Goal: Information Seeking & Learning: Learn about a topic

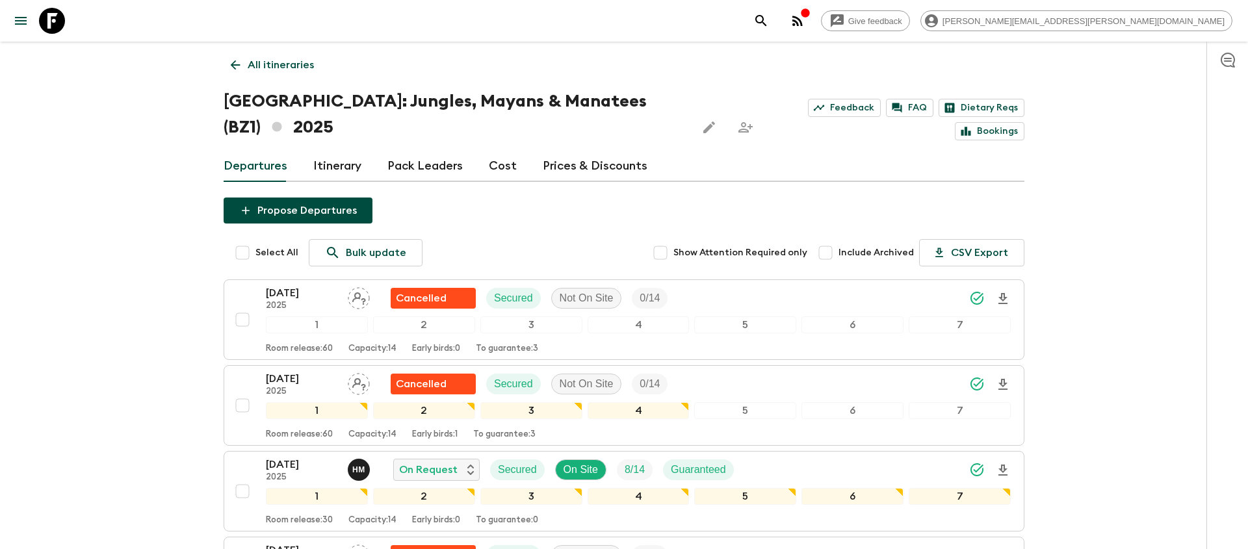
click at [769, 23] on icon "search adventures" at bounding box center [761, 21] width 16 height 16
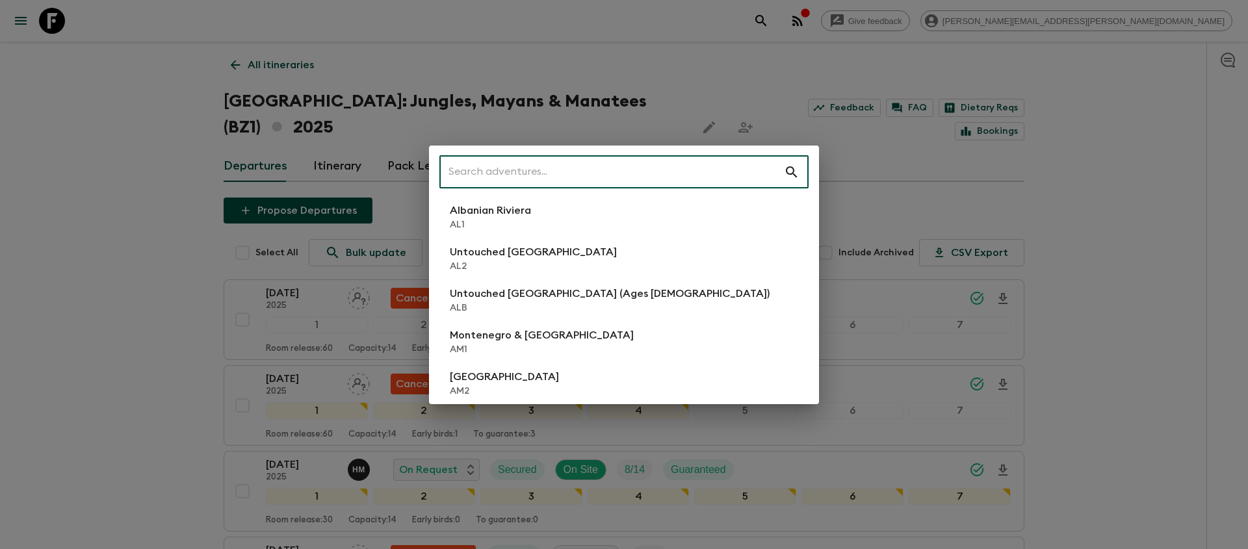
click at [694, 177] on input "text" at bounding box center [611, 172] width 345 height 36
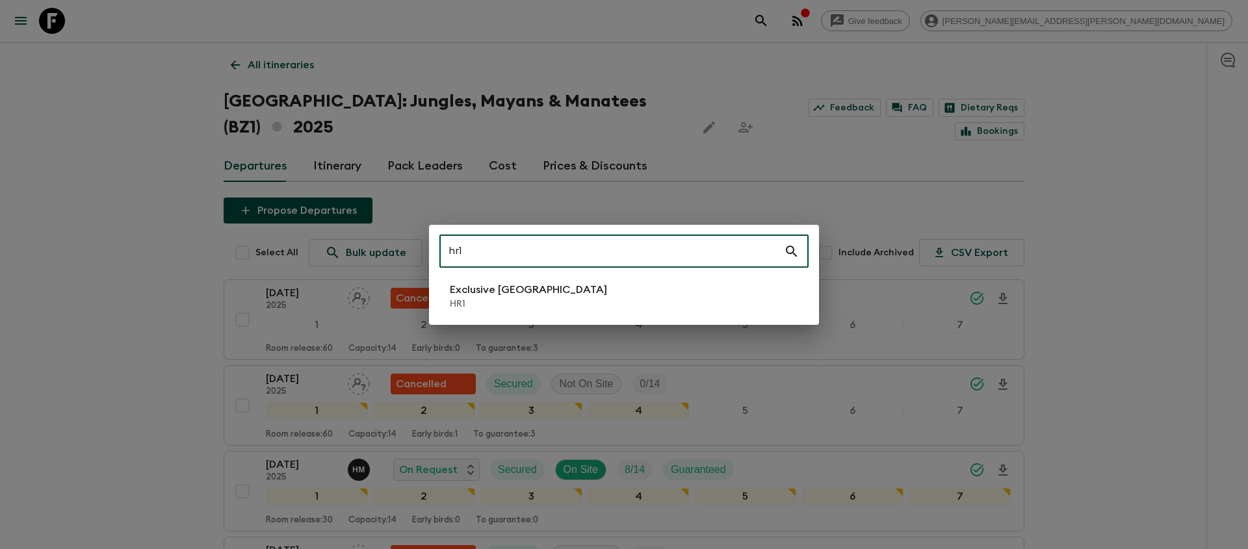
type input "hr1"
click at [594, 316] on div "hr1 ​ Exclusive Croatia HR1" at bounding box center [624, 275] width 390 height 100
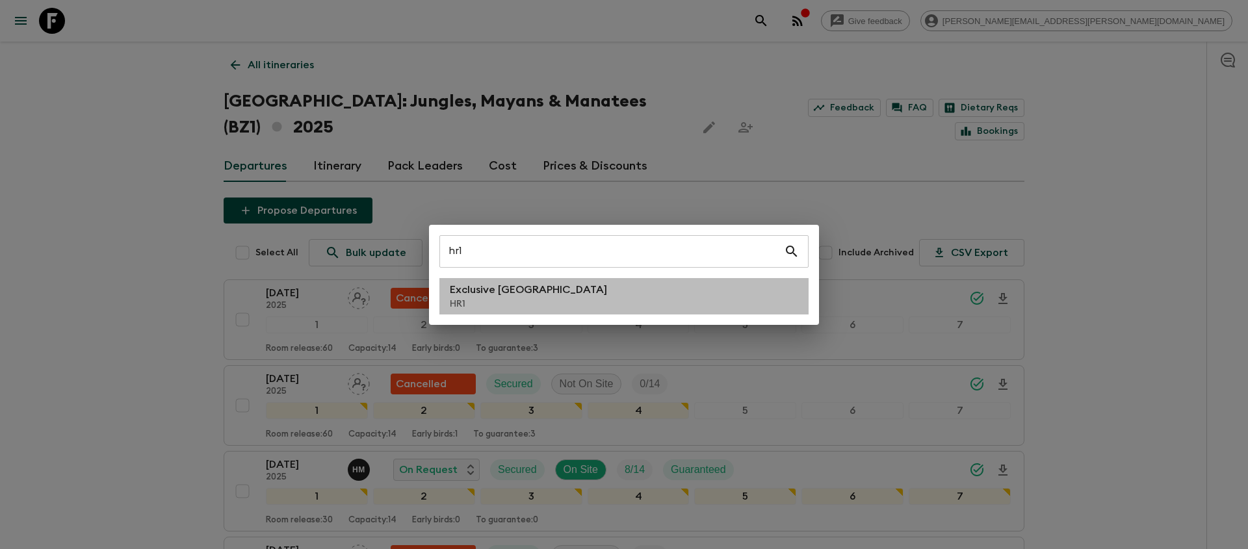
click at [596, 302] on li "Exclusive Croatia HR1" at bounding box center [623, 296] width 369 height 36
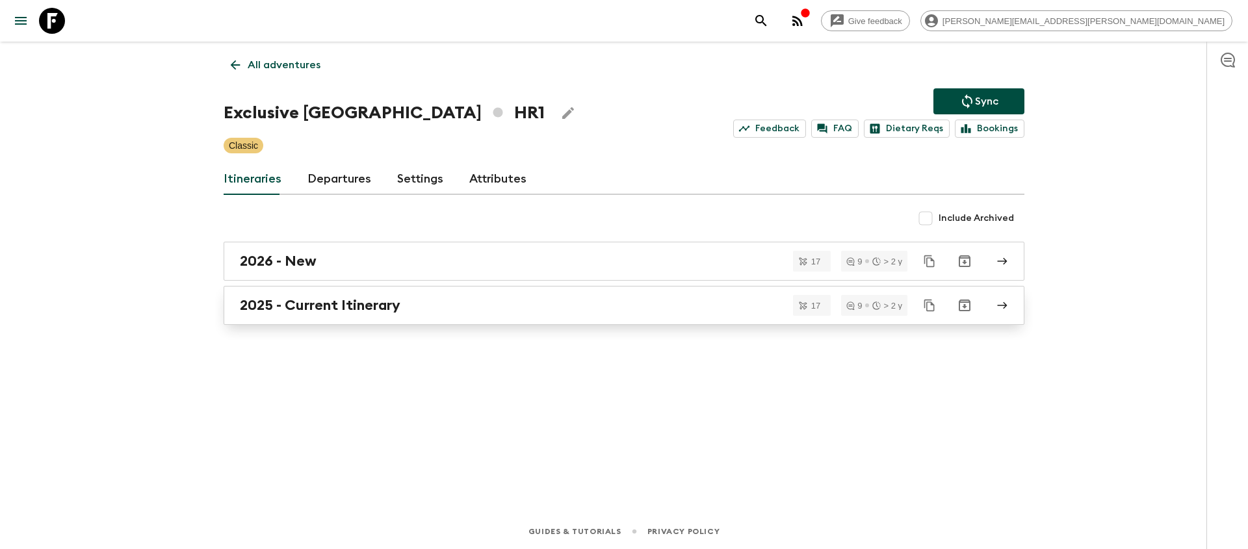
click at [590, 302] on div "2025 - Current Itinerary" at bounding box center [612, 305] width 744 height 17
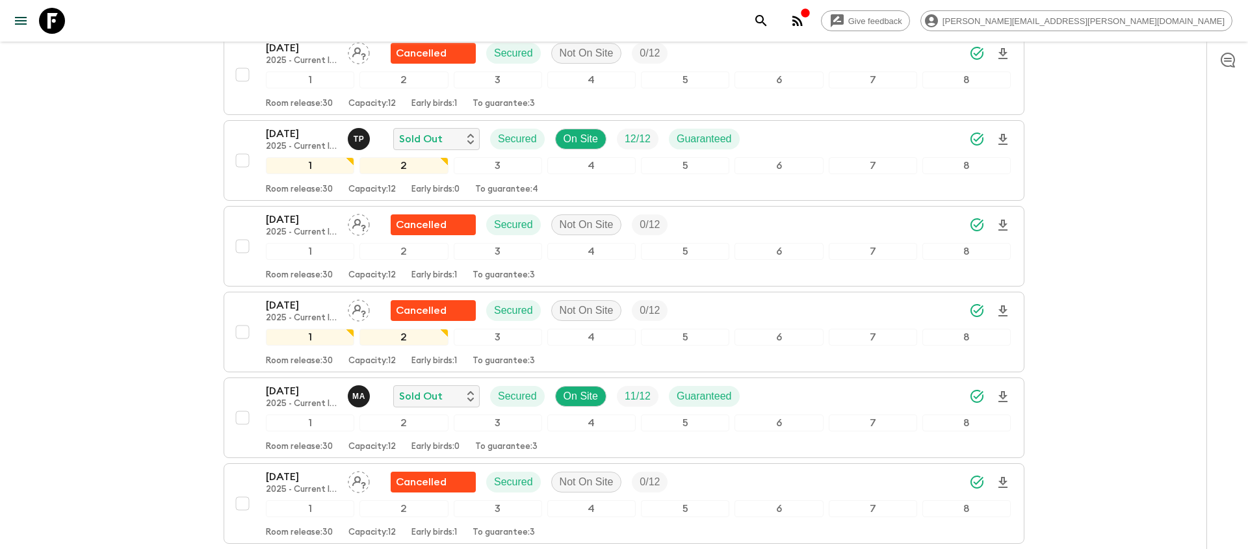
scroll to position [975, 0]
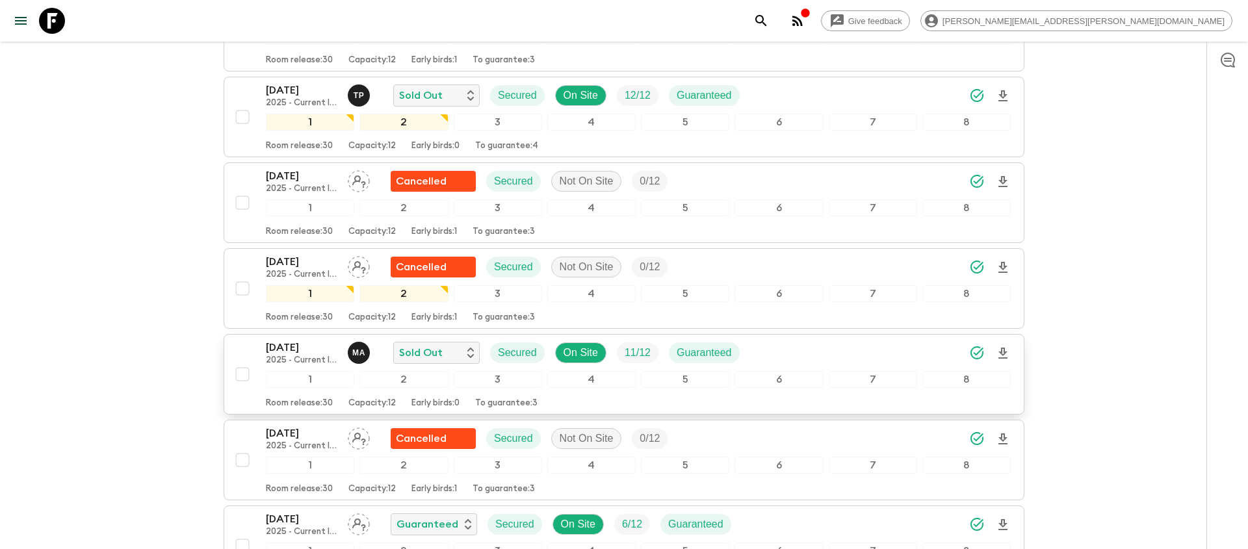
click at [796, 340] on div "[DATE] 2025 - Current Itinerary M A Sold Out Secured On Site 11 / 12 Guaranteed" at bounding box center [638, 353] width 745 height 26
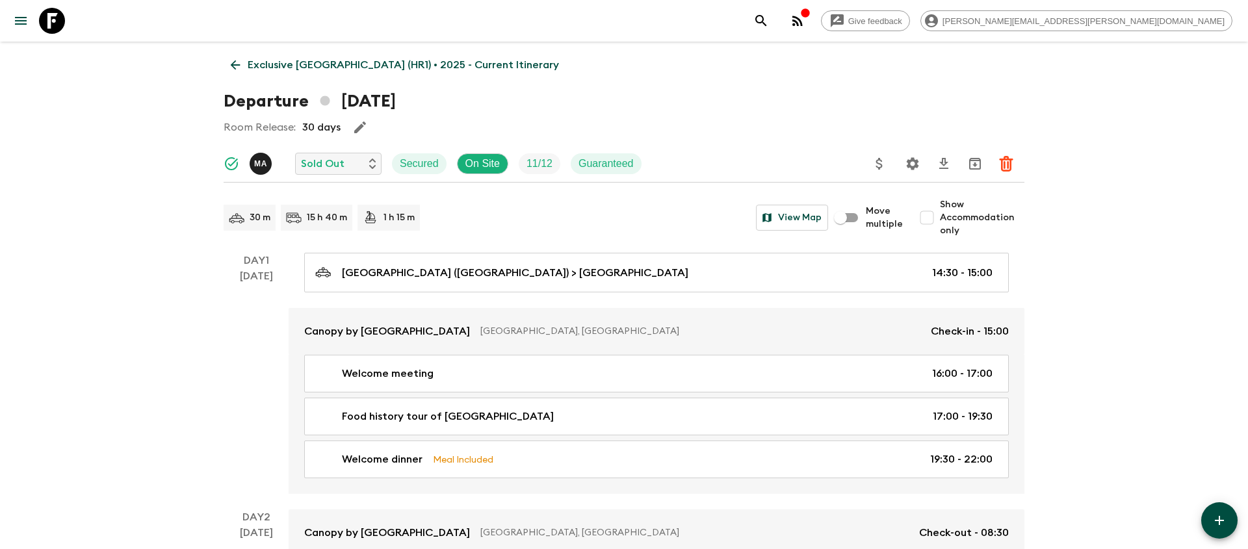
scroll to position [31, 0]
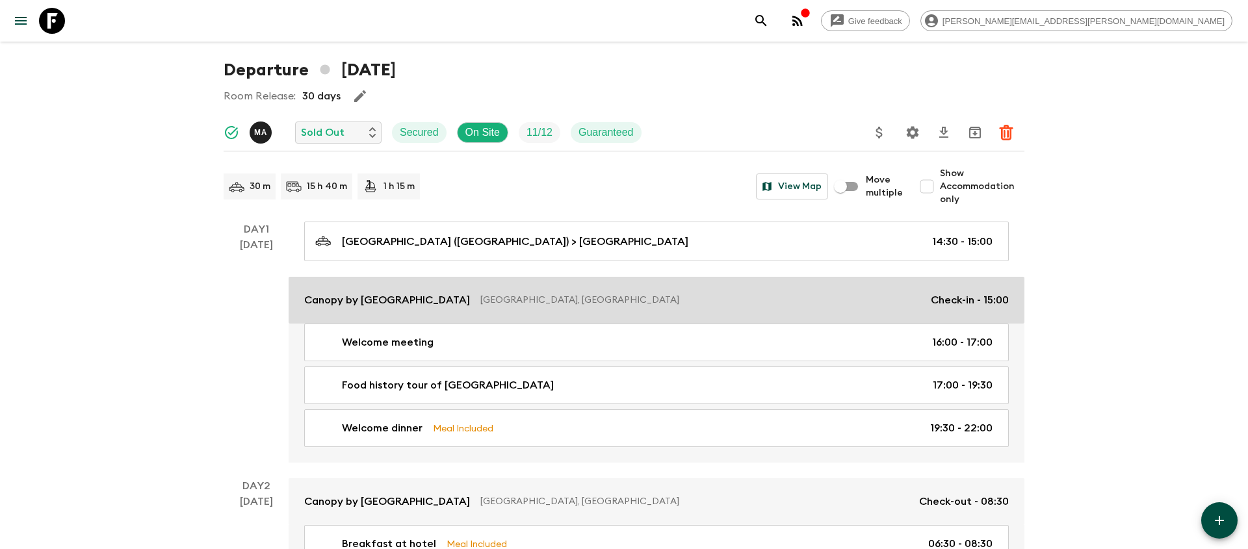
click at [918, 301] on p "[GEOGRAPHIC_DATA], [GEOGRAPHIC_DATA]" at bounding box center [700, 300] width 440 height 13
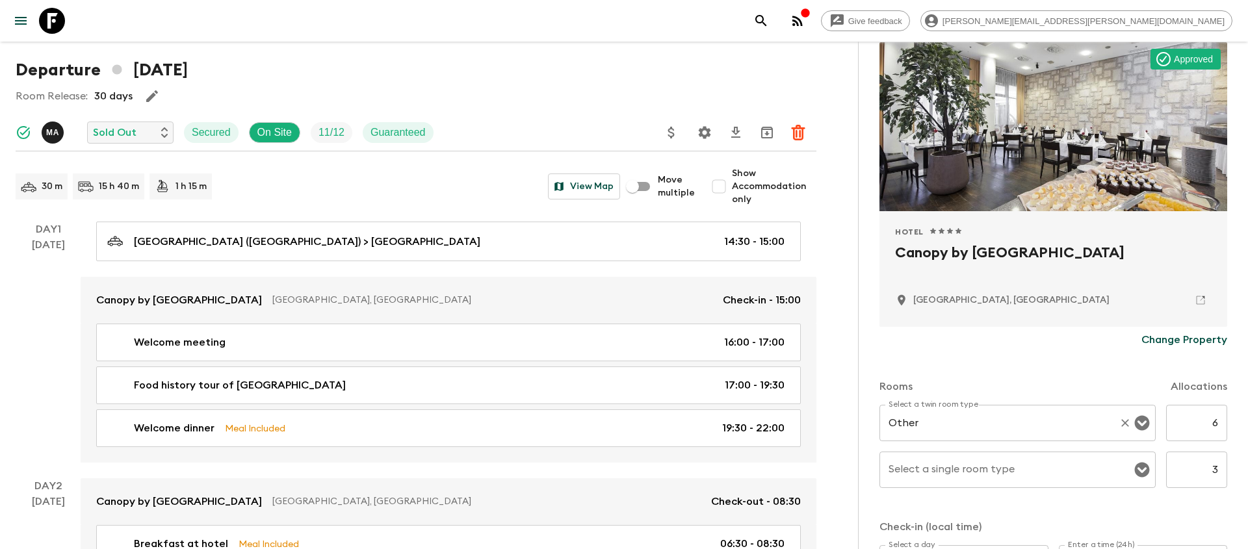
scroll to position [103, 0]
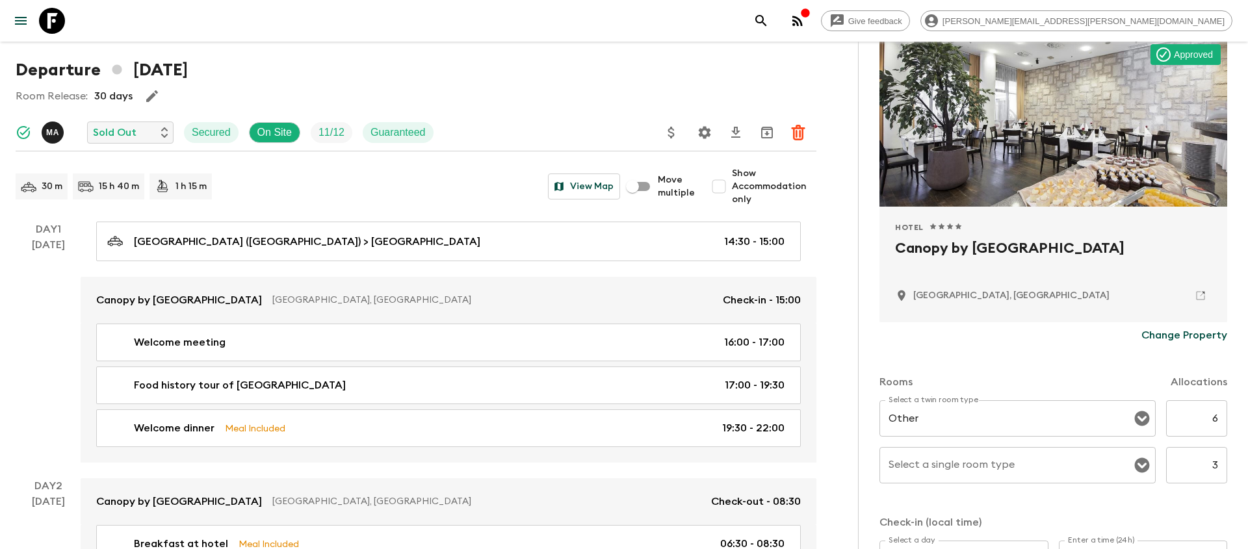
click at [769, 23] on icon "search adventures" at bounding box center [761, 21] width 16 height 16
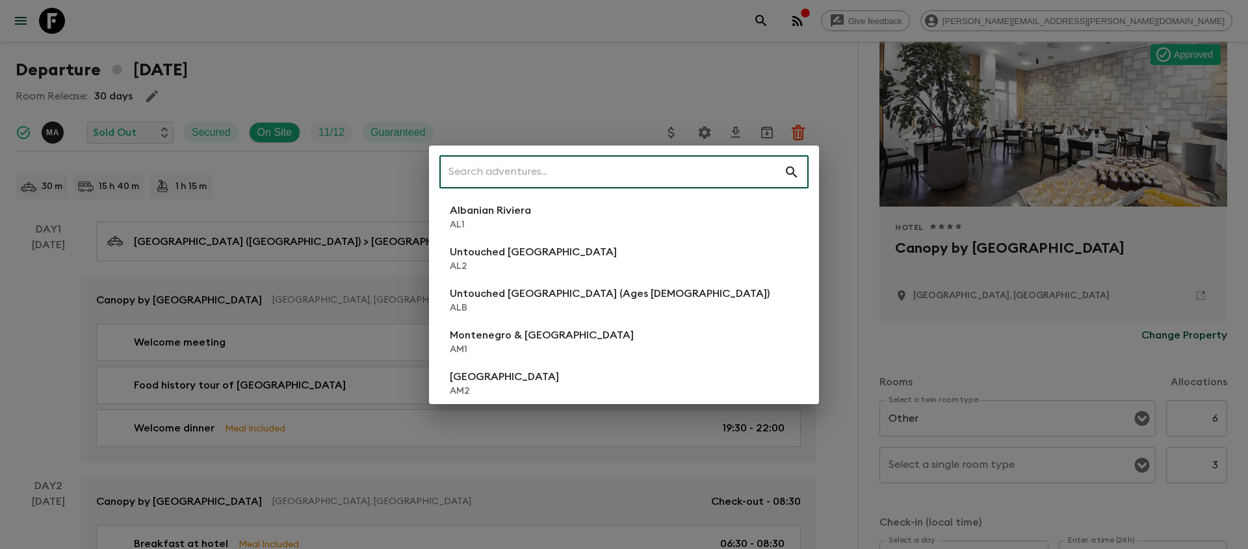
click at [684, 171] on input "text" at bounding box center [611, 172] width 345 height 36
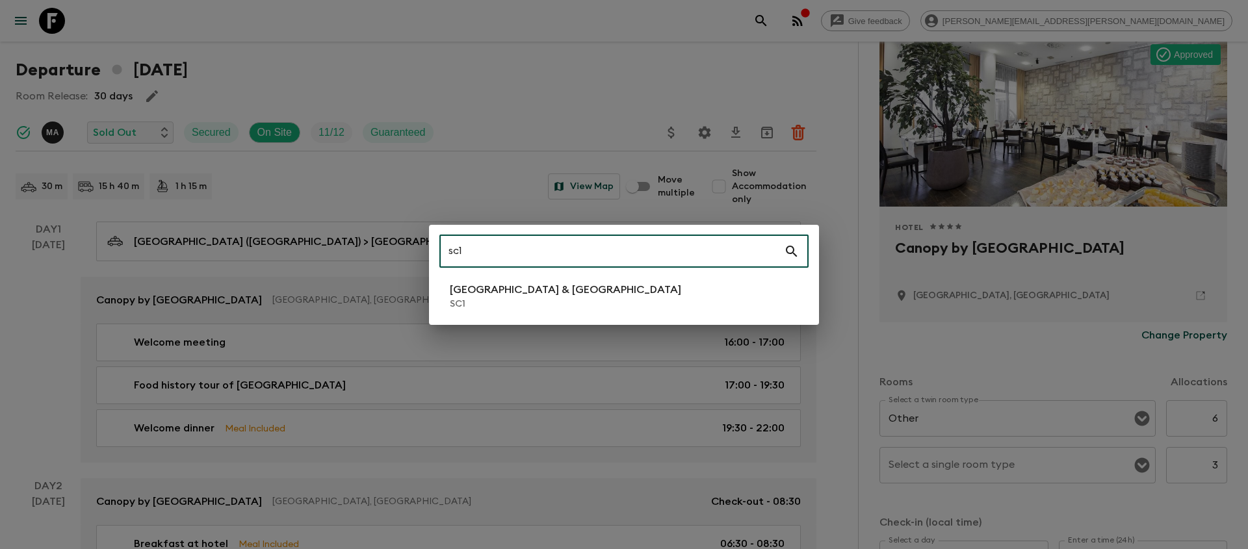
type input "sc1"
click at [551, 291] on li "[GEOGRAPHIC_DATA] & Croatia SC1" at bounding box center [623, 296] width 369 height 36
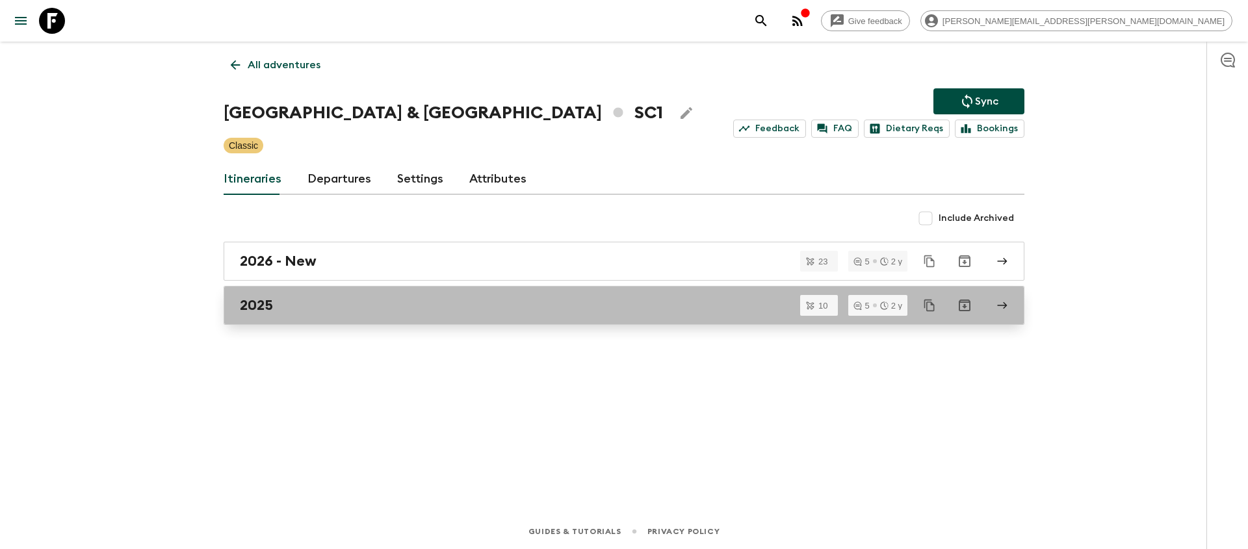
click at [521, 308] on div "2025" at bounding box center [612, 305] width 744 height 17
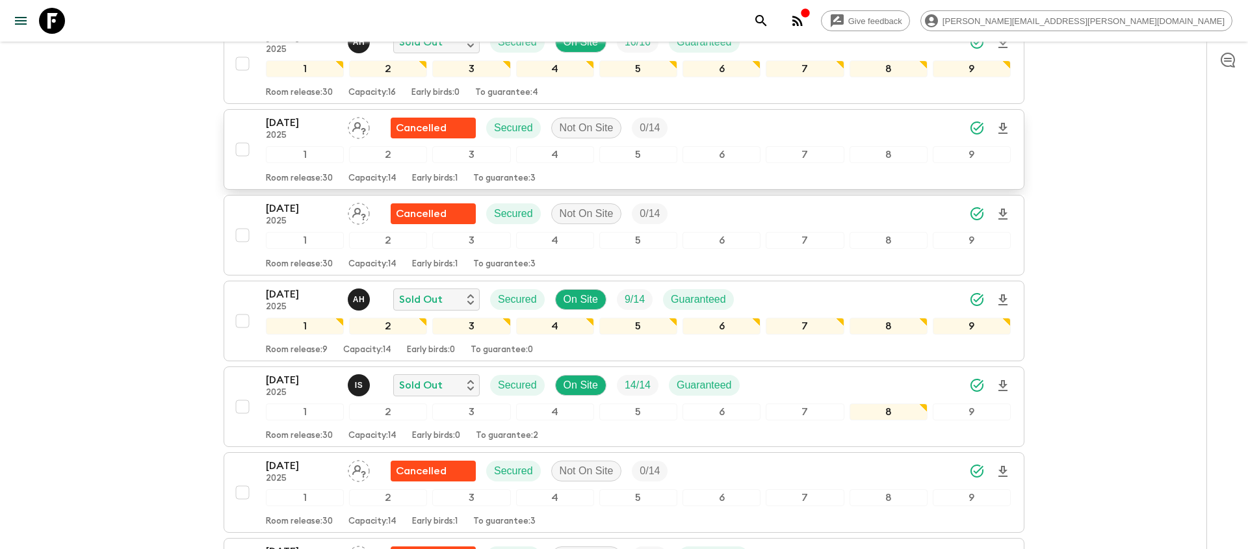
scroll to position [135, 0]
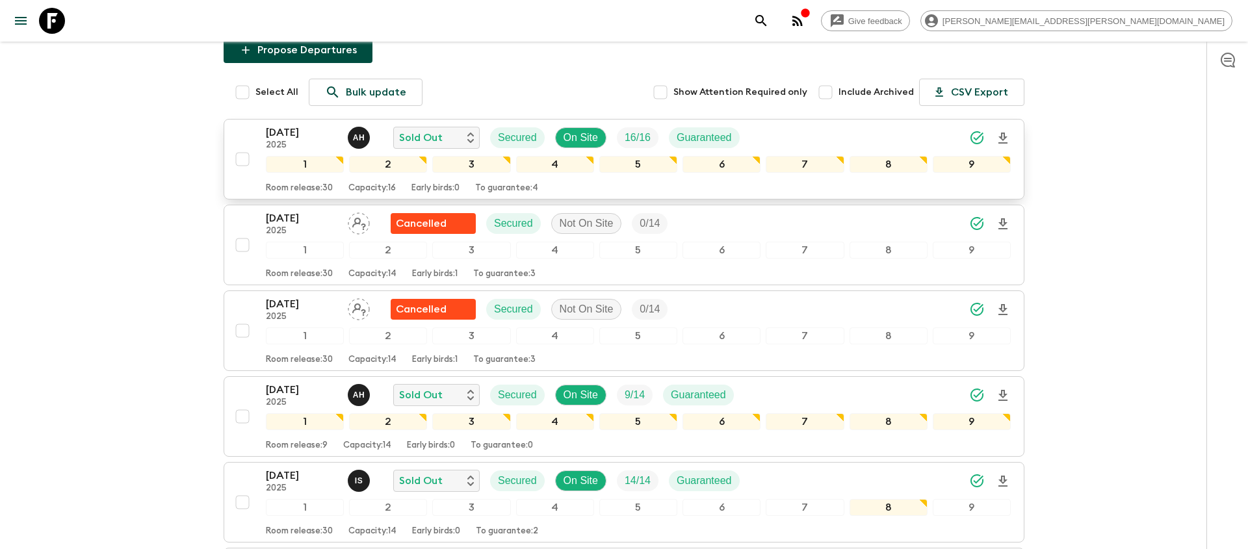
click at [817, 133] on div "[DATE] 2025 A H Sold Out Secured On Site 16 / 16 Guaranteed" at bounding box center [638, 138] width 745 height 26
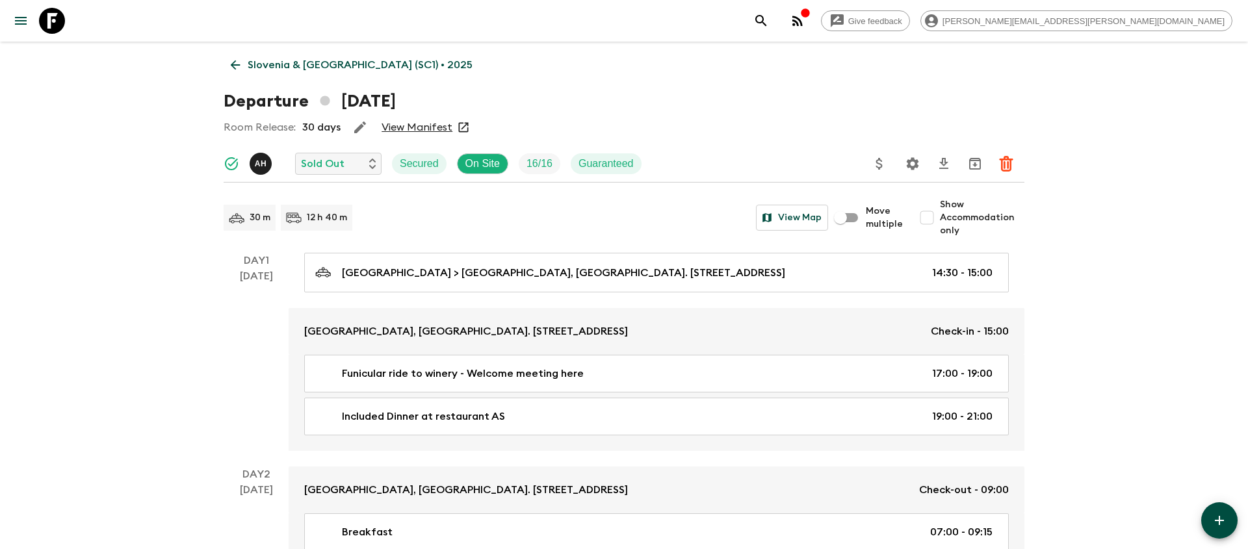
click at [356, 64] on p "Slovenia & [GEOGRAPHIC_DATA] (SC1) • 2025" at bounding box center [360, 65] width 225 height 16
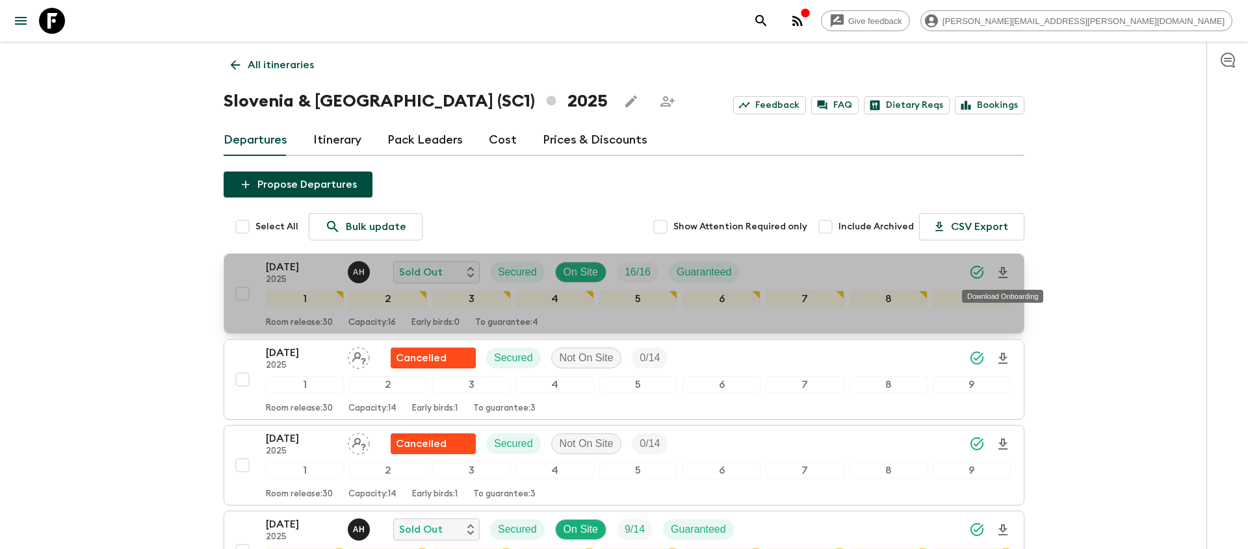
click at [1007, 271] on icon "Download Onboarding" at bounding box center [1003, 272] width 9 height 11
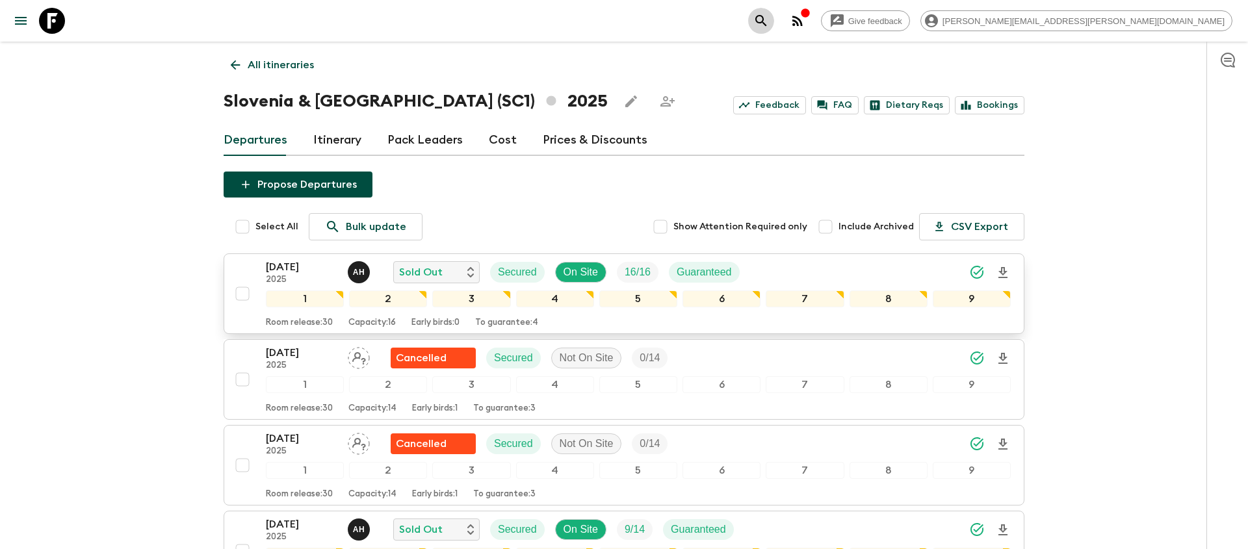
click at [769, 21] on icon "search adventures" at bounding box center [761, 21] width 16 height 16
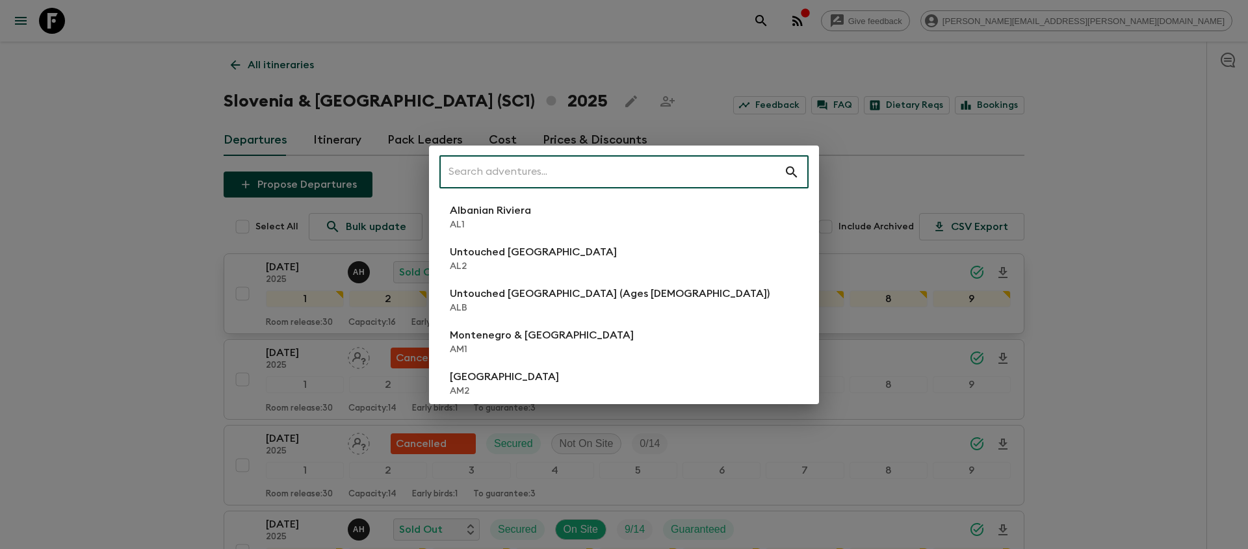
click at [667, 177] on input "text" at bounding box center [611, 172] width 345 height 36
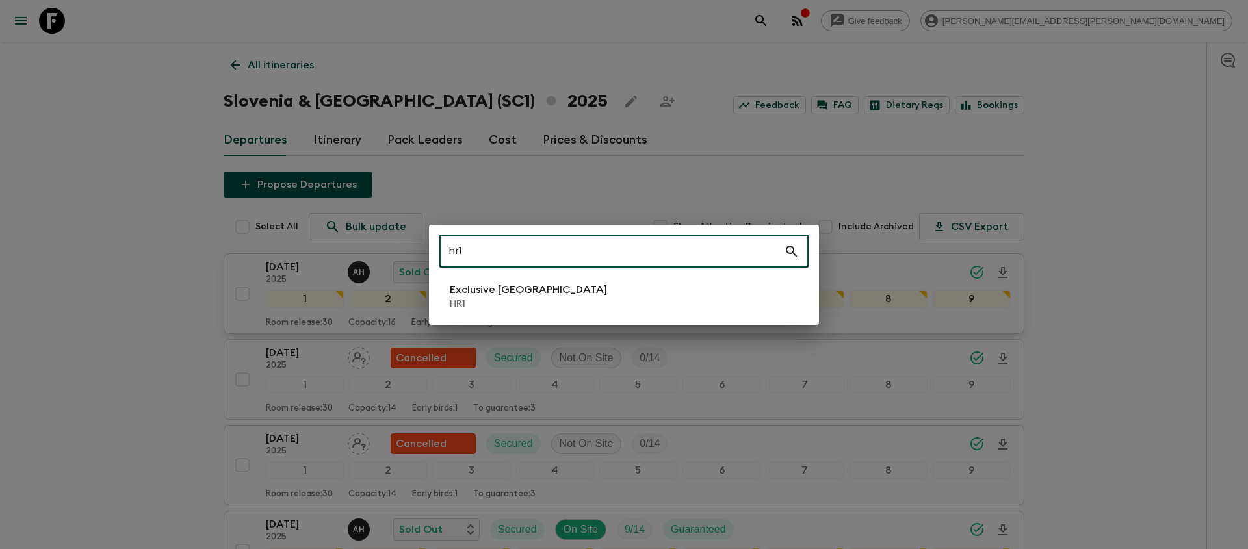
type input "hr1"
click at [568, 296] on li "Exclusive Croatia HR1" at bounding box center [623, 296] width 369 height 36
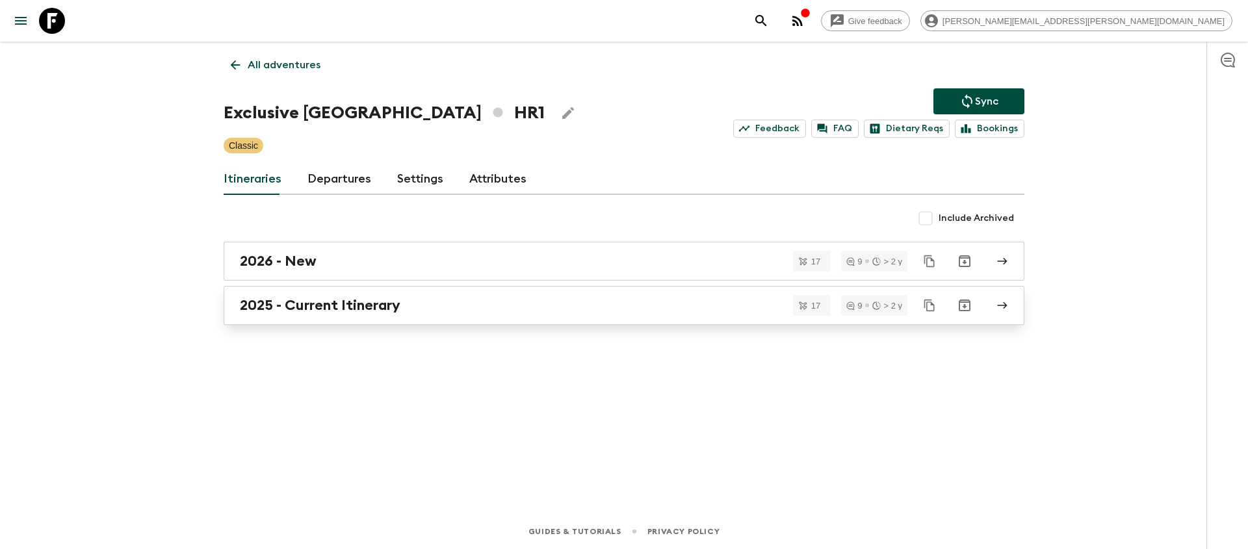
click at [261, 308] on h2 "2025 - Current Itinerary" at bounding box center [320, 305] width 161 height 17
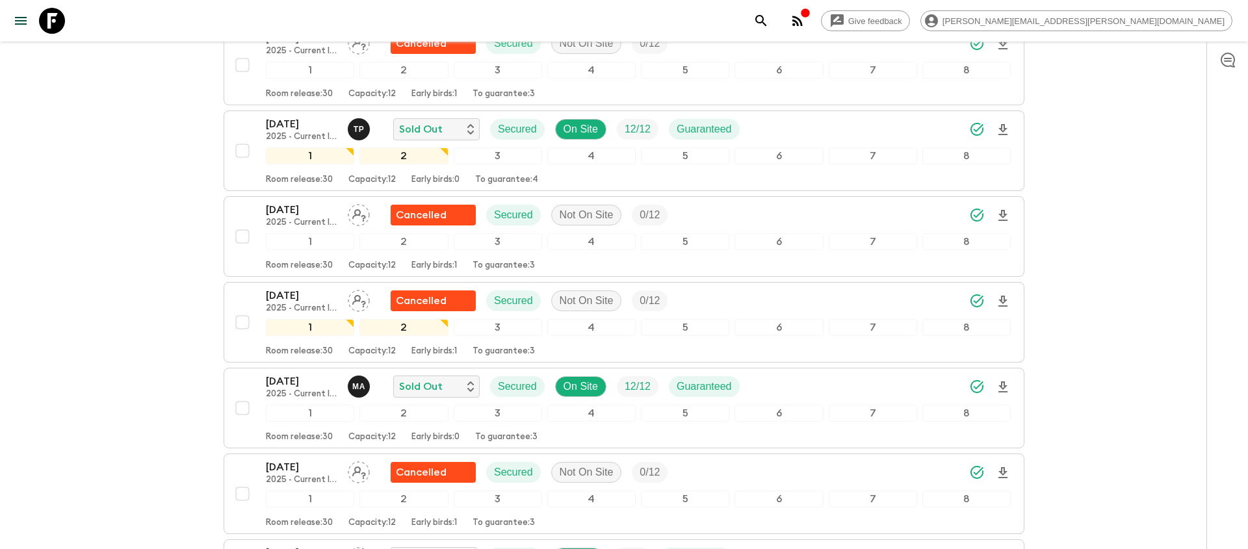
scroll to position [959, 0]
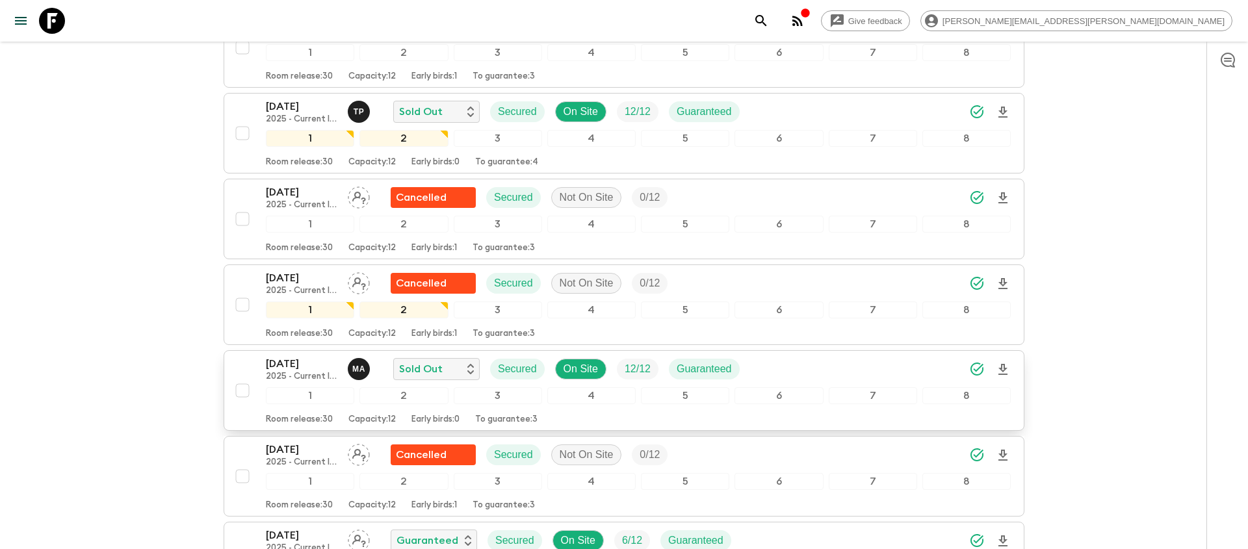
click at [1002, 362] on icon "Download Onboarding" at bounding box center [1003, 370] width 16 height 16
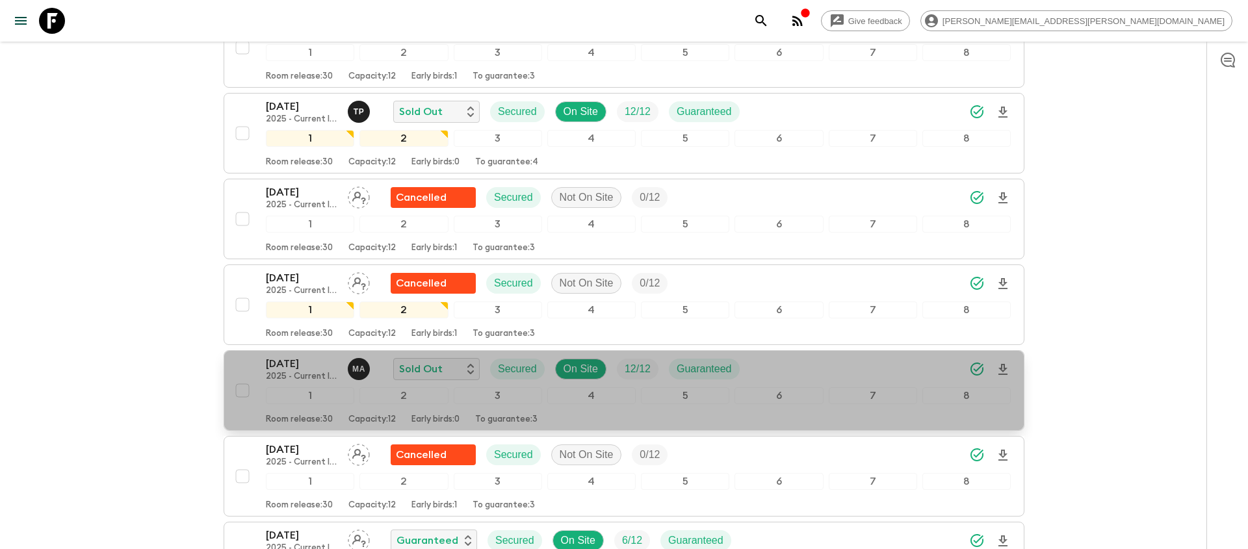
click at [845, 356] on div "[DATE] 2025 - Current Itinerary M A Sold Out Secured On Site 12 / 12 Guaranteed" at bounding box center [638, 369] width 745 height 26
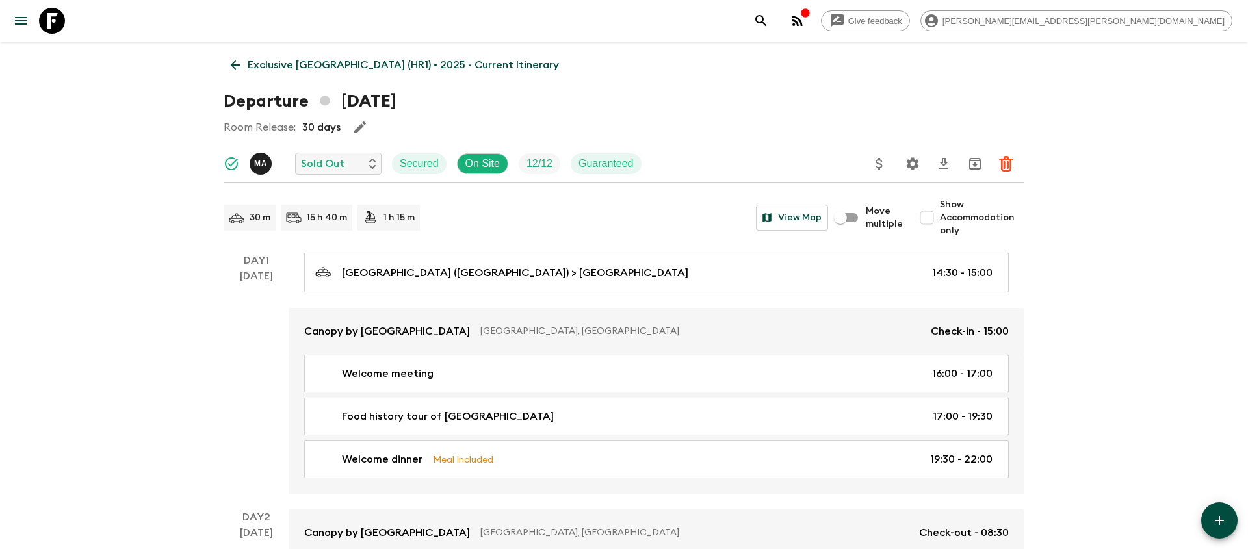
click at [914, 166] on icon "Settings" at bounding box center [913, 163] width 12 height 12
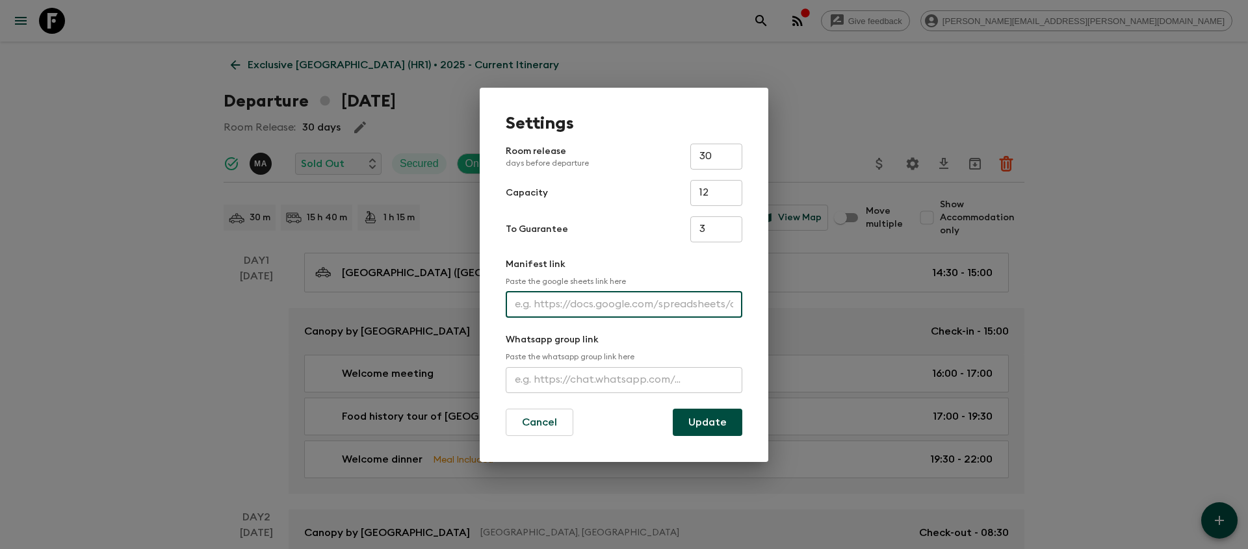
click at [583, 307] on input "text" at bounding box center [624, 305] width 237 height 26
paste input "[URL][DOMAIN_NAME]"
type input "[URL][DOMAIN_NAME]"
click at [694, 422] on button "Update" at bounding box center [708, 422] width 70 height 27
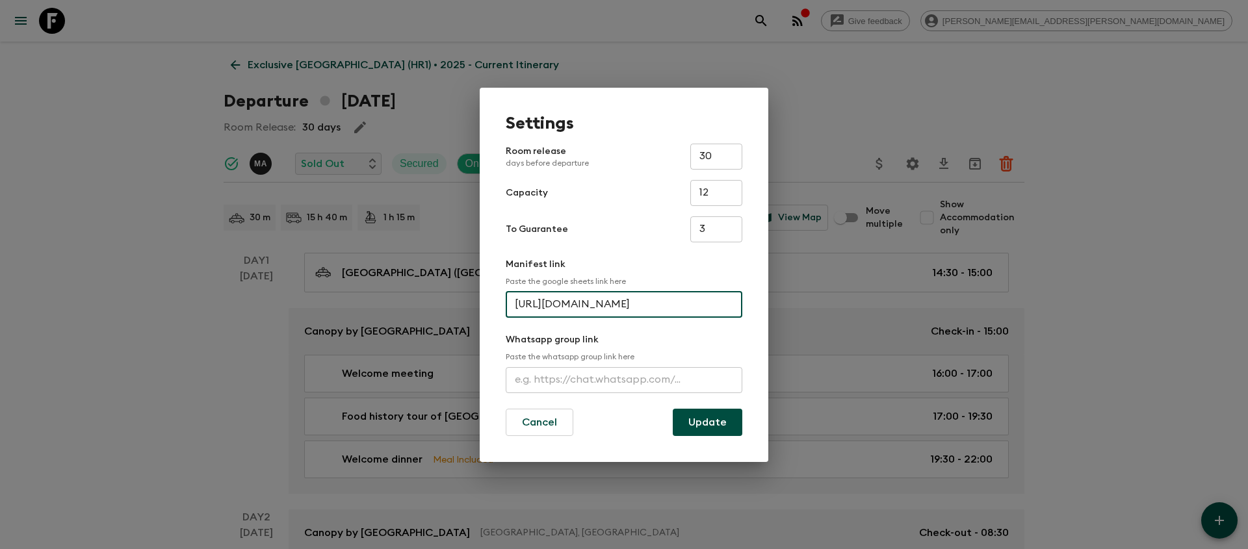
scroll to position [0, 0]
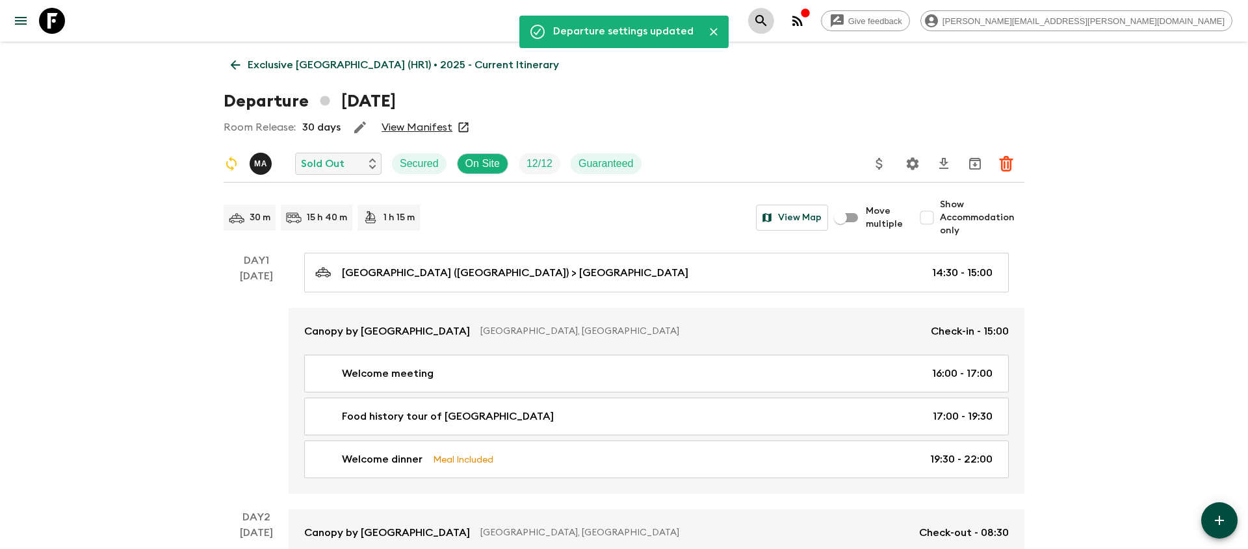
click at [769, 20] on icon "search adventures" at bounding box center [761, 21] width 16 height 16
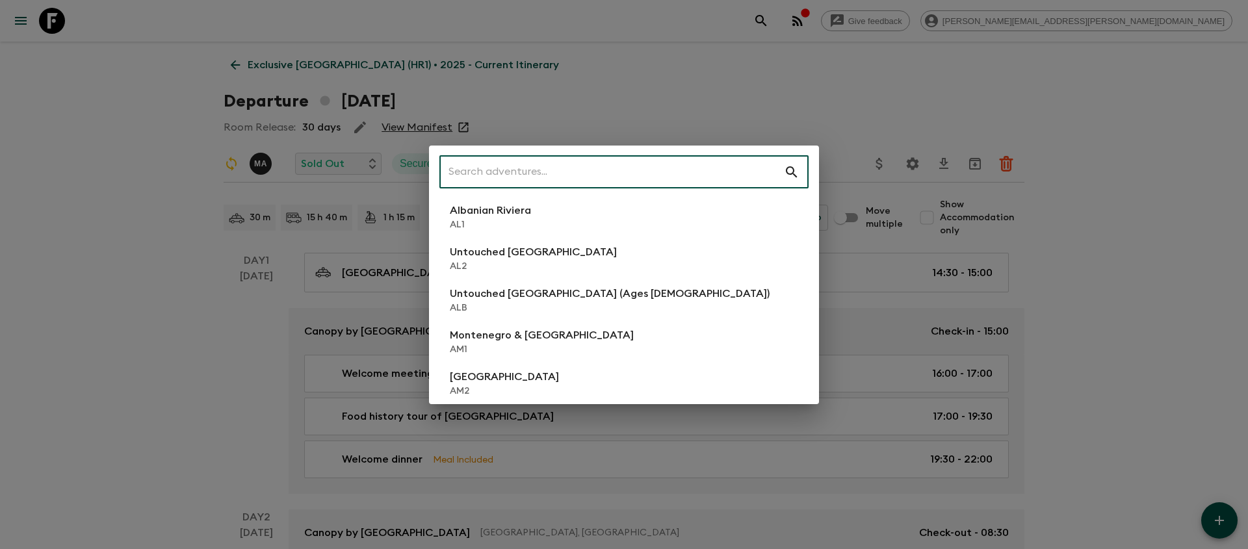
click at [688, 163] on input "text" at bounding box center [611, 172] width 345 height 36
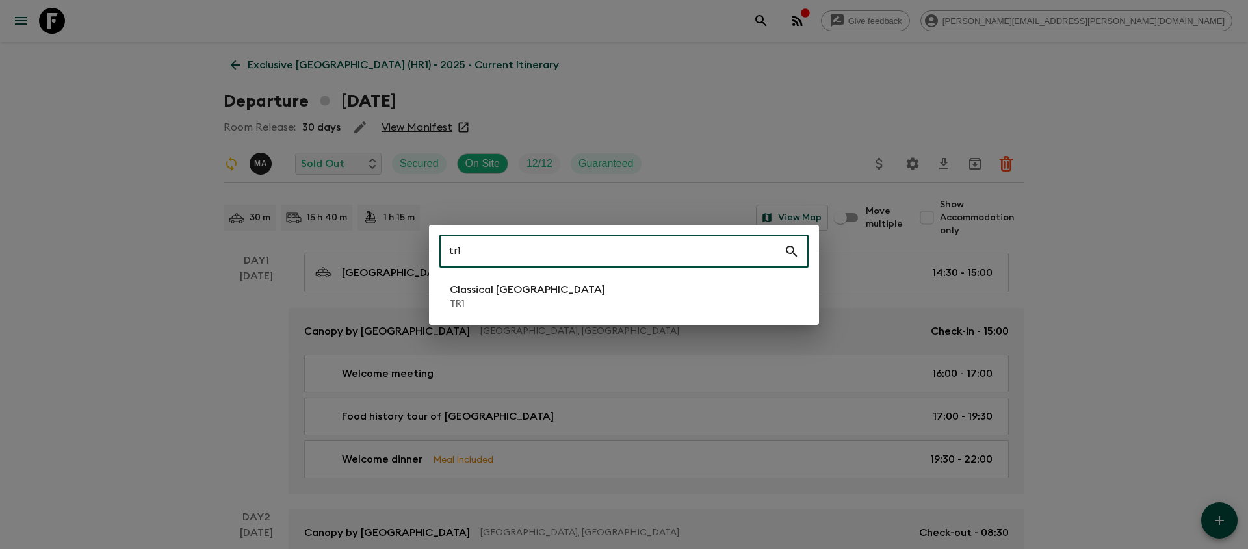
type input "tr1"
click at [568, 294] on li "Classical Türkiye TR1" at bounding box center [623, 296] width 369 height 36
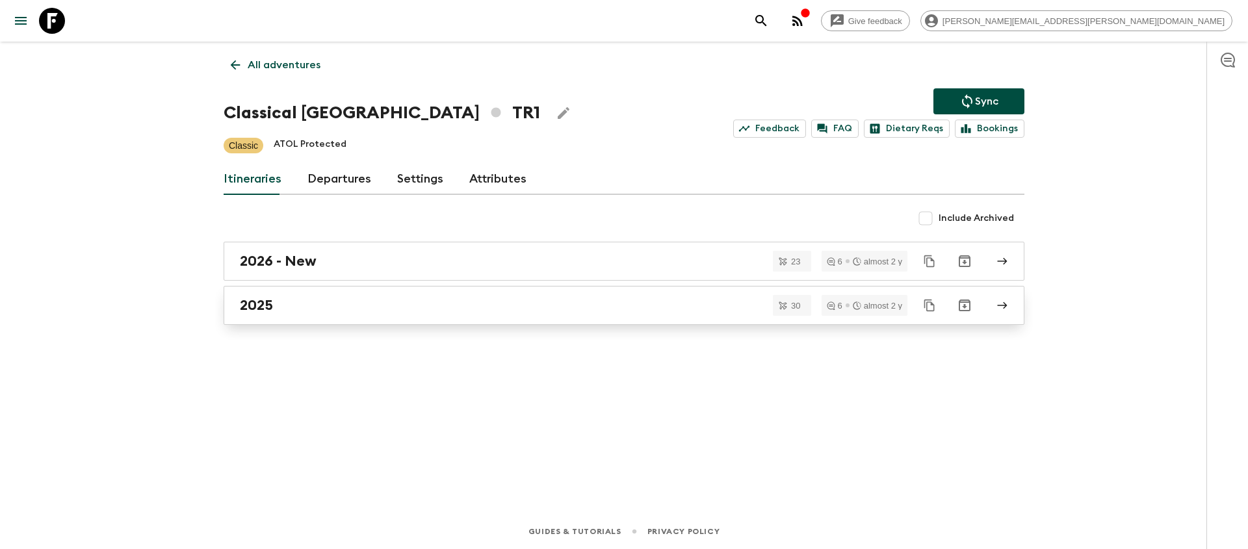
click at [295, 310] on div "2025" at bounding box center [612, 305] width 744 height 17
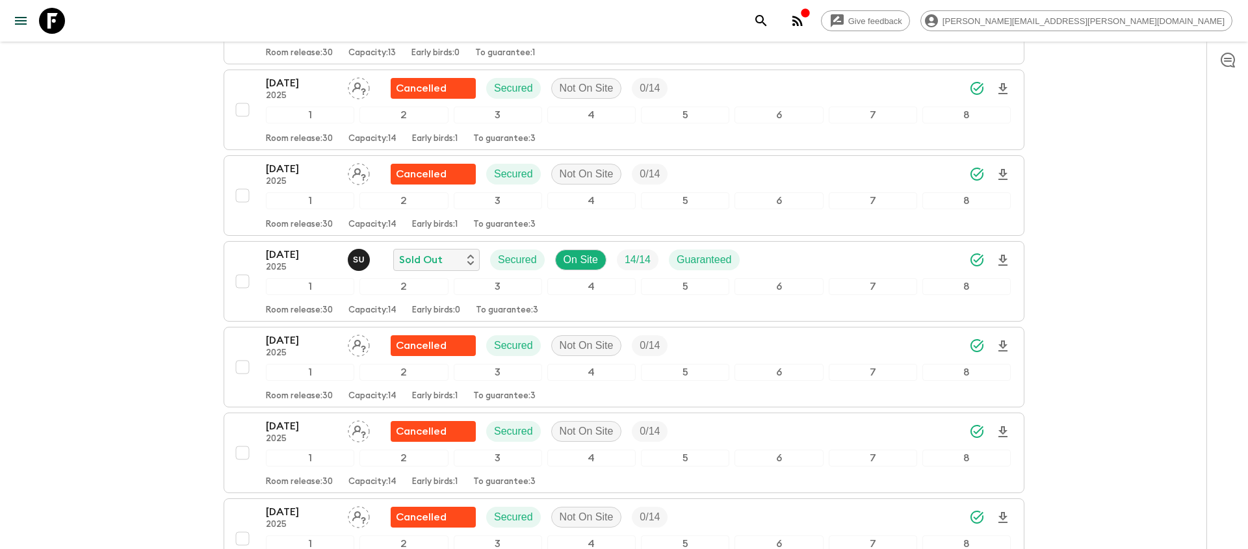
scroll to position [1931, 0]
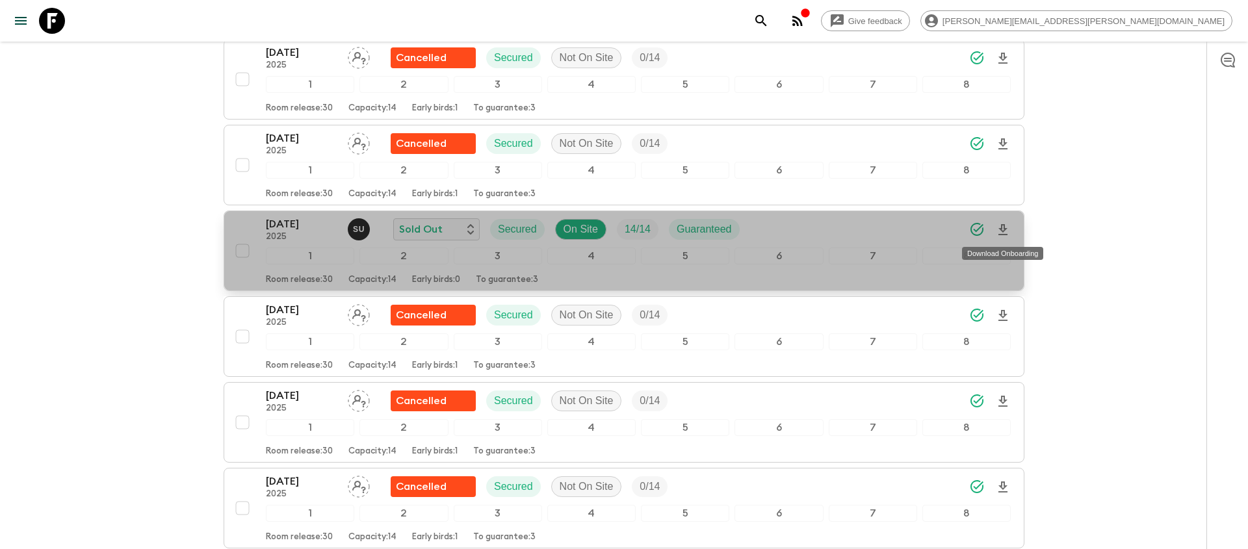
click at [1003, 228] on icon "Download Onboarding" at bounding box center [1003, 230] width 16 height 16
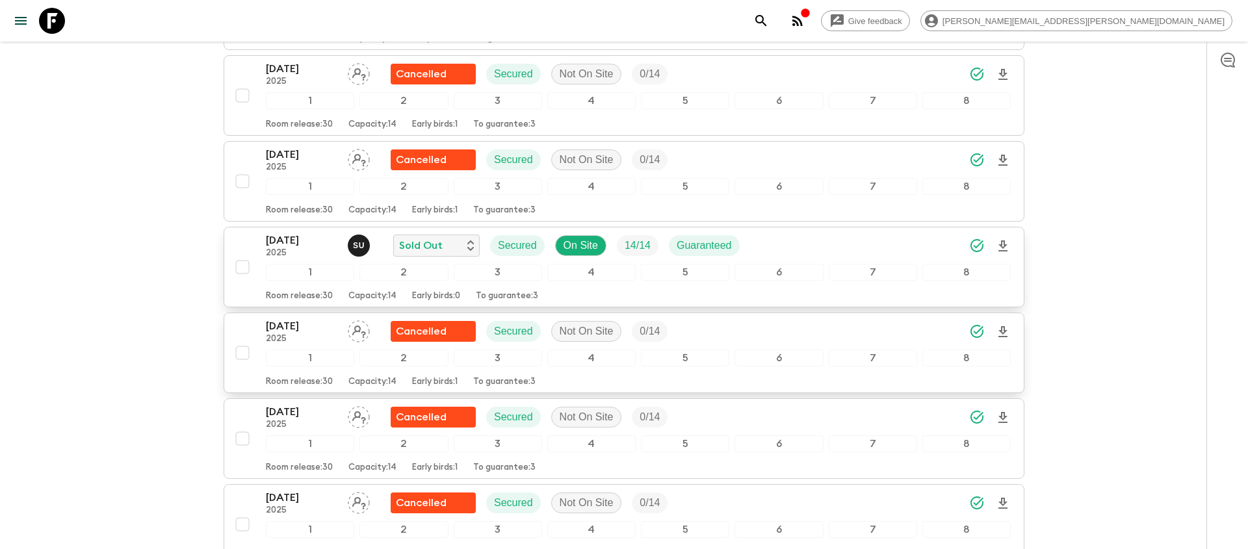
scroll to position [1916, 0]
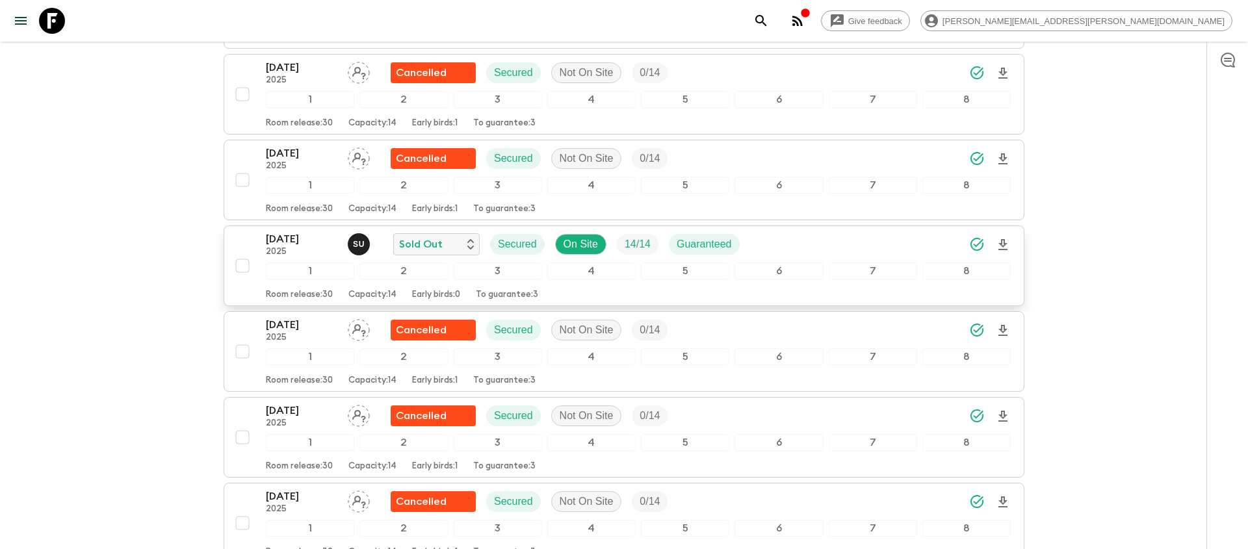
click at [842, 248] on div "[DATE] 2025 S U Sold Out Secured On Site 14 / 14 Guaranteed" at bounding box center [638, 244] width 745 height 26
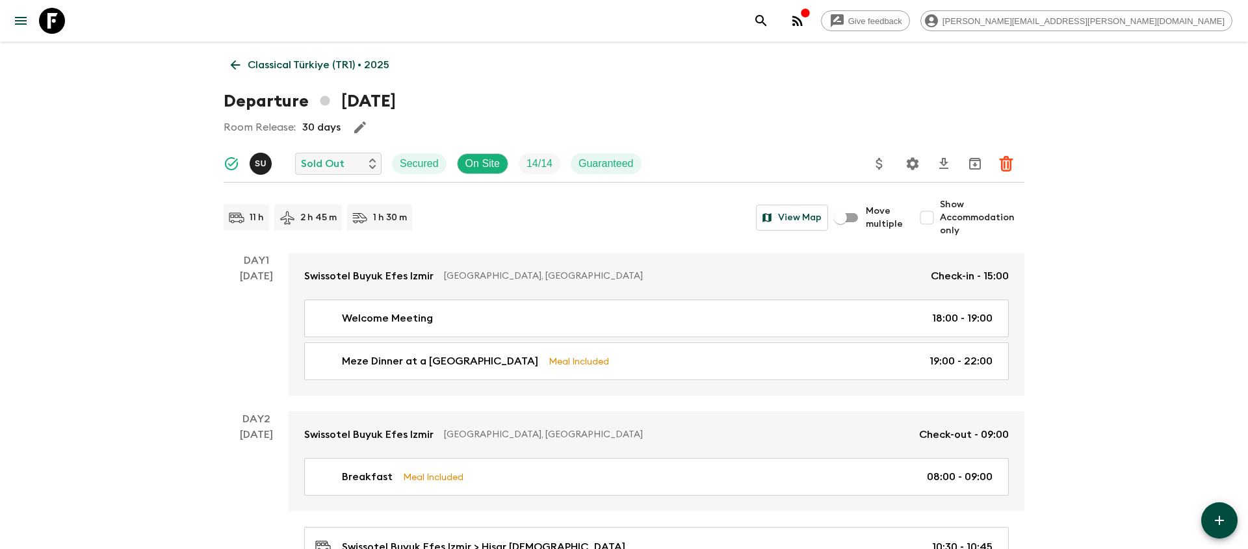
click at [911, 163] on icon "Settings" at bounding box center [913, 164] width 16 height 16
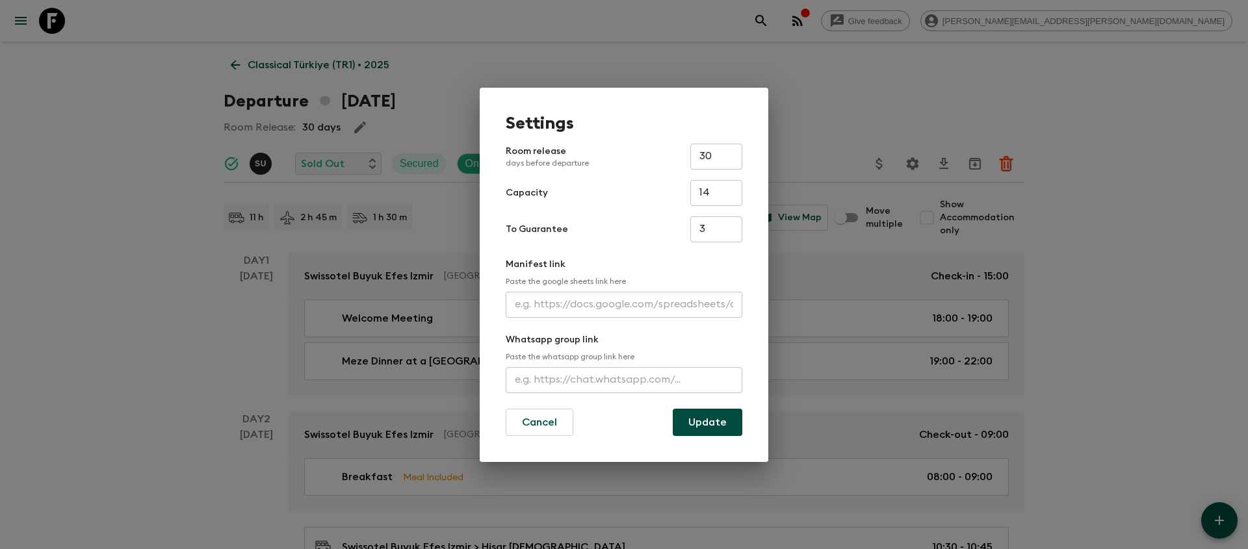
click at [584, 305] on input "text" at bounding box center [624, 305] width 237 height 26
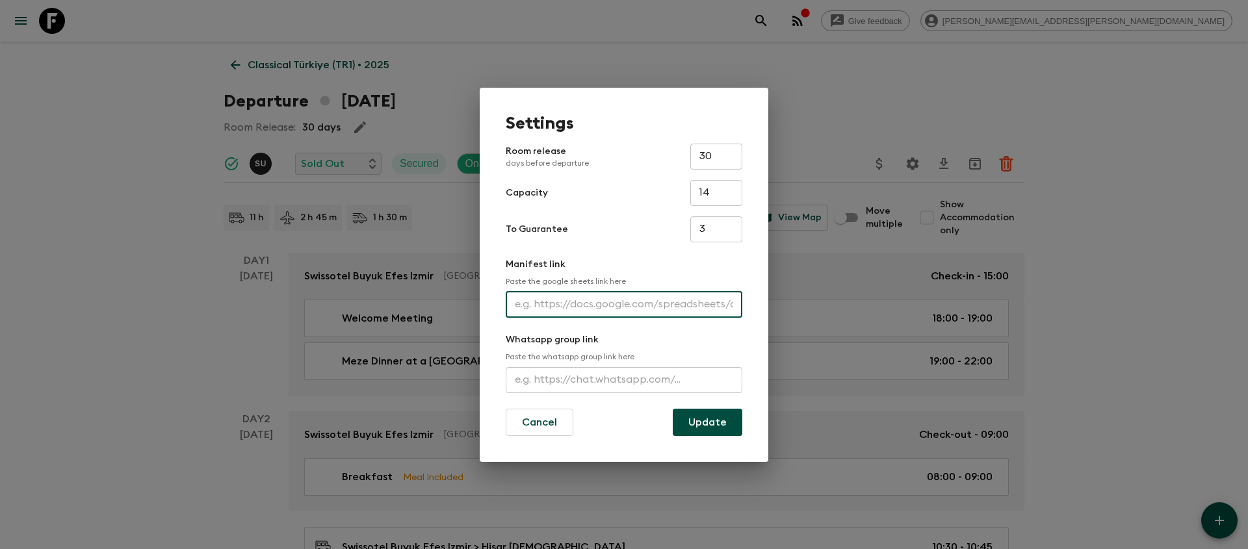
paste input "[URL][DOMAIN_NAME]"
type input "[URL][DOMAIN_NAME]"
click at [692, 420] on button "Update" at bounding box center [708, 422] width 70 height 27
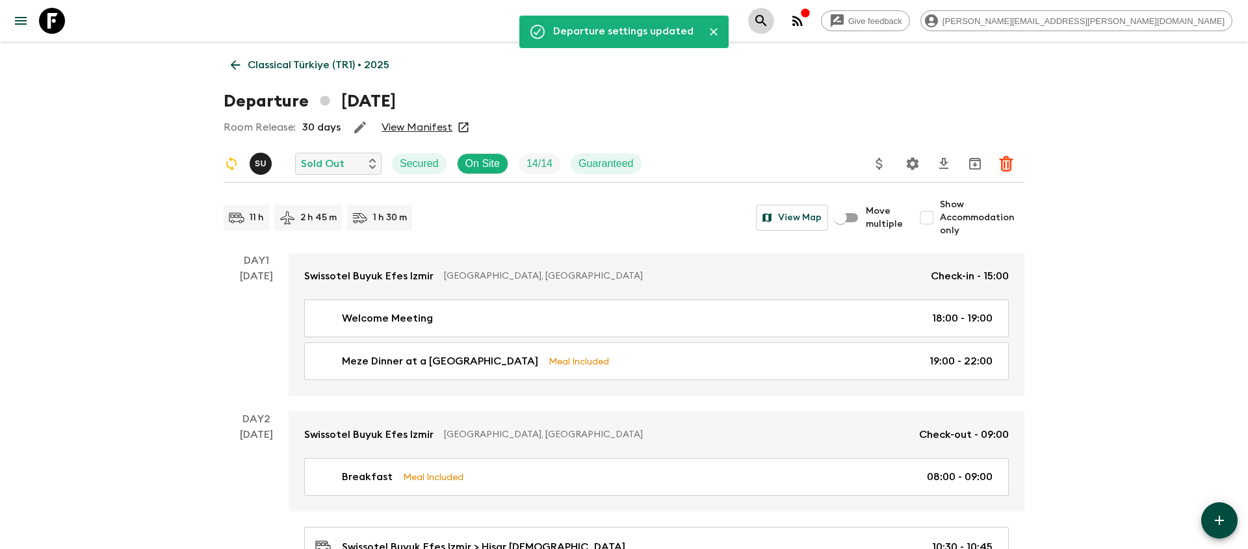
click at [769, 25] on icon "search adventures" at bounding box center [761, 21] width 16 height 16
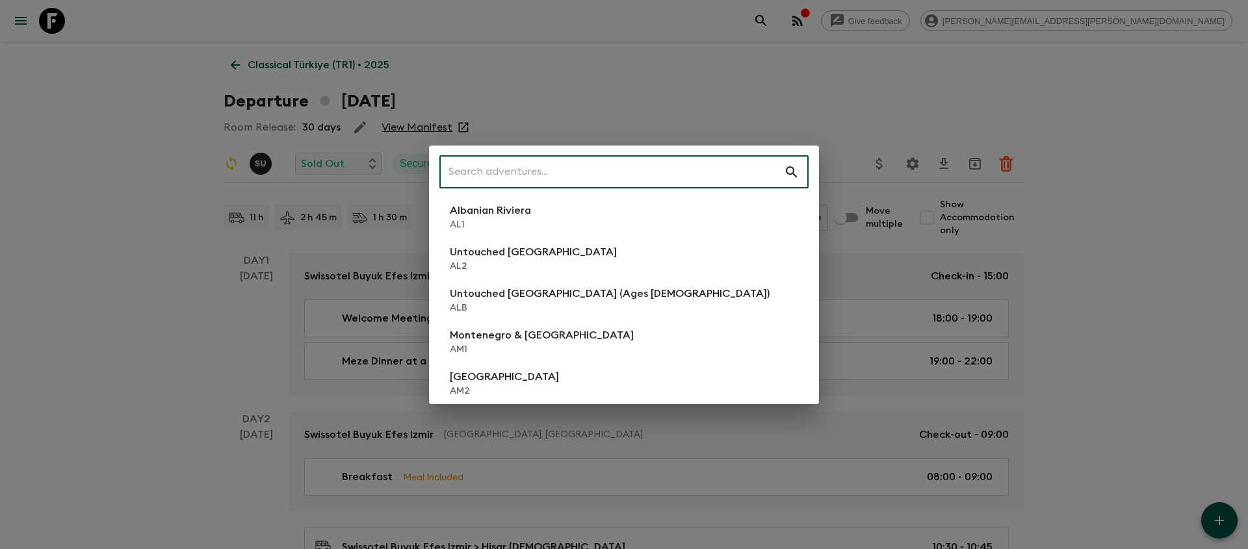
click at [677, 177] on input "text" at bounding box center [611, 172] width 345 height 36
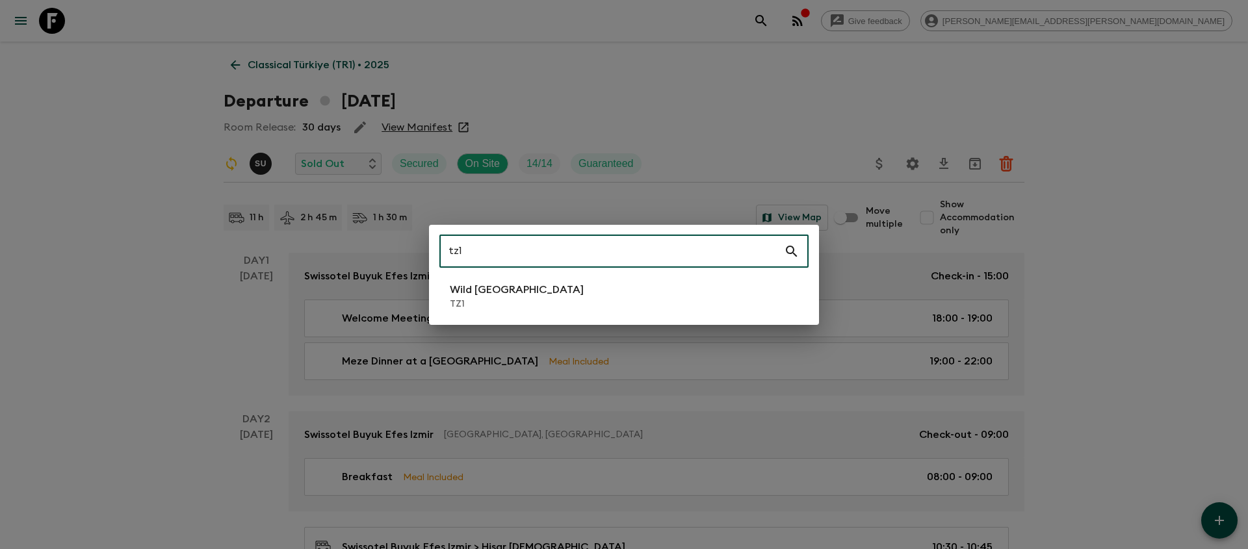
type input "tz1"
click at [575, 304] on li "Wild Tanzania TZ1" at bounding box center [623, 296] width 369 height 36
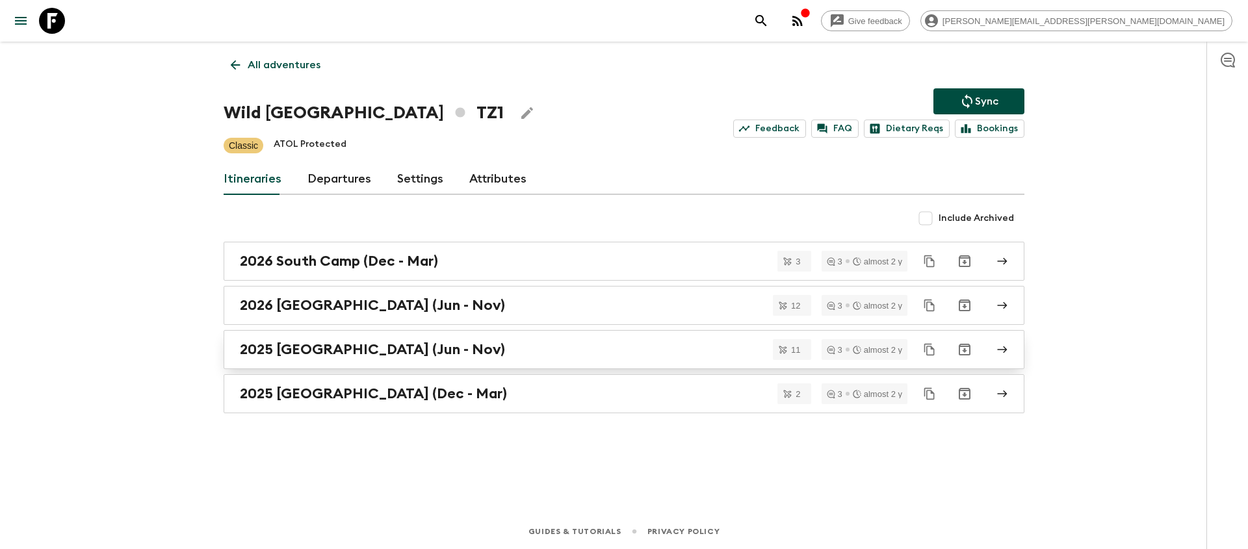
click at [516, 356] on div "2025 [GEOGRAPHIC_DATA] (Jun - Nov)" at bounding box center [612, 349] width 744 height 17
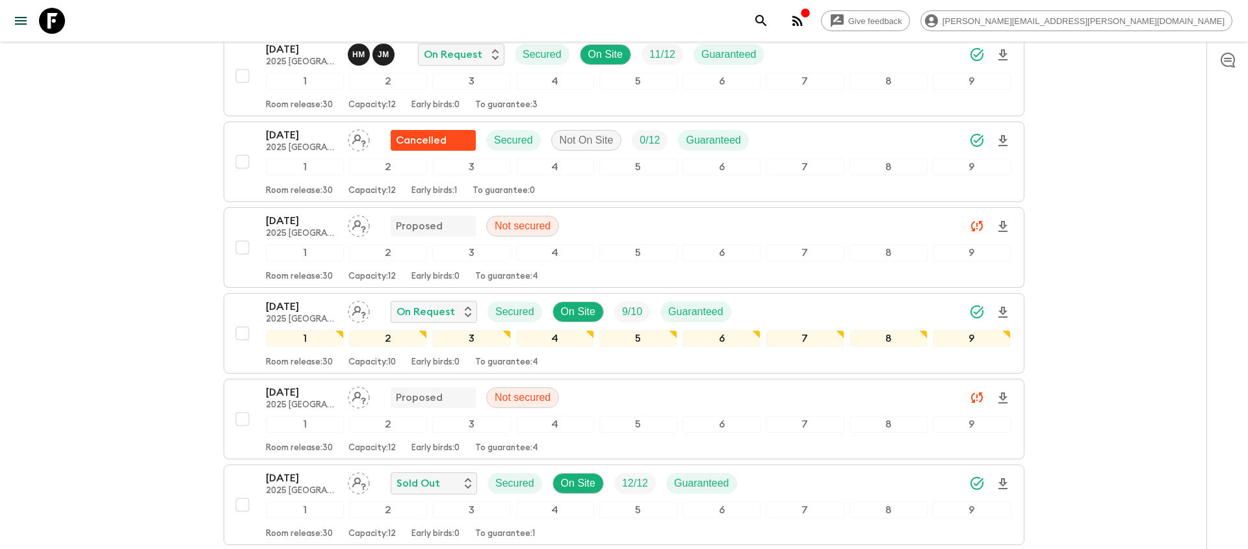
scroll to position [588, 0]
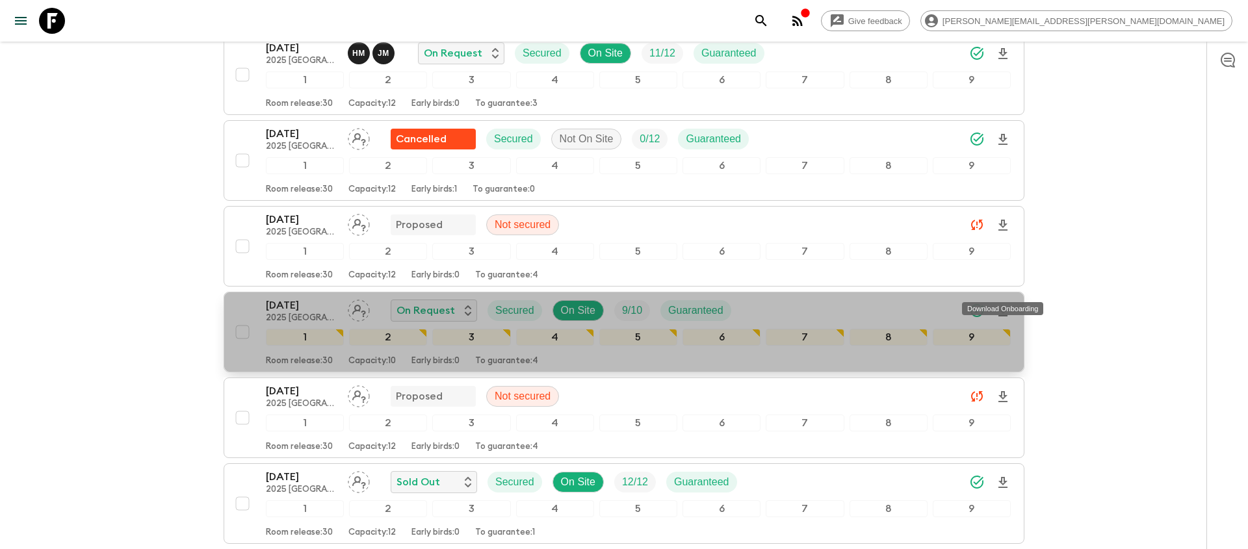
click at [1002, 304] on icon "Download Onboarding" at bounding box center [1003, 312] width 16 height 16
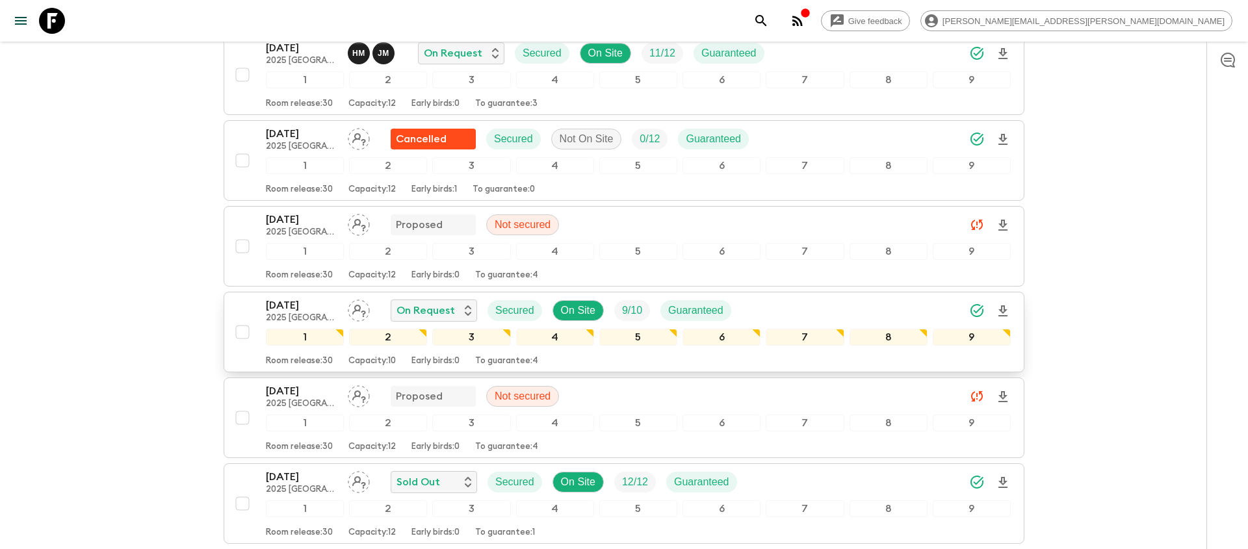
click at [766, 25] on icon "search adventures" at bounding box center [760, 20] width 11 height 11
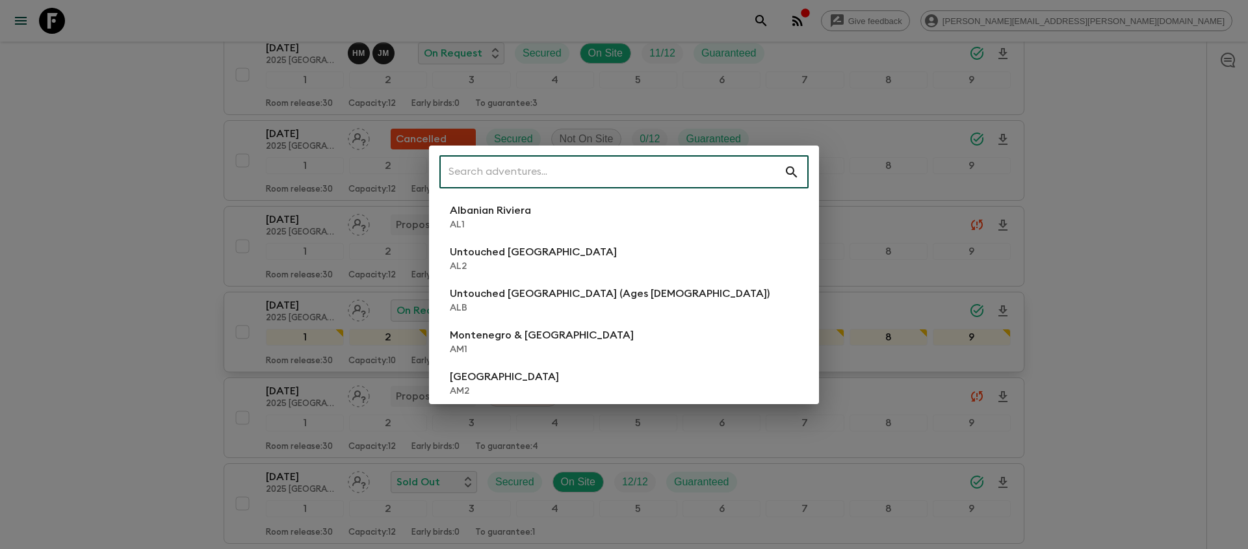
click at [694, 182] on input "text" at bounding box center [611, 172] width 345 height 36
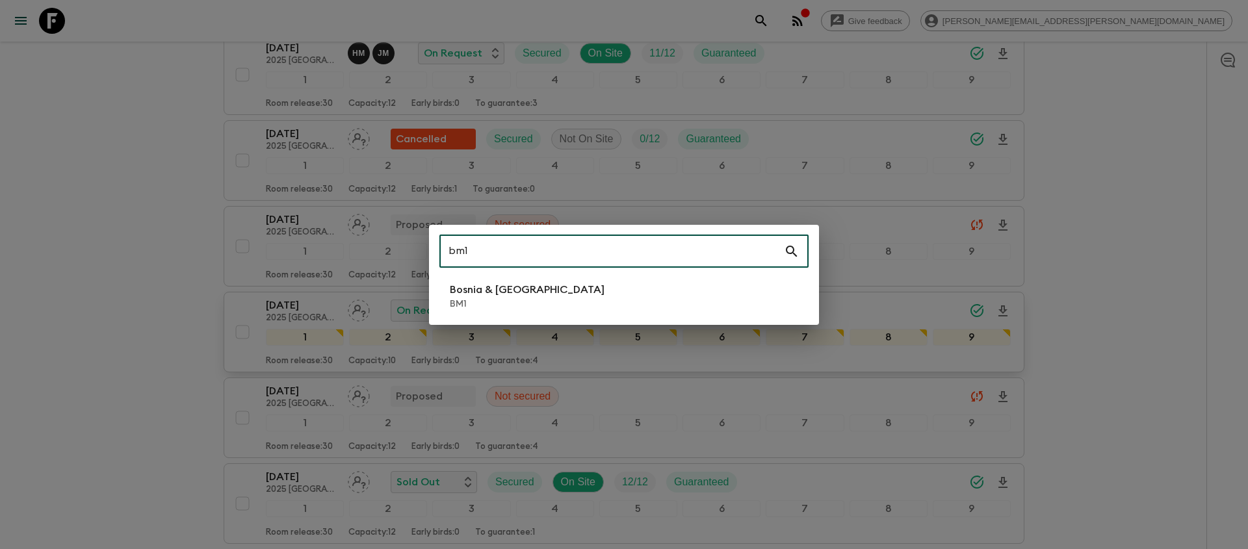
type input "bm1"
click at [619, 294] on li "Bosnia & Montenegro BM1" at bounding box center [623, 296] width 369 height 36
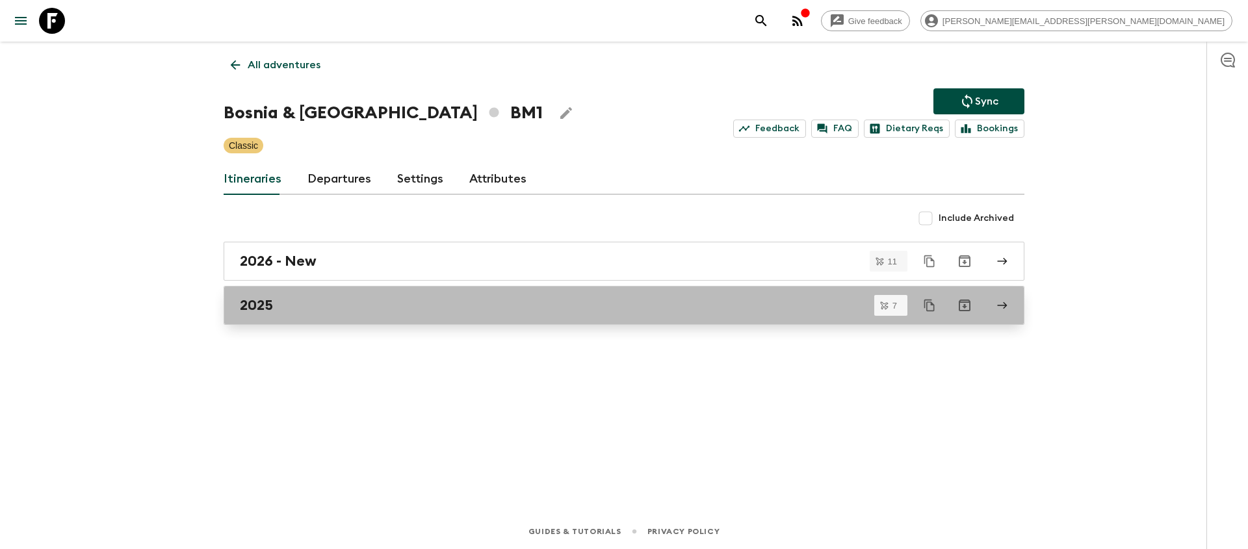
click at [319, 315] on link "2025" at bounding box center [624, 305] width 801 height 39
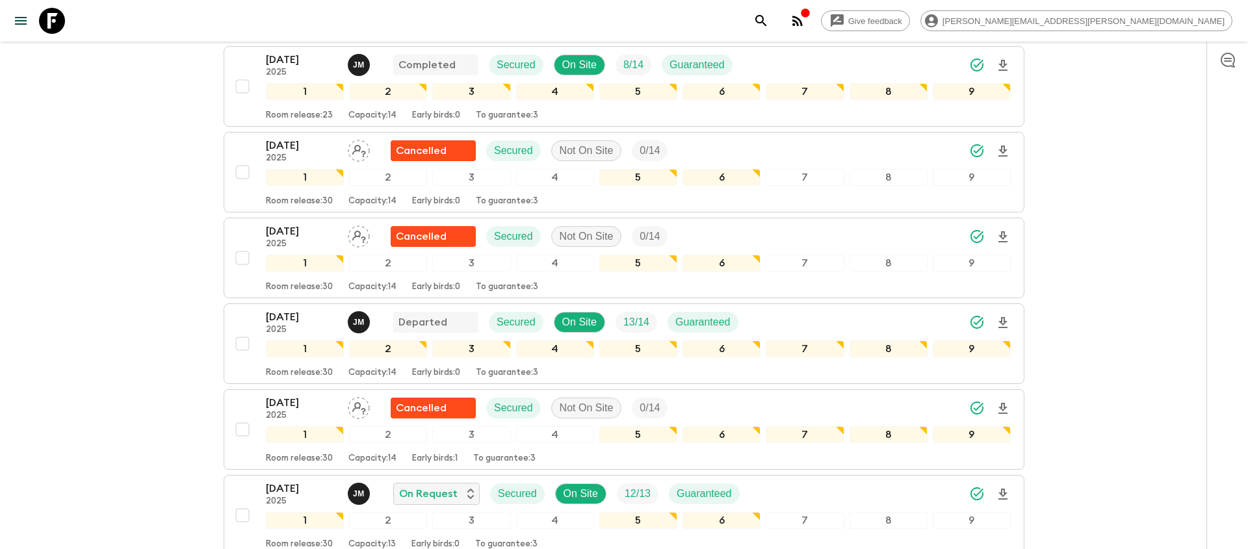
scroll to position [212, 0]
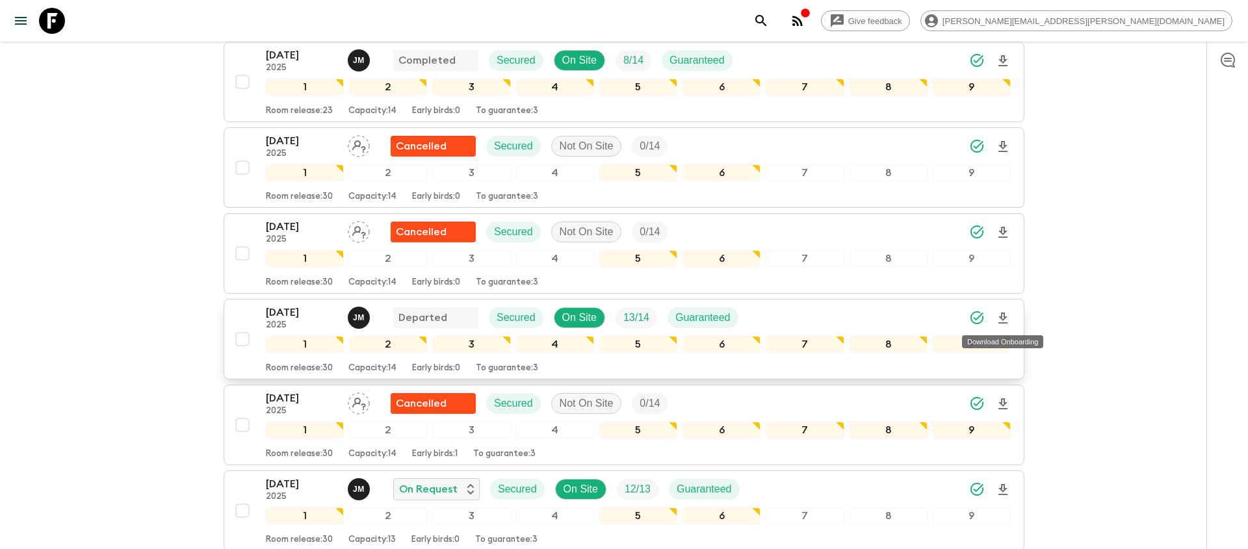
click at [1002, 322] on icon "Download Onboarding" at bounding box center [1003, 319] width 16 height 16
click at [769, 14] on icon "search adventures" at bounding box center [761, 21] width 16 height 16
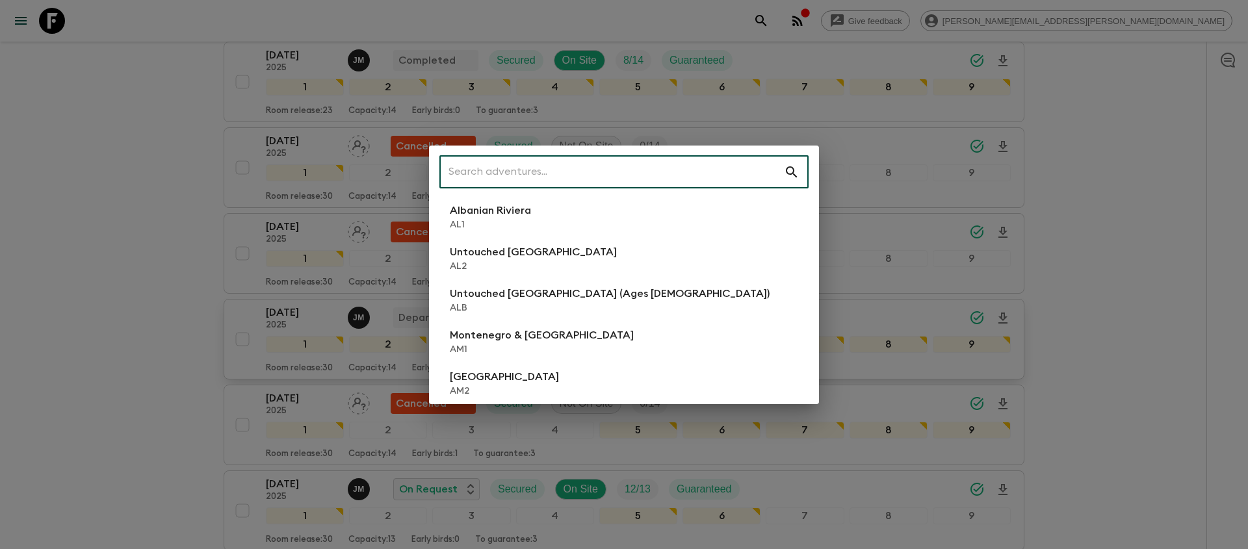
click at [703, 163] on input "text" at bounding box center [611, 172] width 345 height 36
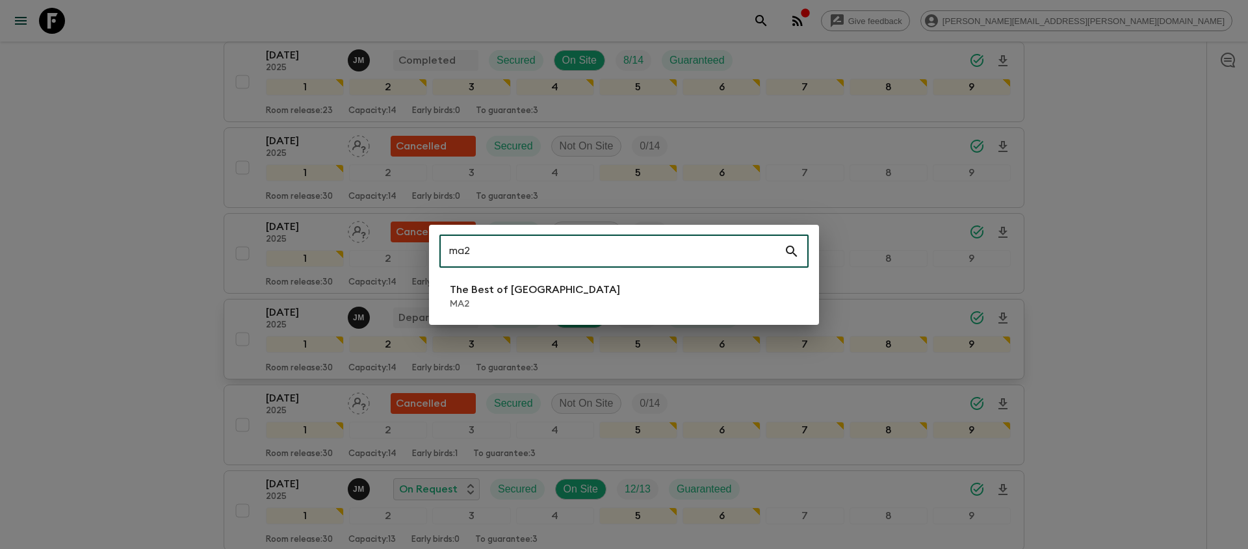
type input "ma2"
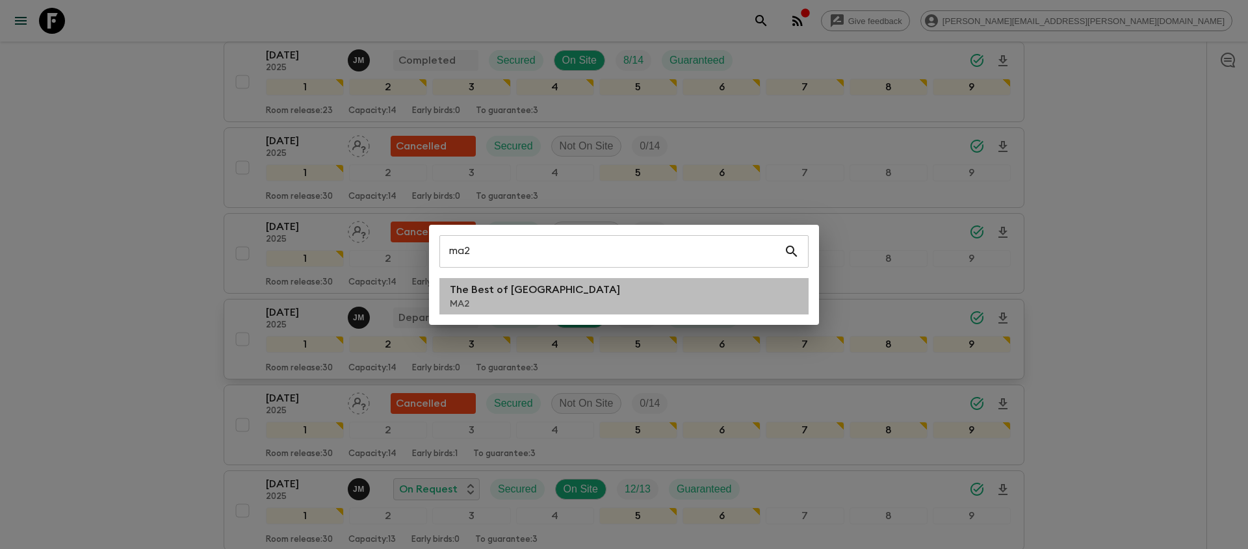
click at [539, 295] on p "The Best of [GEOGRAPHIC_DATA]" at bounding box center [535, 290] width 170 height 16
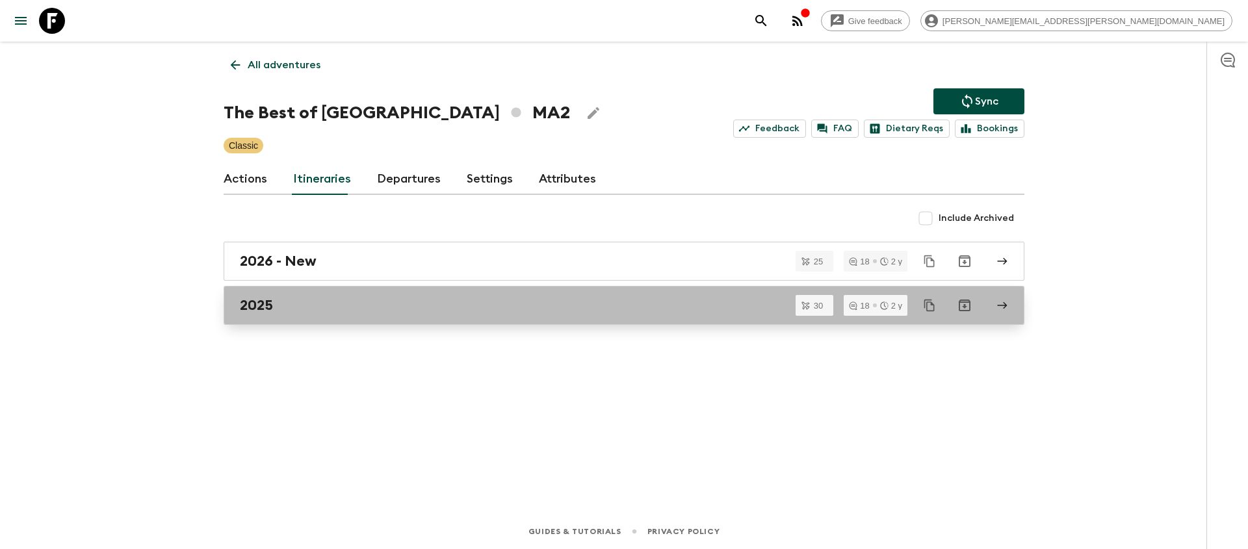
click at [410, 310] on div "2025" at bounding box center [612, 305] width 744 height 17
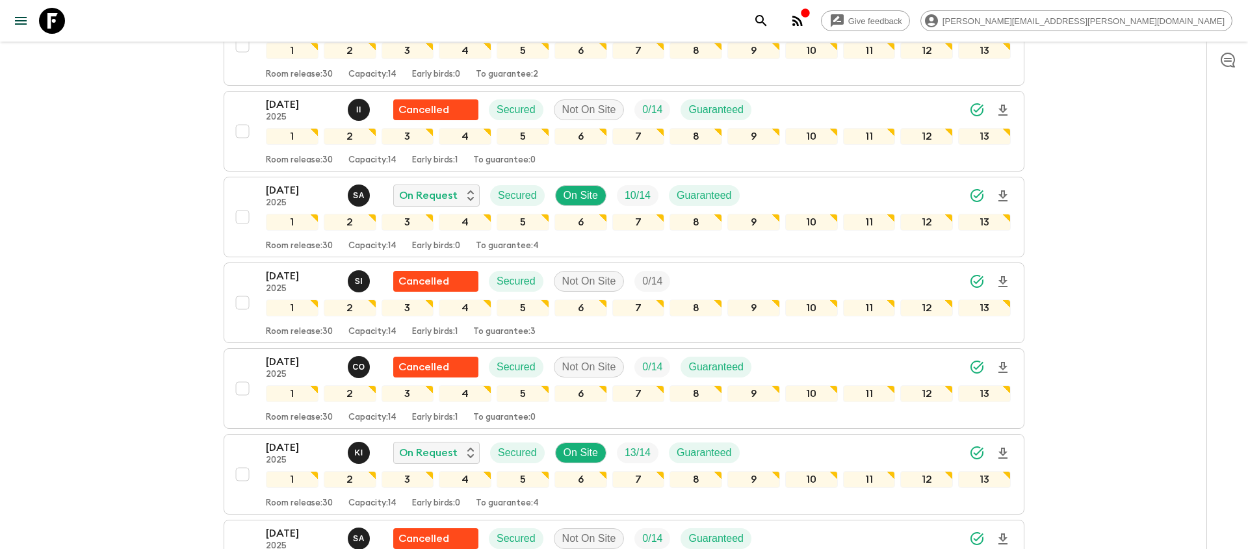
scroll to position [1114, 0]
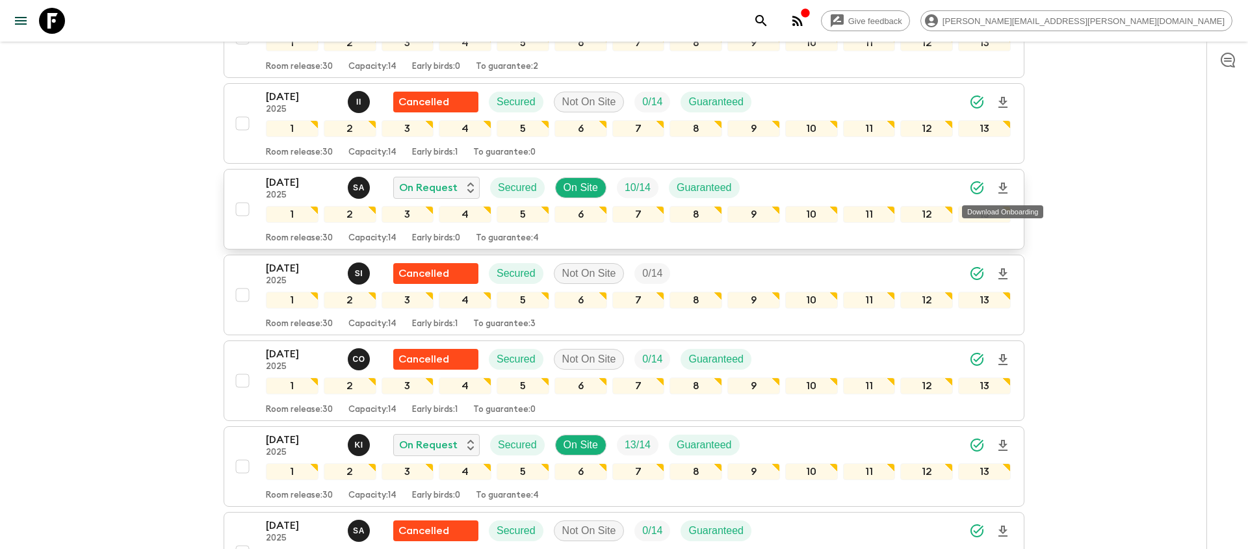
click at [1002, 188] on icon "Download Onboarding" at bounding box center [1003, 189] width 16 height 16
click at [769, 25] on icon "search adventures" at bounding box center [761, 21] width 16 height 16
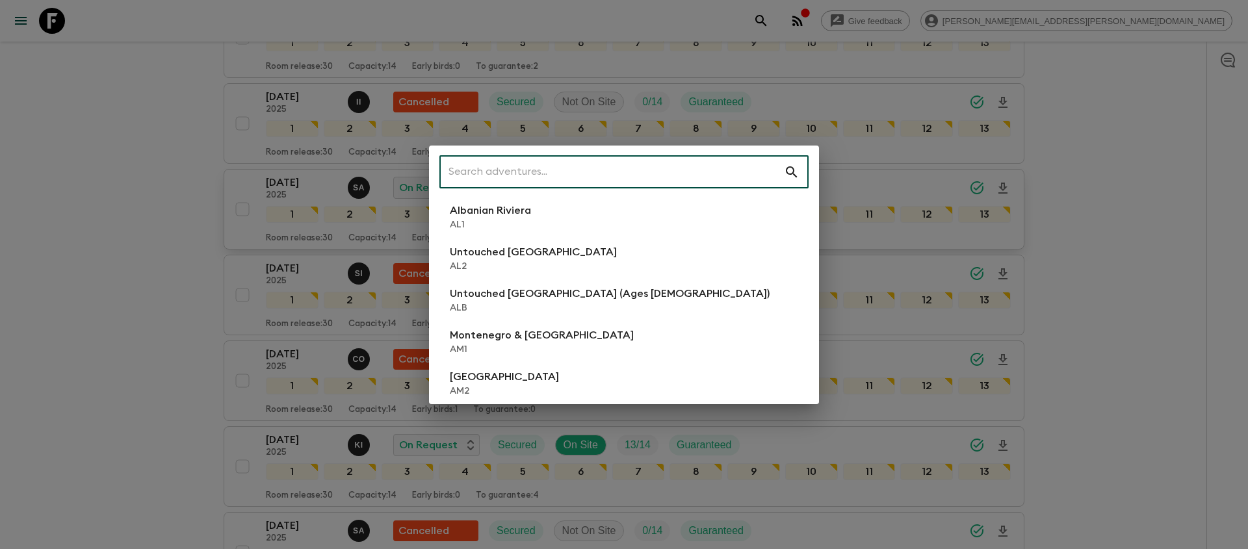
click at [647, 173] on input "text" at bounding box center [611, 172] width 345 height 36
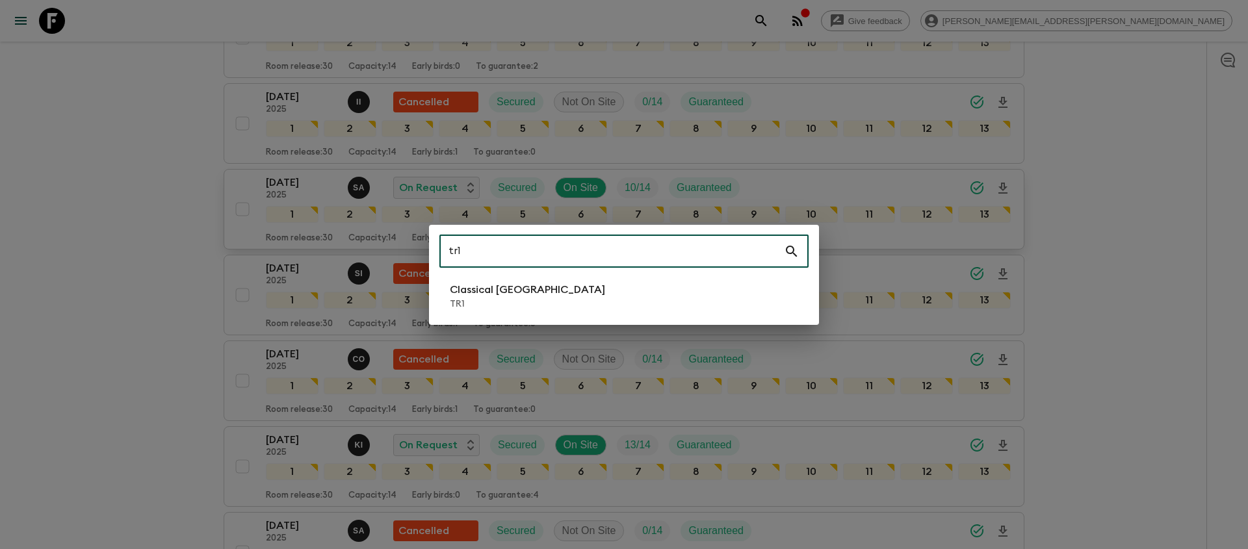
type input "tr1"
click at [581, 283] on li "Classical Türkiye TR1" at bounding box center [623, 296] width 369 height 36
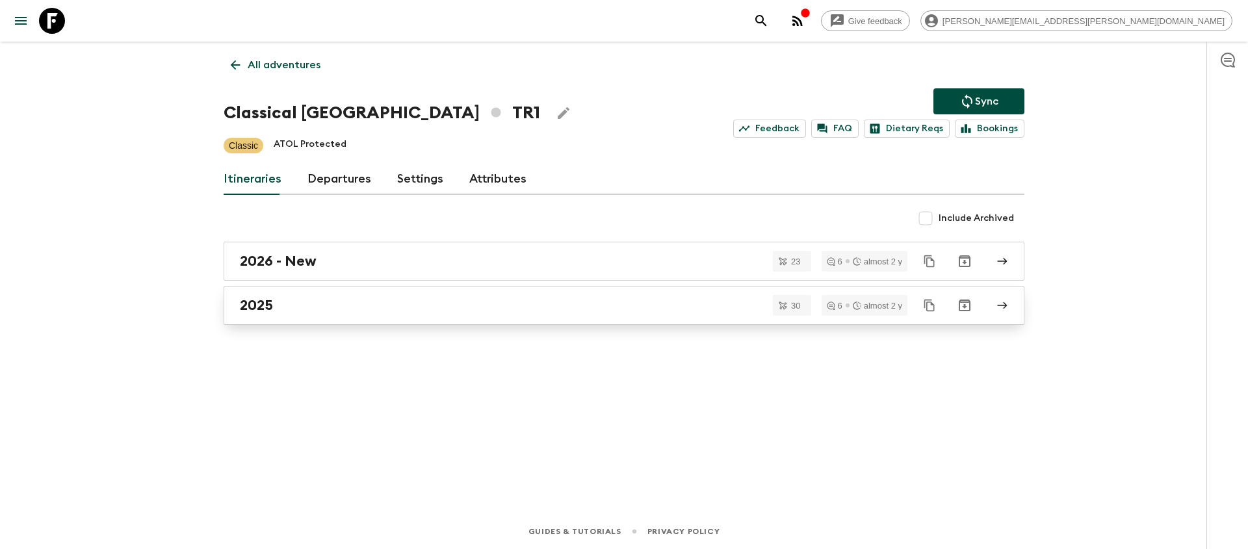
click at [401, 302] on div "2025" at bounding box center [612, 305] width 744 height 17
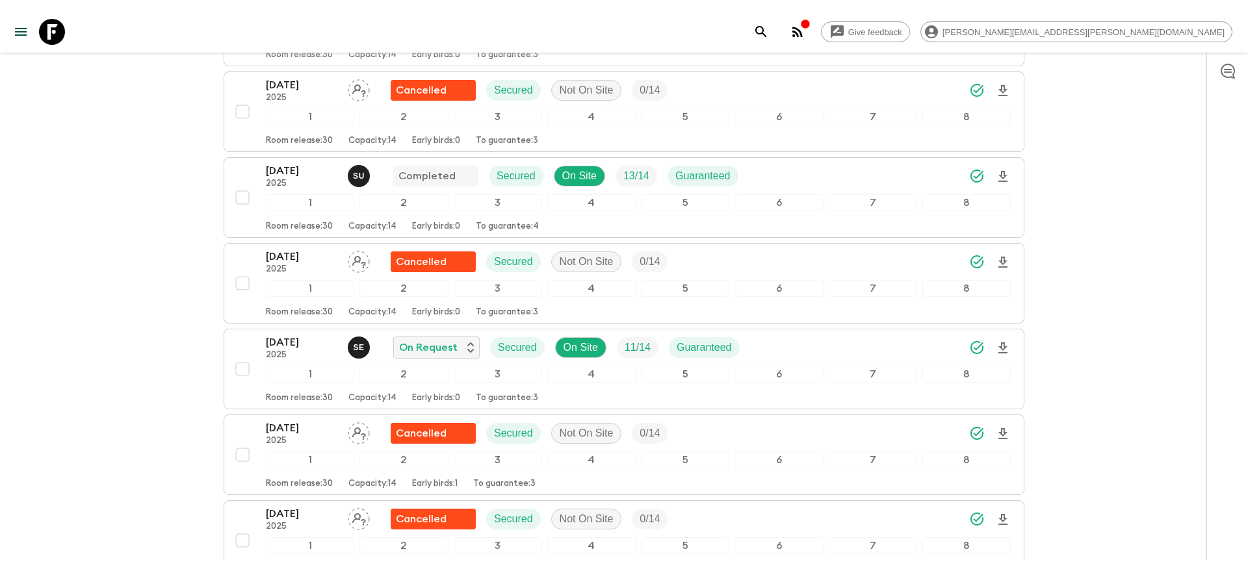
scroll to position [1157, 0]
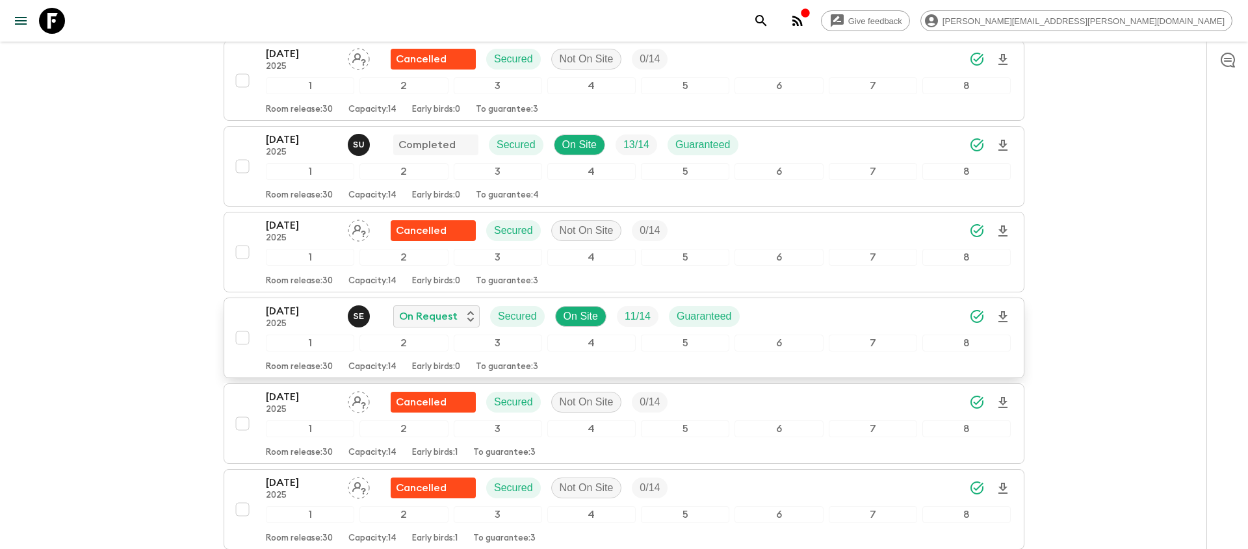
click at [1005, 313] on icon "Download Onboarding" at bounding box center [1003, 317] width 16 height 16
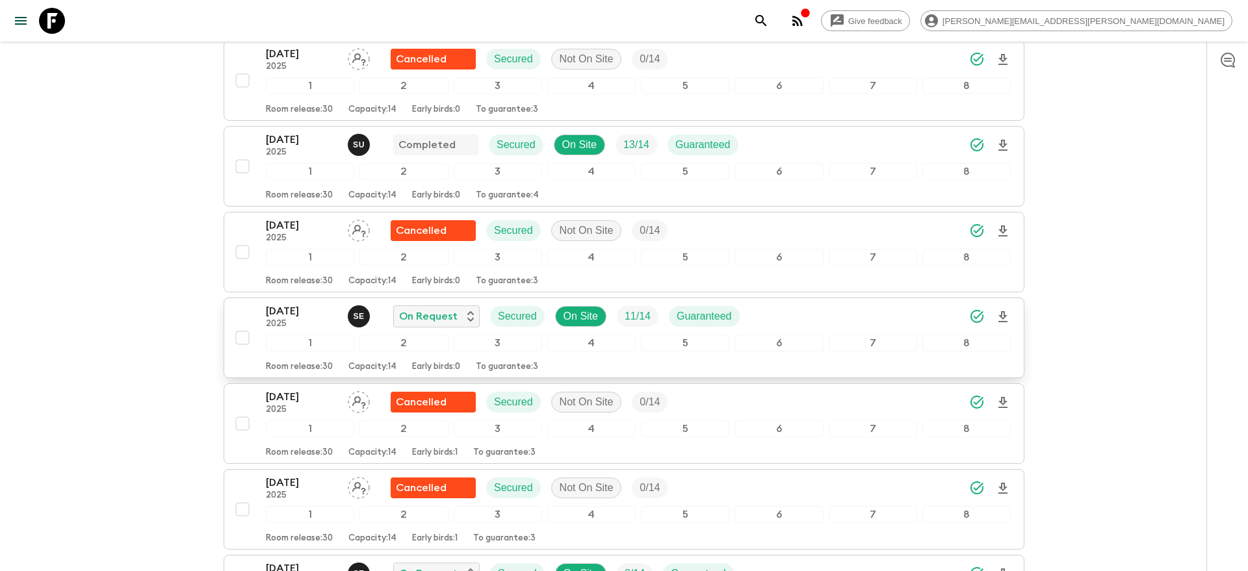
click at [769, 25] on icon "search adventures" at bounding box center [761, 21] width 16 height 16
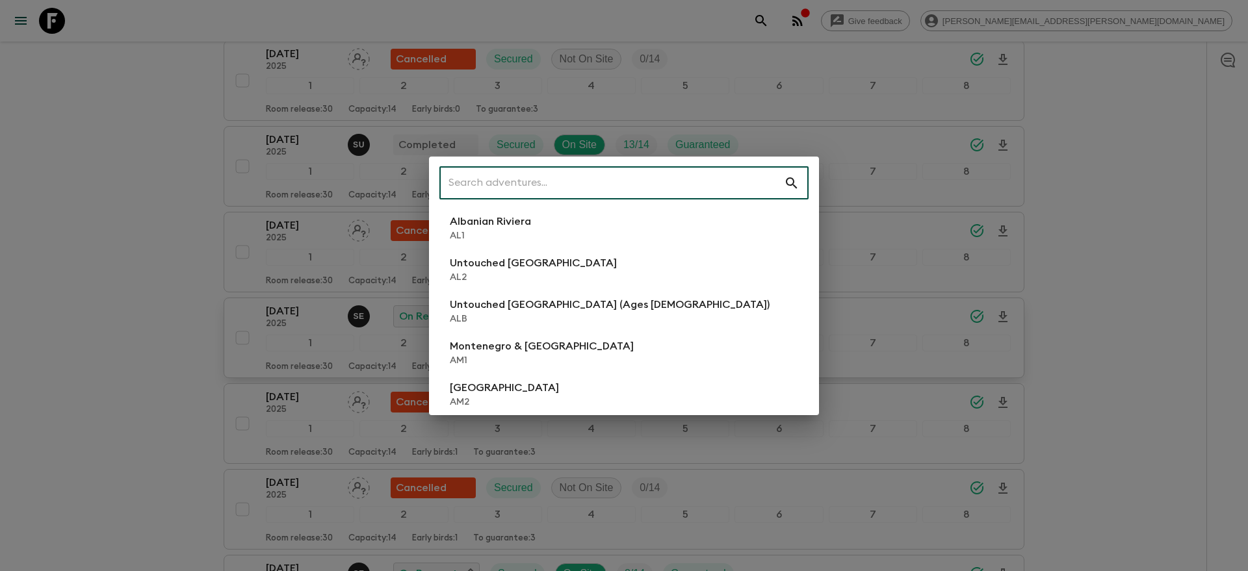
click at [538, 186] on input "text" at bounding box center [611, 183] width 345 height 36
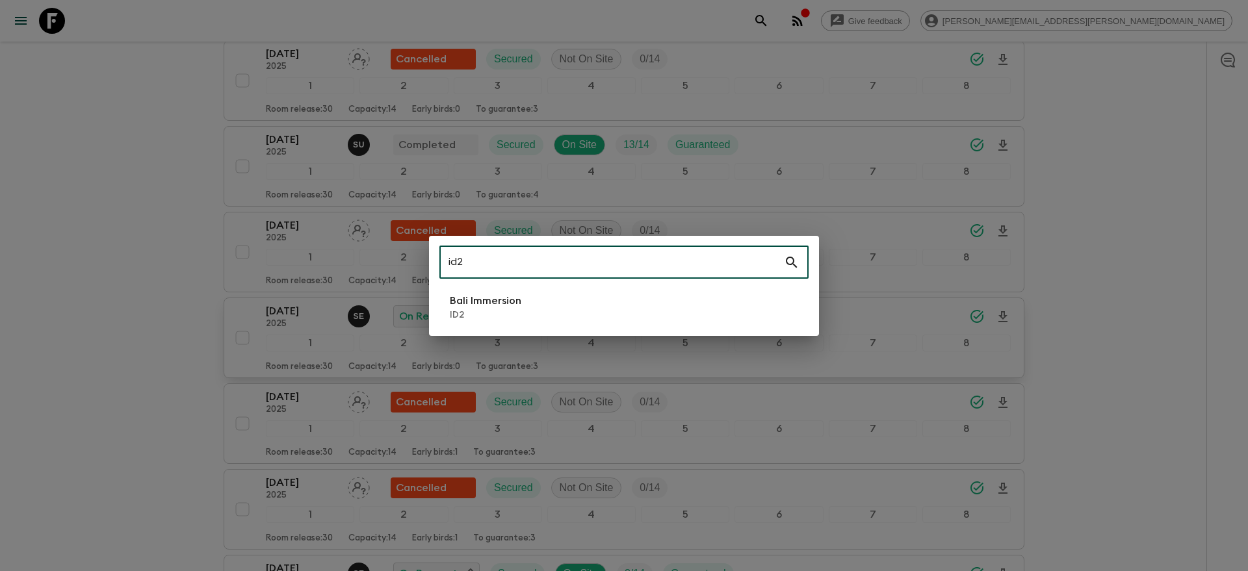
type input "id2"
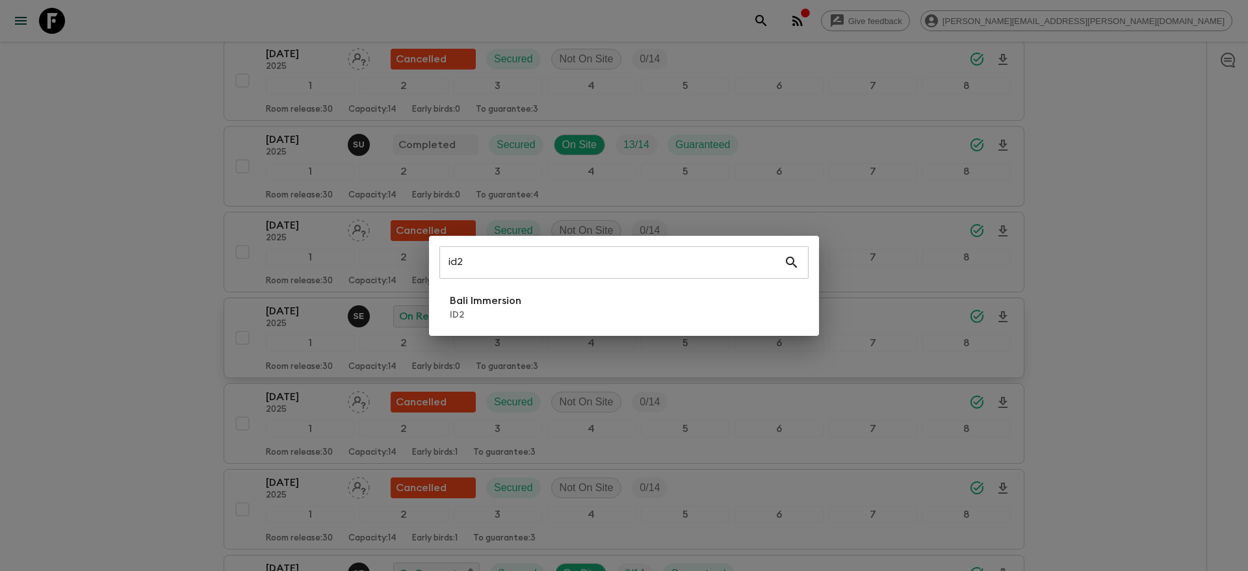
click at [539, 332] on div "id2 ​ Bali Immersion ID2" at bounding box center [624, 286] width 390 height 100
click at [532, 319] on li "Bali Immersion ID2" at bounding box center [623, 307] width 369 height 36
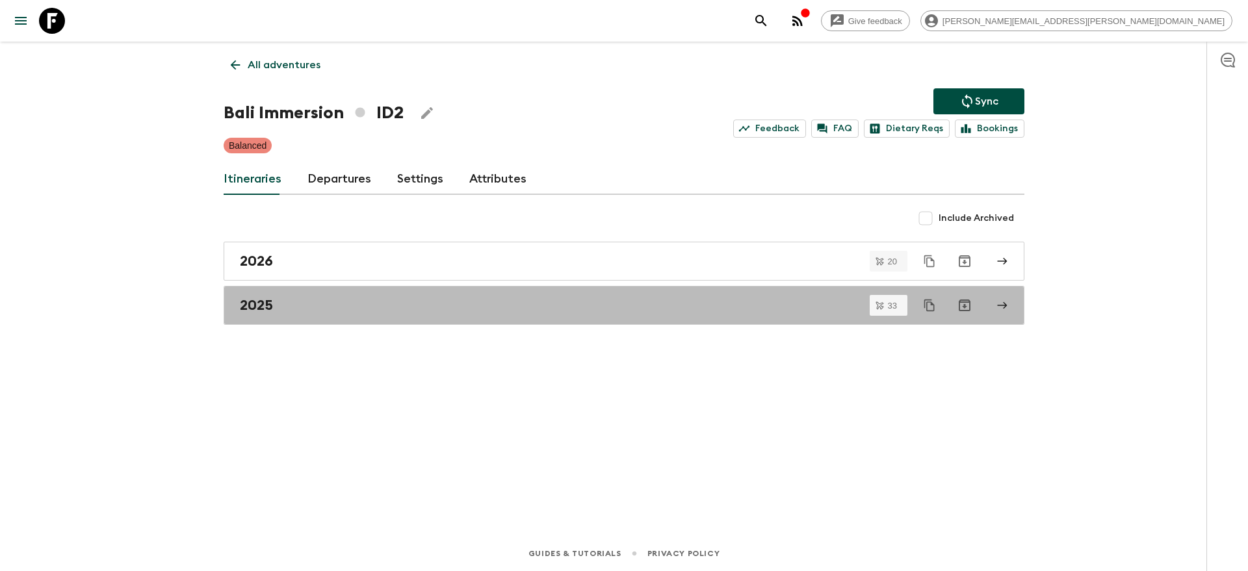
click at [532, 319] on link "2025" at bounding box center [624, 305] width 801 height 39
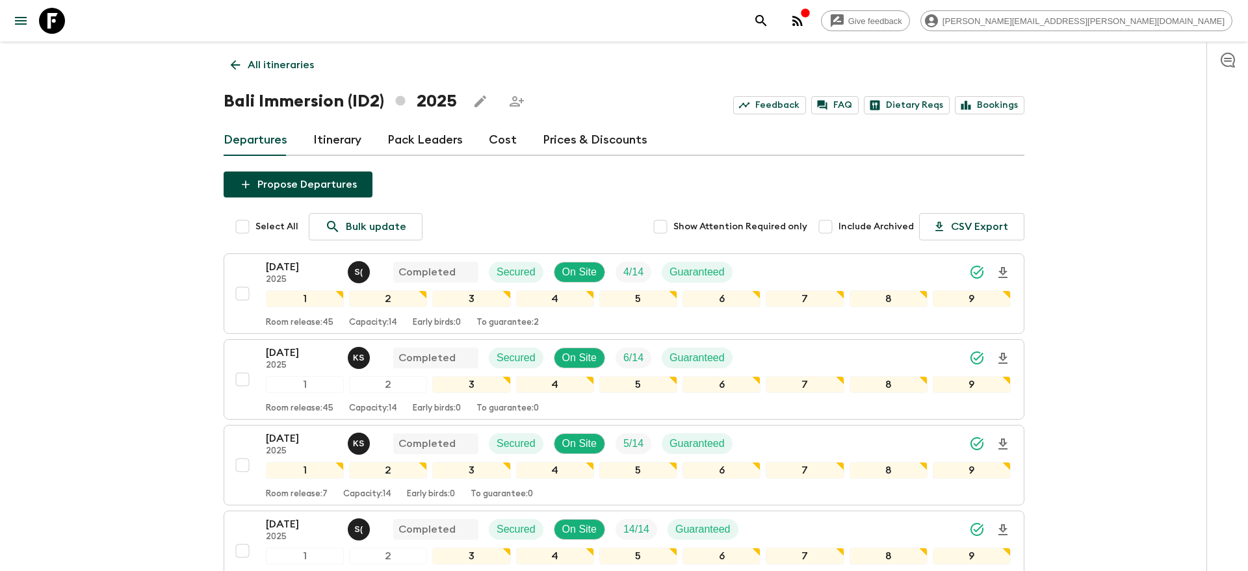
click at [769, 19] on icon "search adventures" at bounding box center [761, 21] width 16 height 16
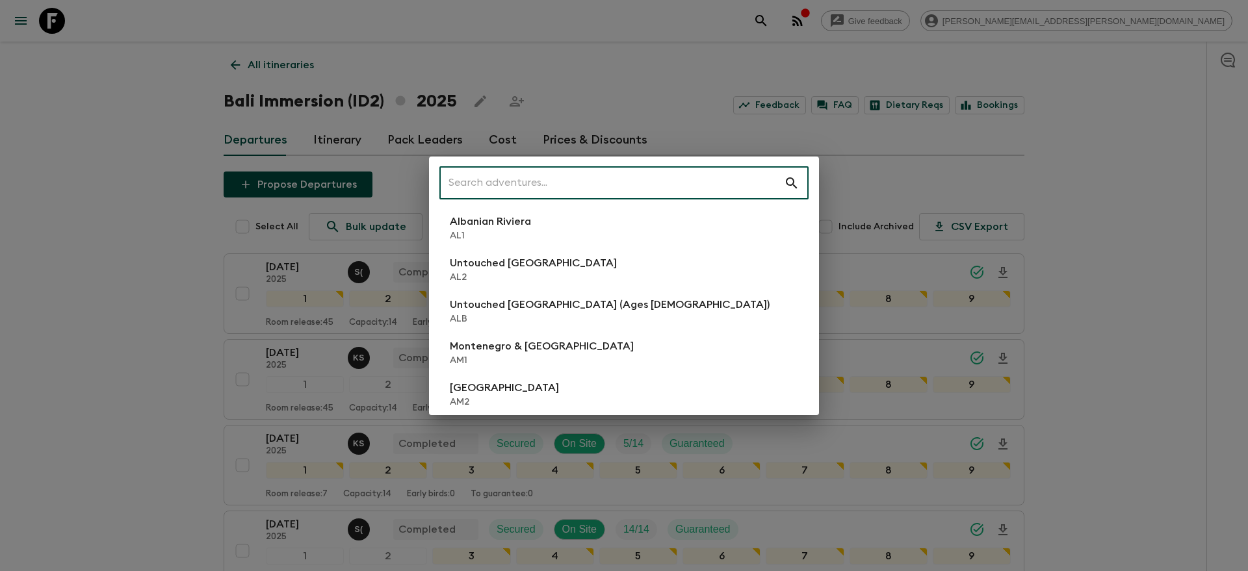
click at [699, 180] on input "text" at bounding box center [611, 183] width 345 height 36
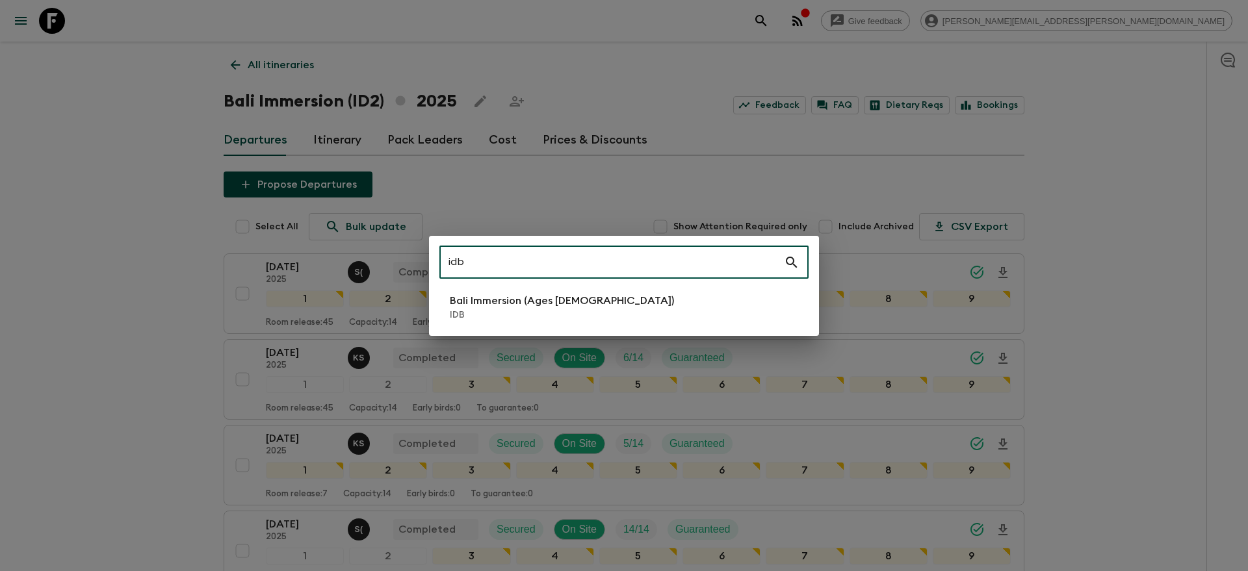
type input "idb"
click at [569, 306] on p "Bali Immersion (Ages [DEMOGRAPHIC_DATA])" at bounding box center [562, 301] width 224 height 16
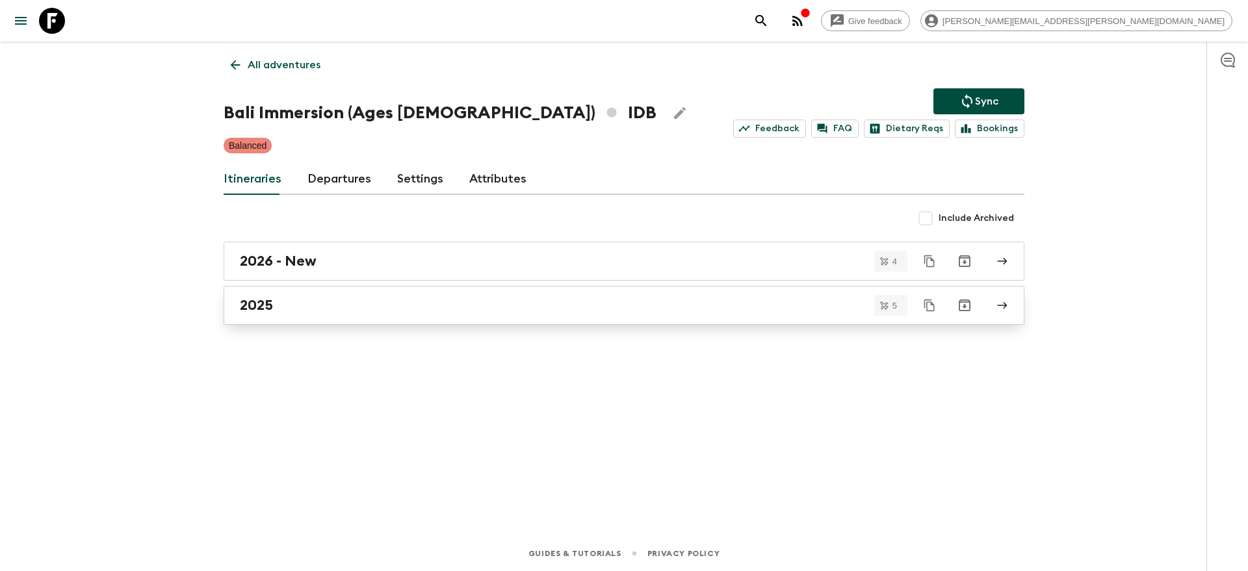
click at [268, 310] on h2 "2025" at bounding box center [256, 305] width 33 height 17
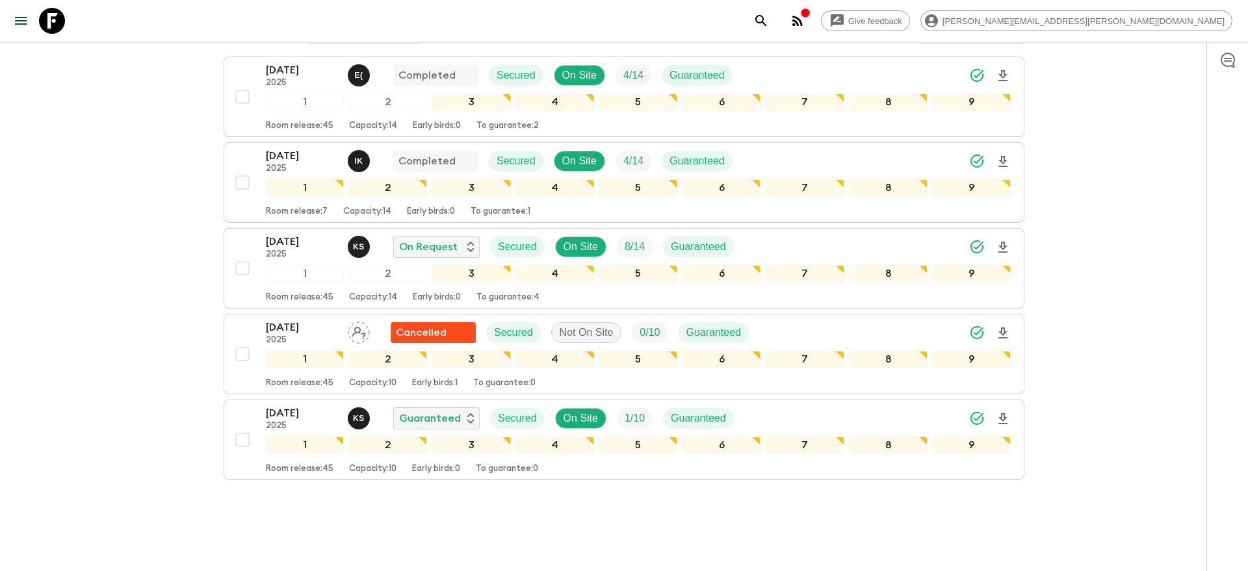
scroll to position [224, 0]
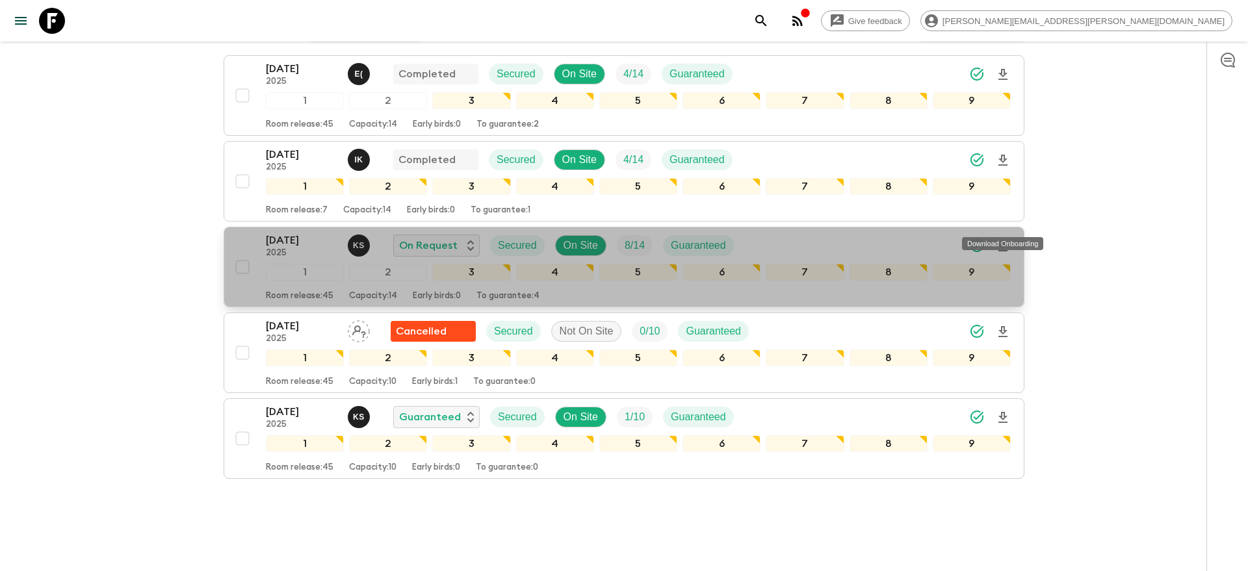
click at [1001, 241] on icon "Download Onboarding" at bounding box center [1003, 246] width 9 height 11
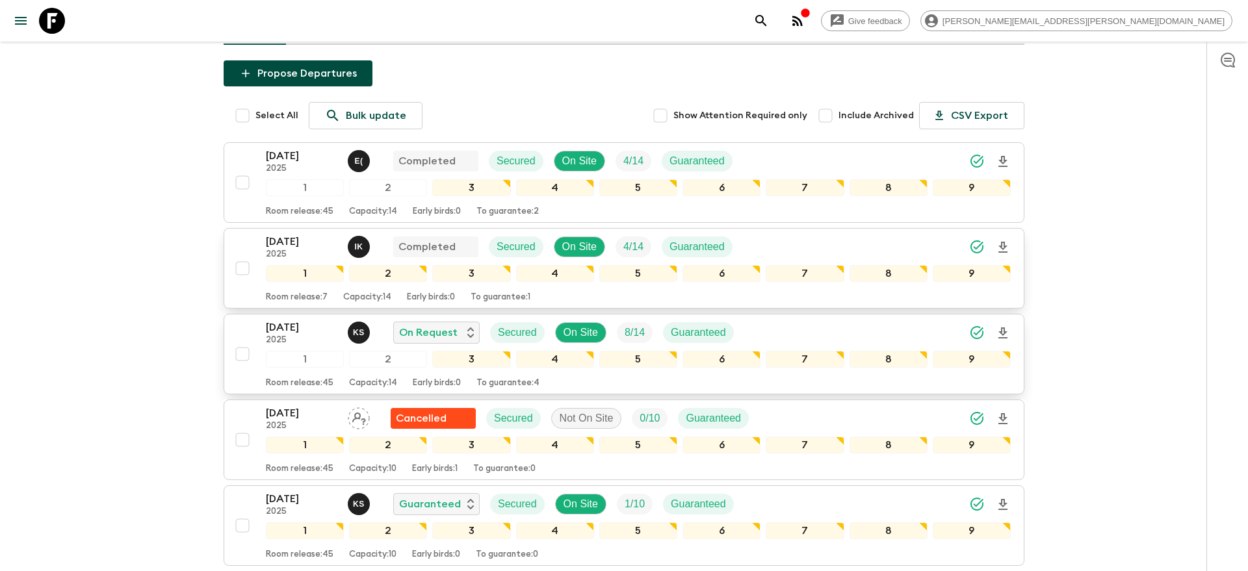
scroll to position [140, 0]
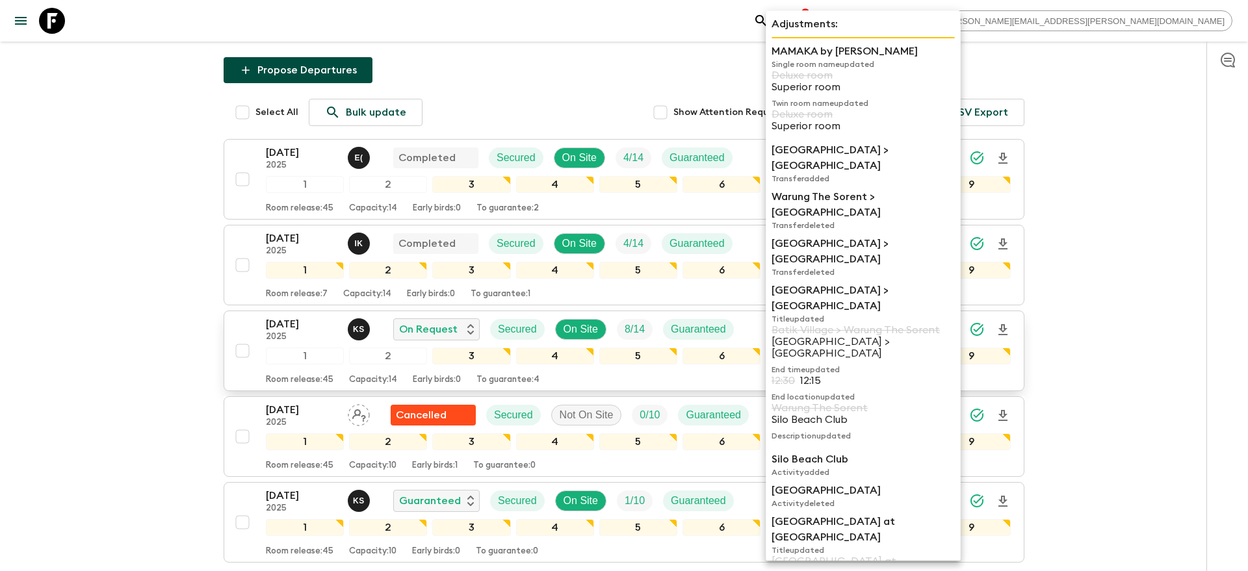
click at [807, 375] on p "12:15" at bounding box center [810, 381] width 21 height 12
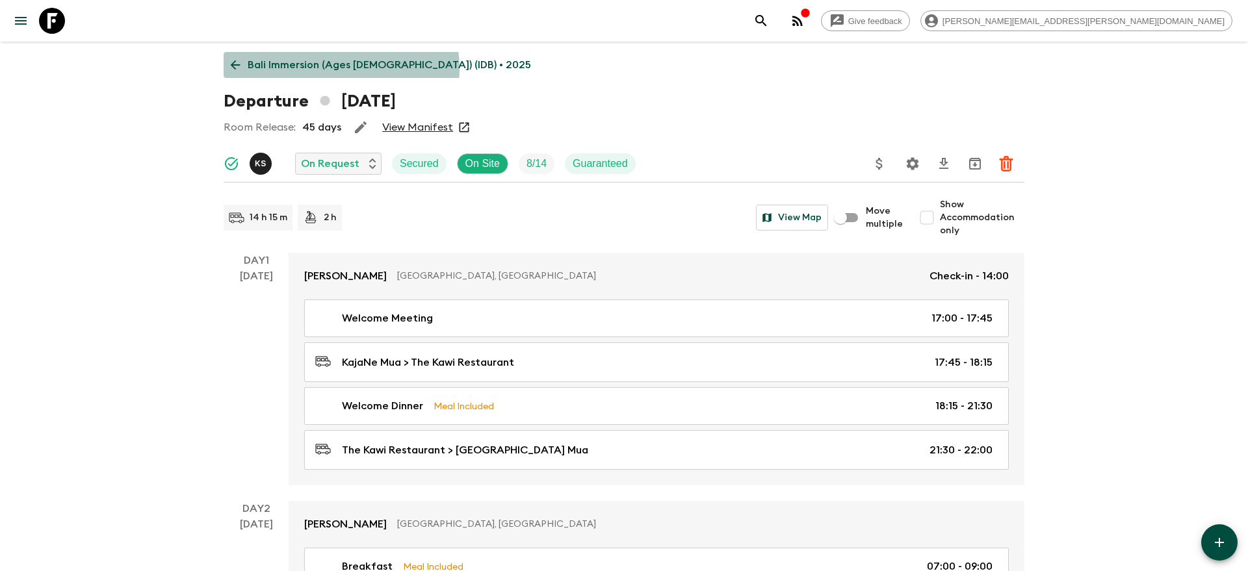
click at [341, 68] on p "Bali Immersion (Ages [DEMOGRAPHIC_DATA]) (IDB) • 2025" at bounding box center [389, 65] width 283 height 16
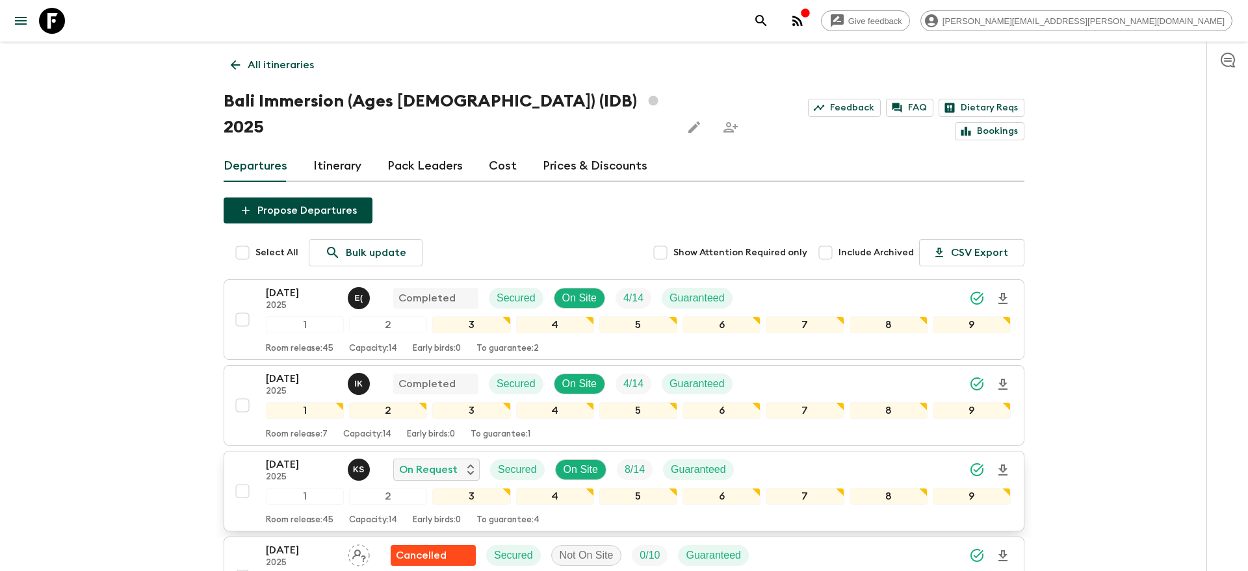
click at [786, 457] on div "[DATE] 2025 K S On Request Secured On Site 8 / 14 Guaranteed" at bounding box center [638, 470] width 745 height 26
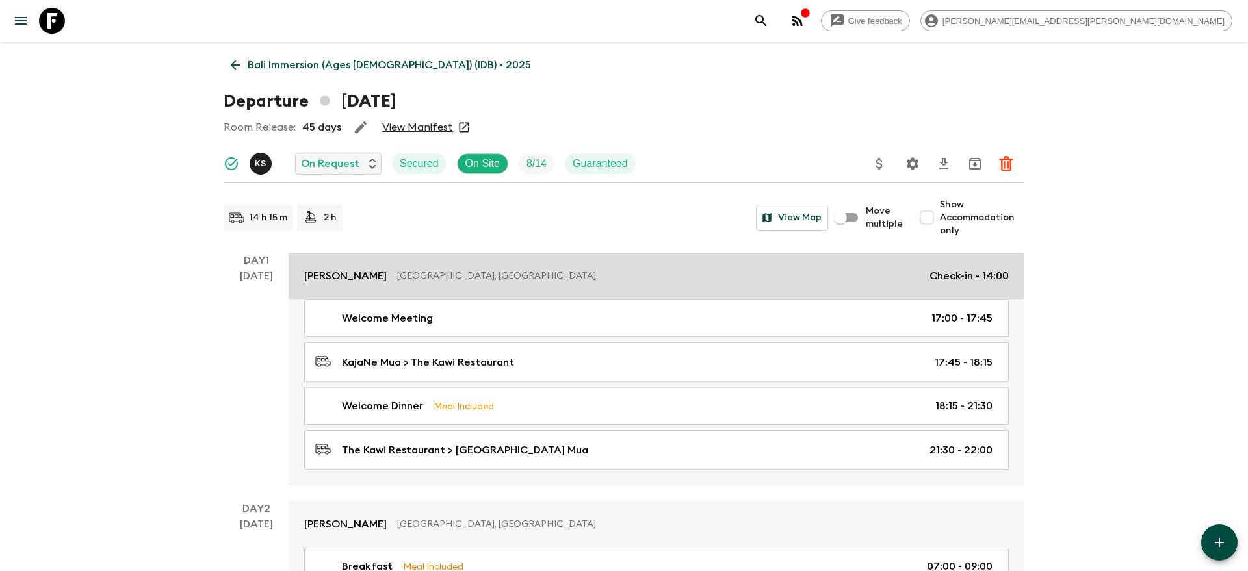
click at [476, 278] on p "[GEOGRAPHIC_DATA], [GEOGRAPHIC_DATA]" at bounding box center [658, 276] width 522 height 13
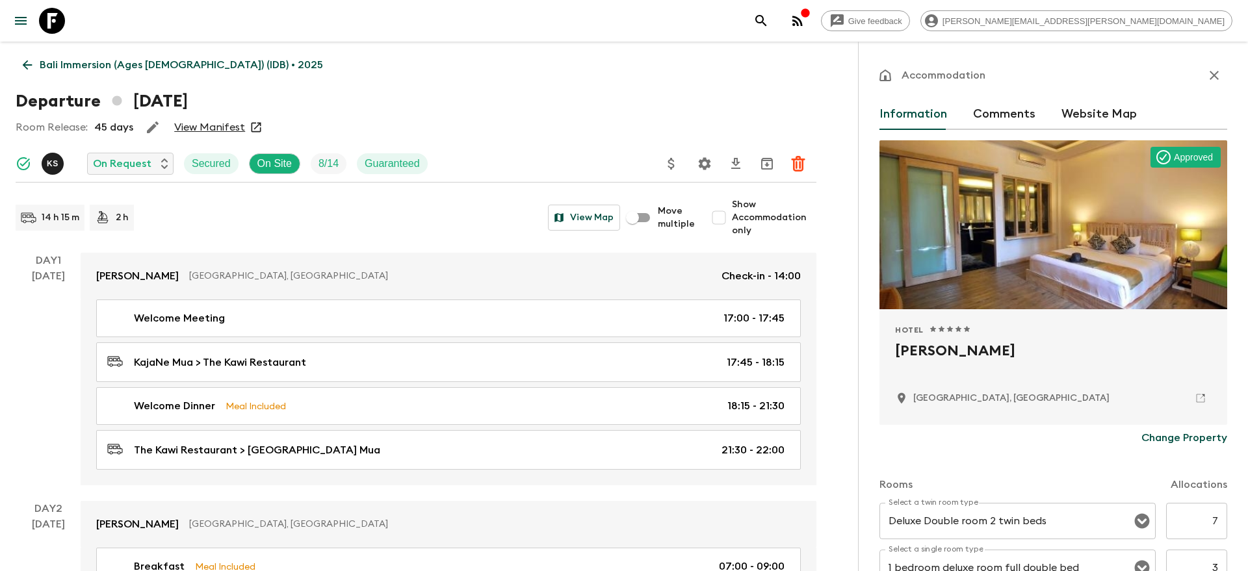
click at [921, 348] on h2 "[PERSON_NAME]" at bounding box center [1053, 362] width 317 height 42
copy div "[PERSON_NAME]"
click at [769, 21] on icon "search adventures" at bounding box center [761, 21] width 16 height 16
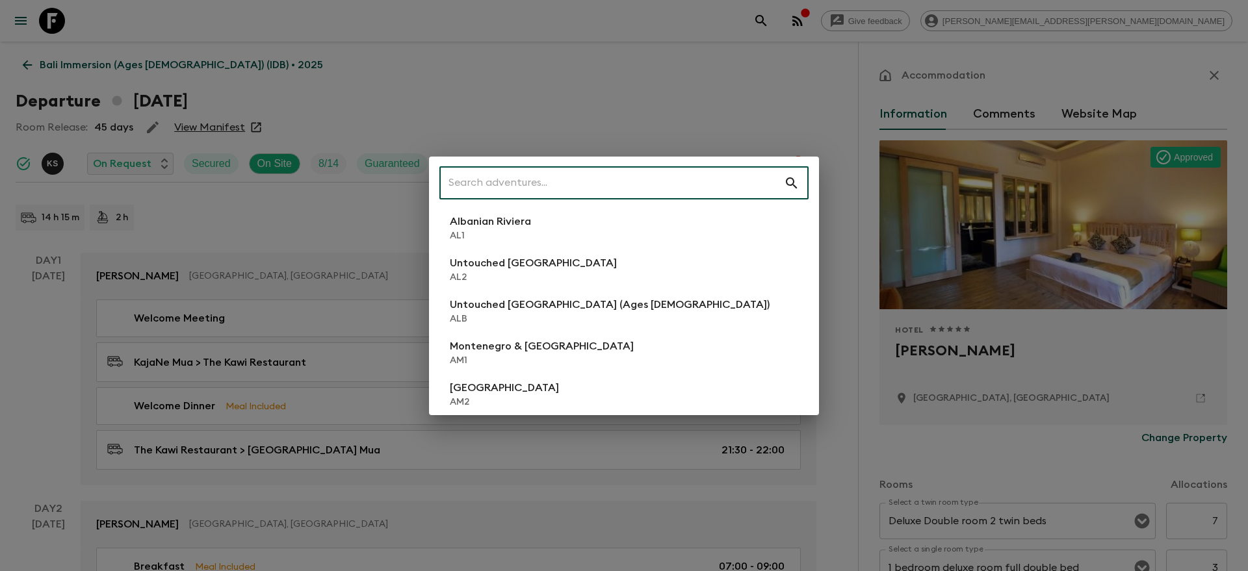
click at [592, 182] on input "text" at bounding box center [611, 183] width 345 height 36
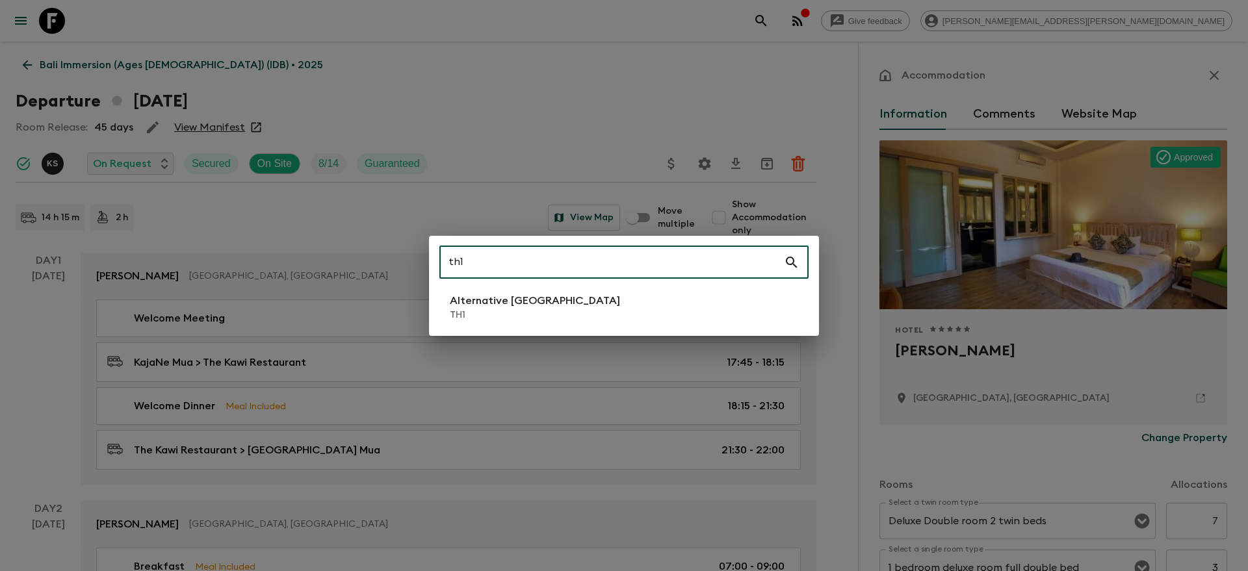
type input "th1"
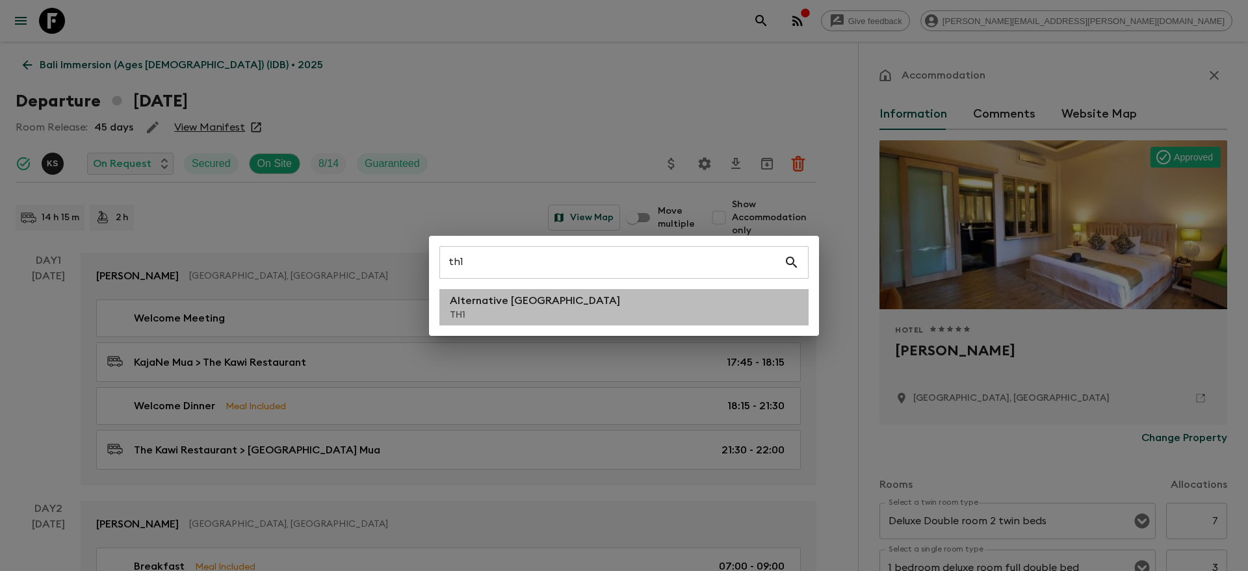
click at [588, 298] on li "Alternative [GEOGRAPHIC_DATA] TH1" at bounding box center [623, 307] width 369 height 36
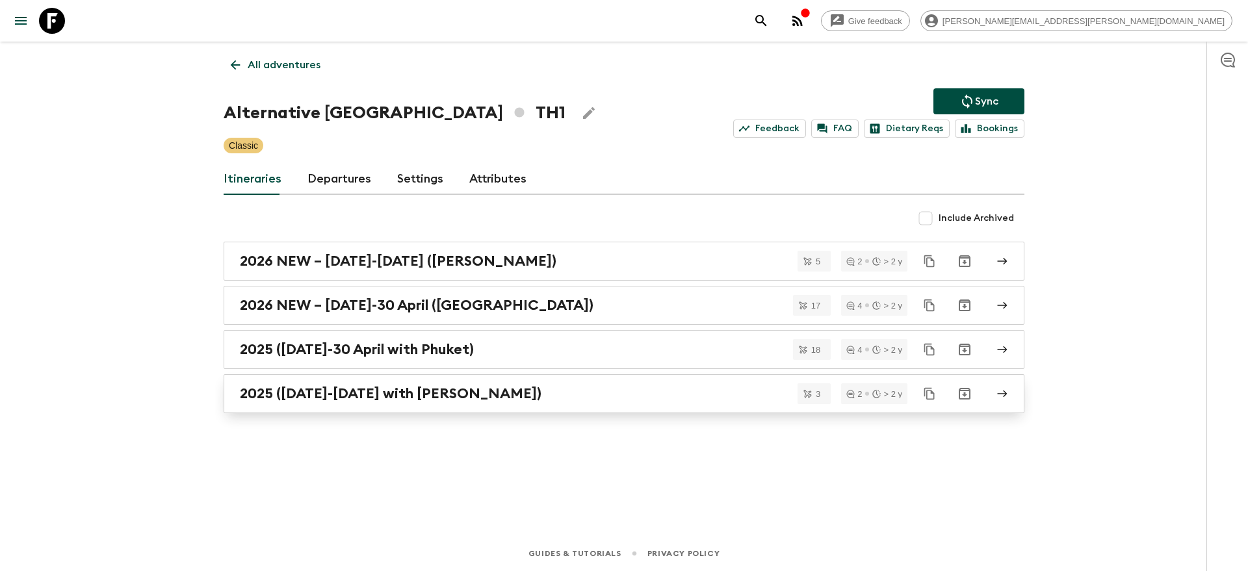
click at [617, 393] on div "2025 ([DATE]-[DATE] with [PERSON_NAME])" at bounding box center [612, 394] width 744 height 17
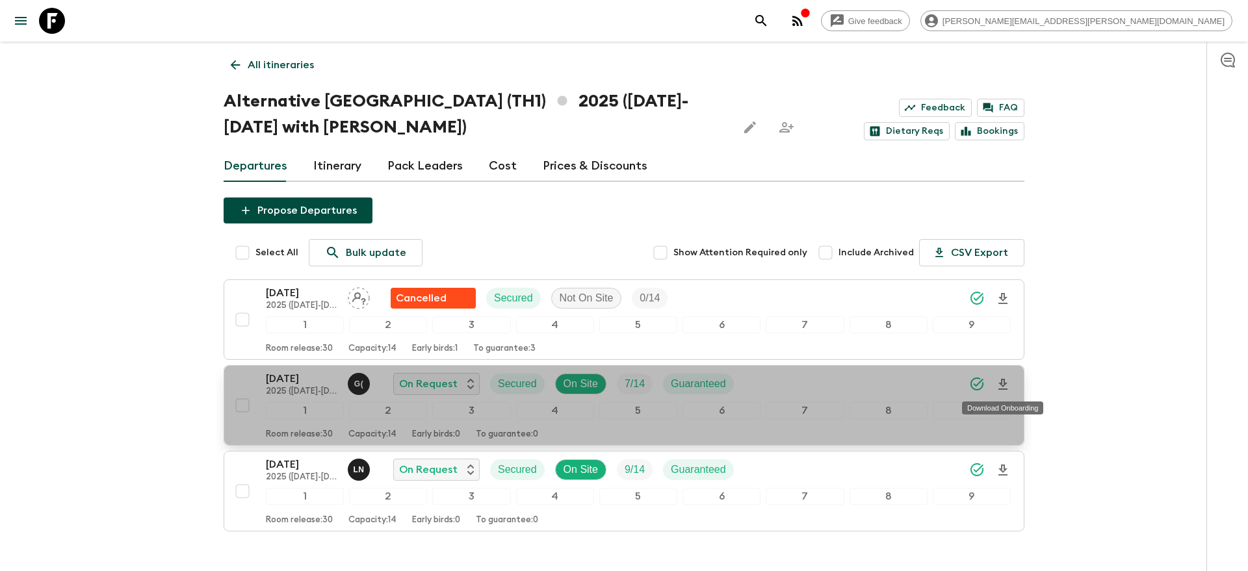
click at [1002, 386] on icon "Download Onboarding" at bounding box center [1003, 385] width 16 height 16
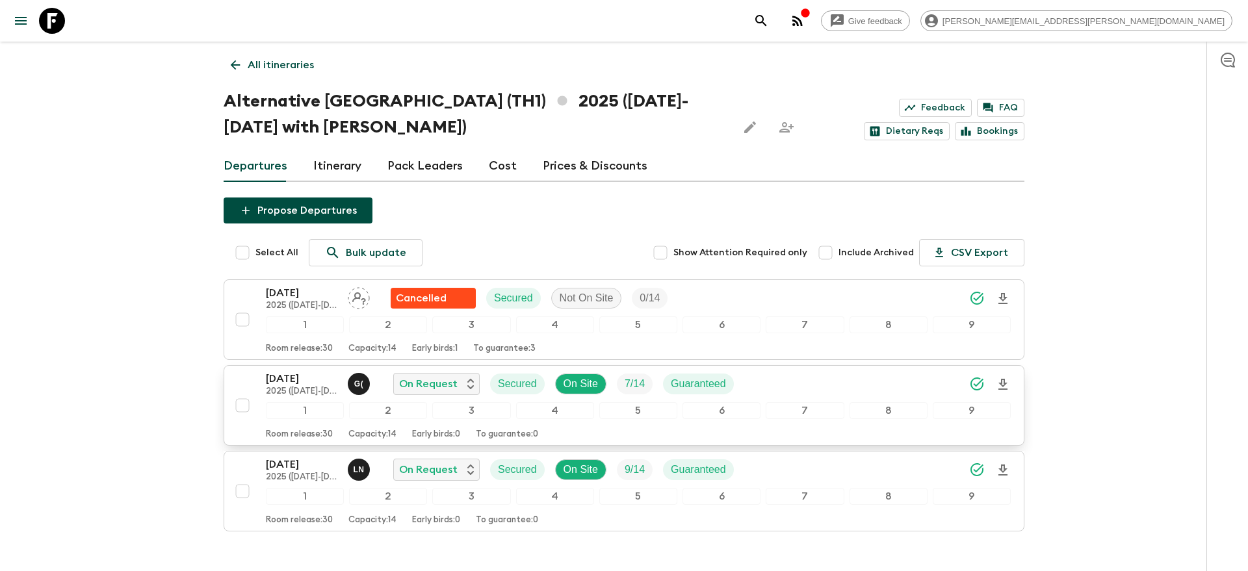
click at [774, 12] on button "search adventures" at bounding box center [761, 21] width 26 height 26
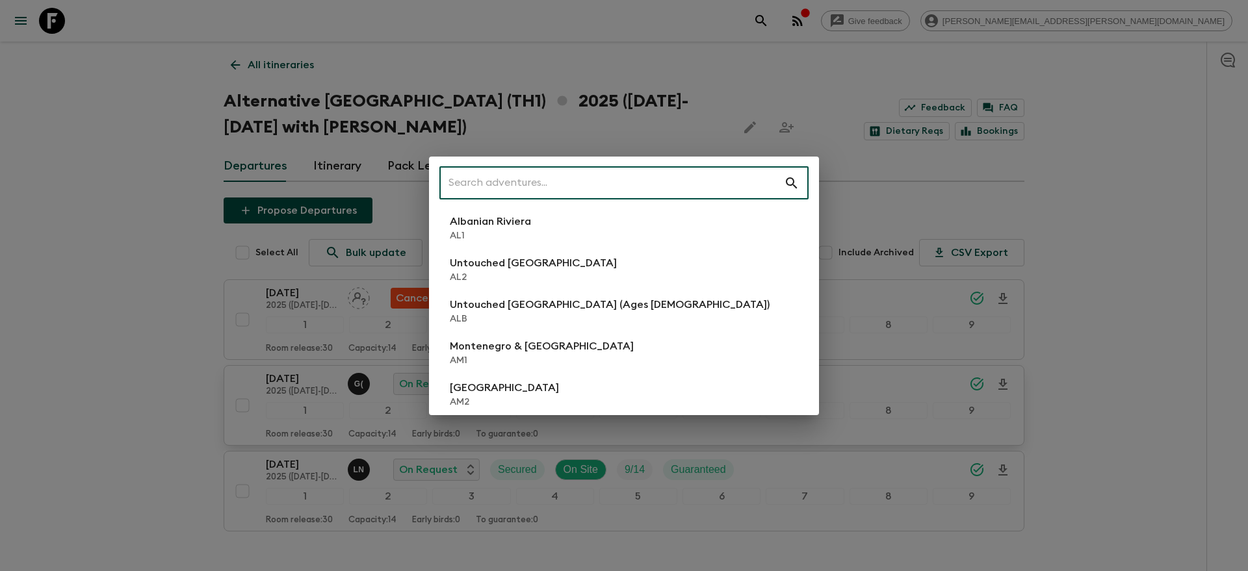
click at [737, 174] on input "text" at bounding box center [611, 183] width 345 height 36
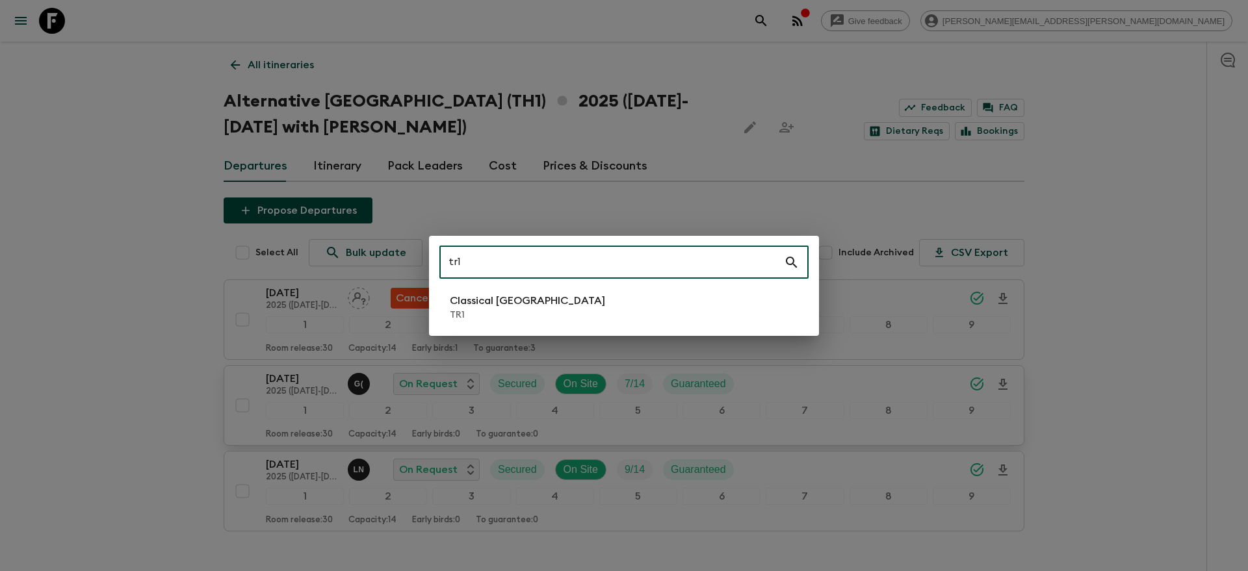
type input "tr1"
click at [622, 314] on li "Classical Türkiye TR1" at bounding box center [623, 307] width 369 height 36
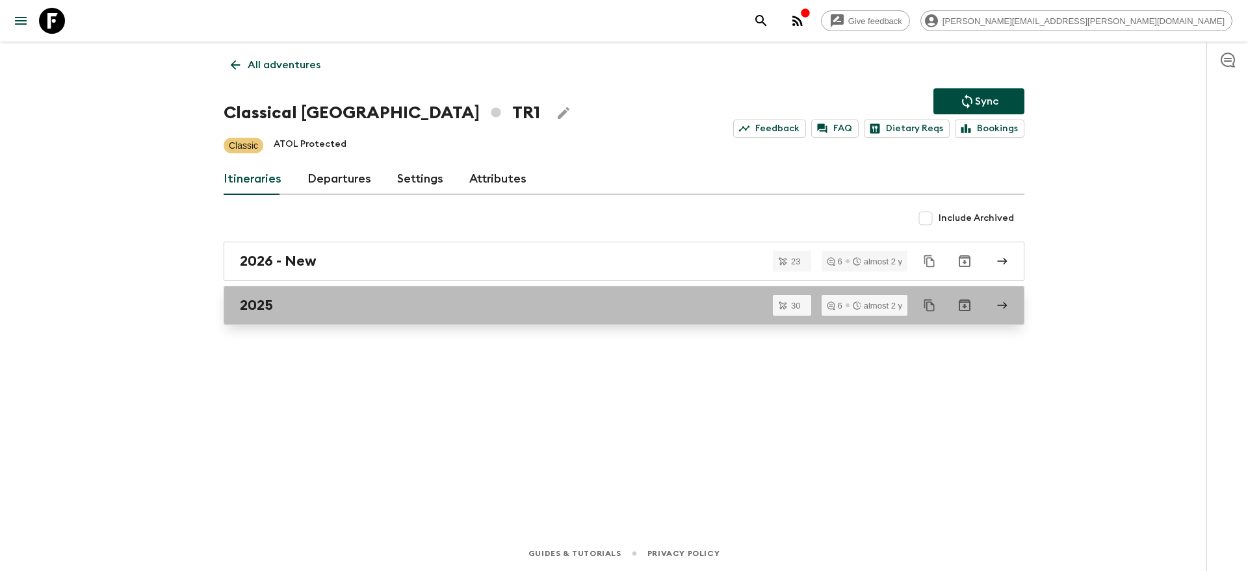
click at [313, 309] on div "2025" at bounding box center [612, 305] width 744 height 17
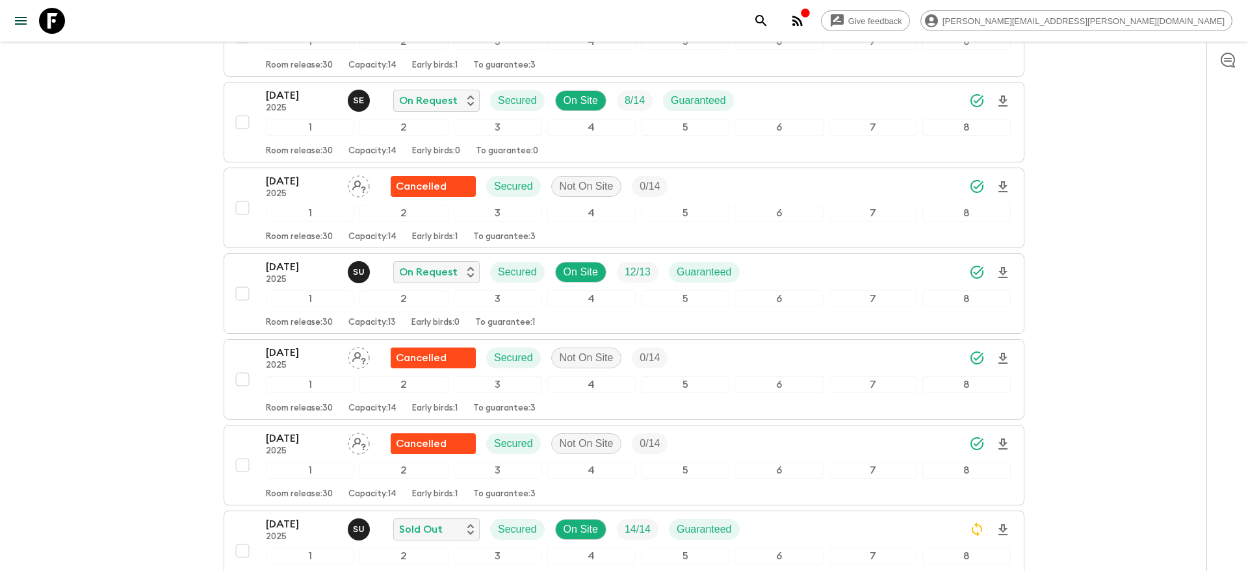
scroll to position [1621, 0]
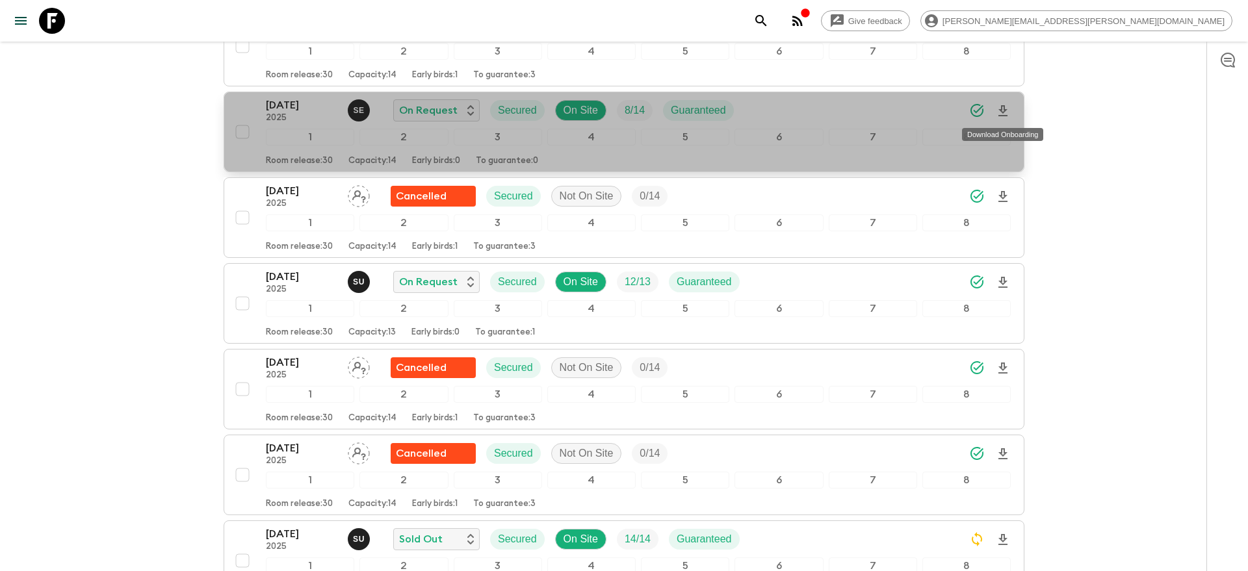
click at [1004, 111] on icon "Download Onboarding" at bounding box center [1003, 111] width 16 height 16
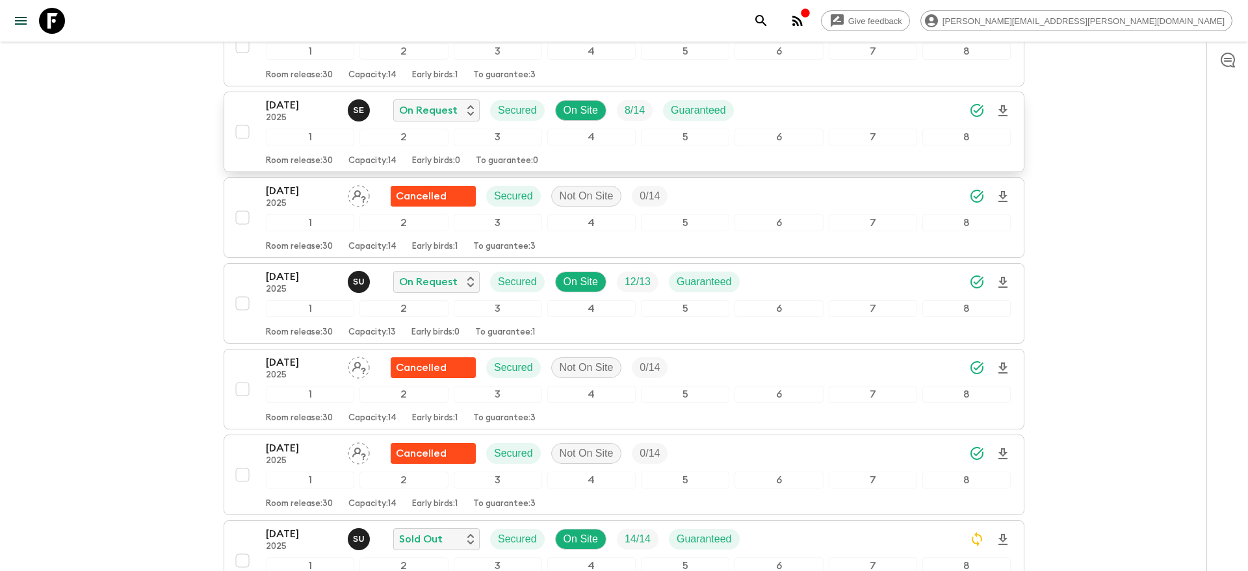
click at [774, 15] on button "search adventures" at bounding box center [761, 21] width 26 height 26
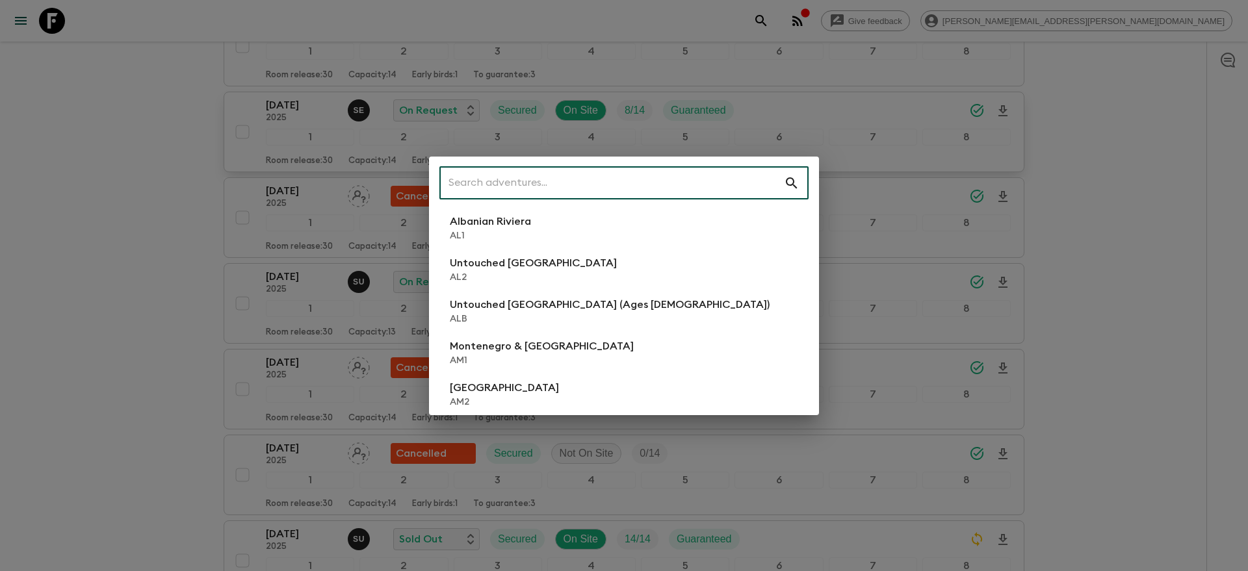
click at [716, 179] on input "text" at bounding box center [611, 183] width 345 height 36
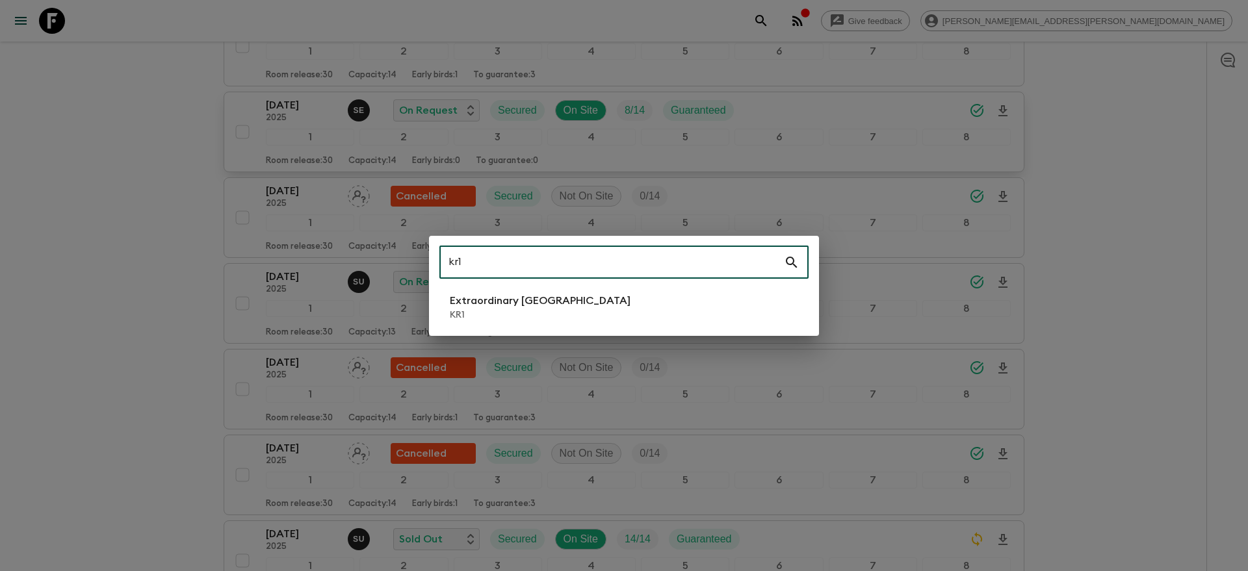
type input "kr1"
click at [579, 302] on p "Extraordinary [GEOGRAPHIC_DATA]" at bounding box center [540, 301] width 181 height 16
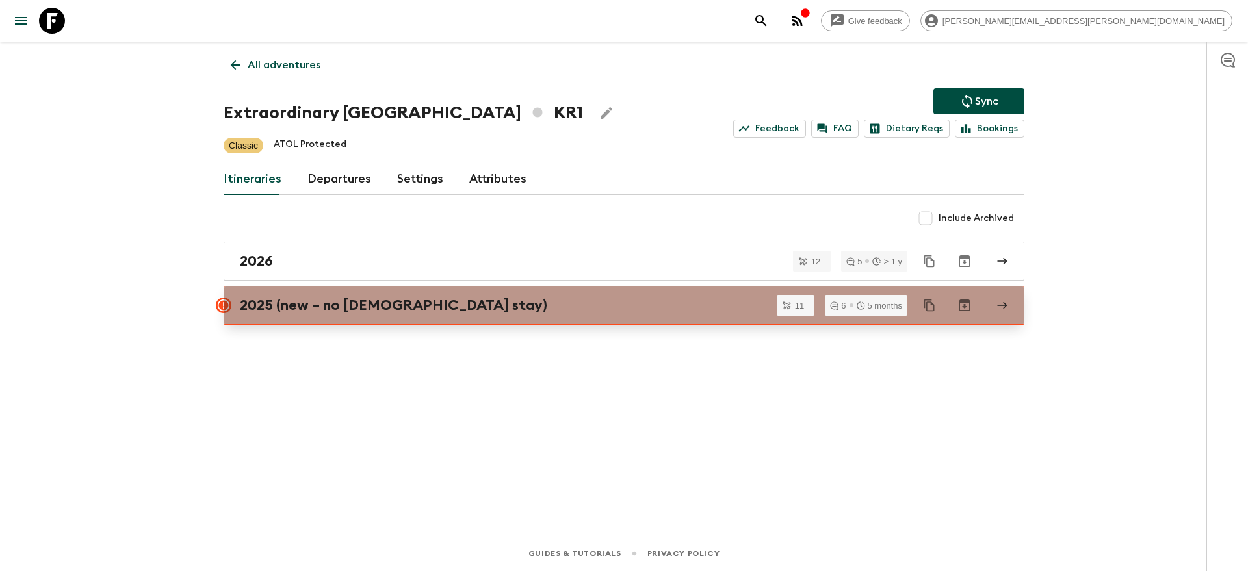
click at [570, 312] on div "2025 (new – no [DEMOGRAPHIC_DATA] stay)" at bounding box center [612, 305] width 744 height 17
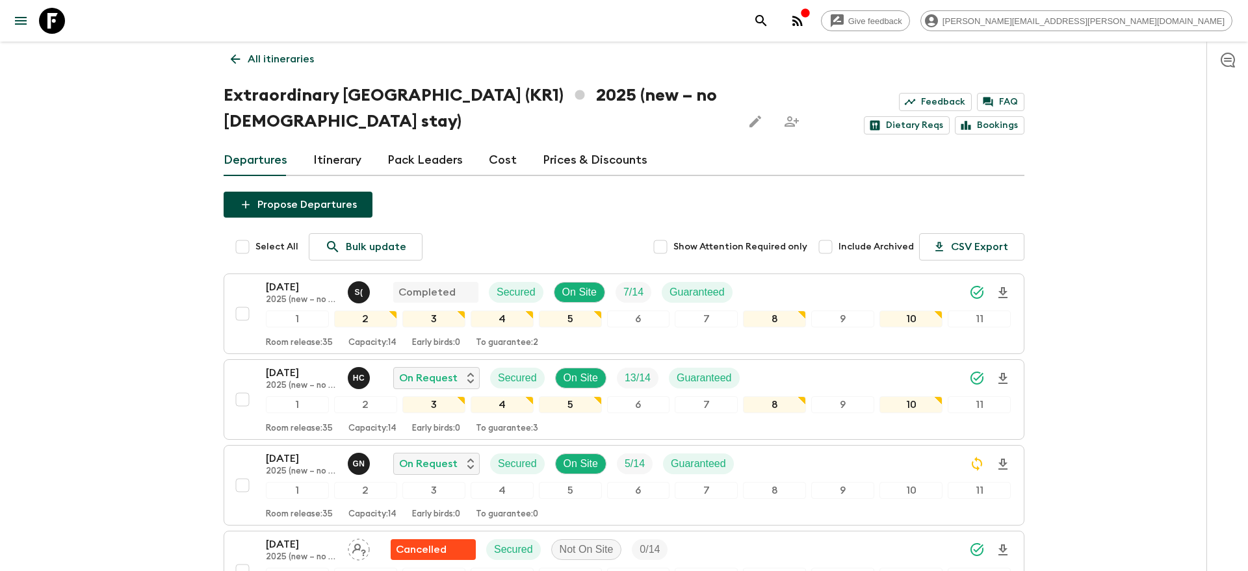
scroll to position [7, 0]
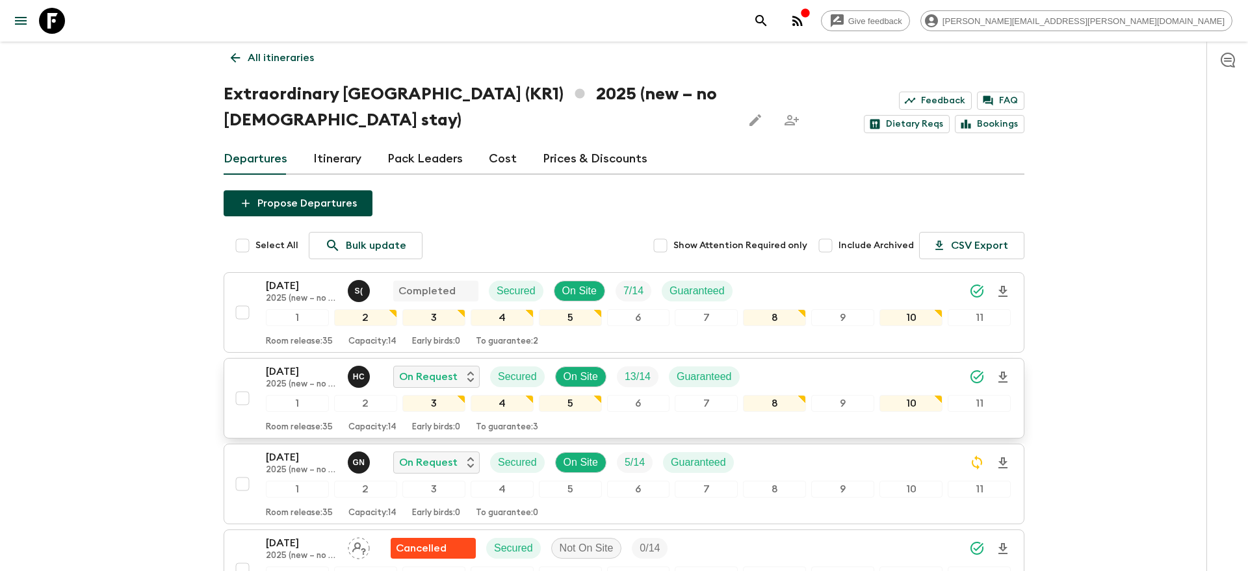
click at [1002, 375] on icon "Download Onboarding" at bounding box center [1003, 378] width 16 height 16
click at [769, 18] on icon "search adventures" at bounding box center [761, 21] width 16 height 16
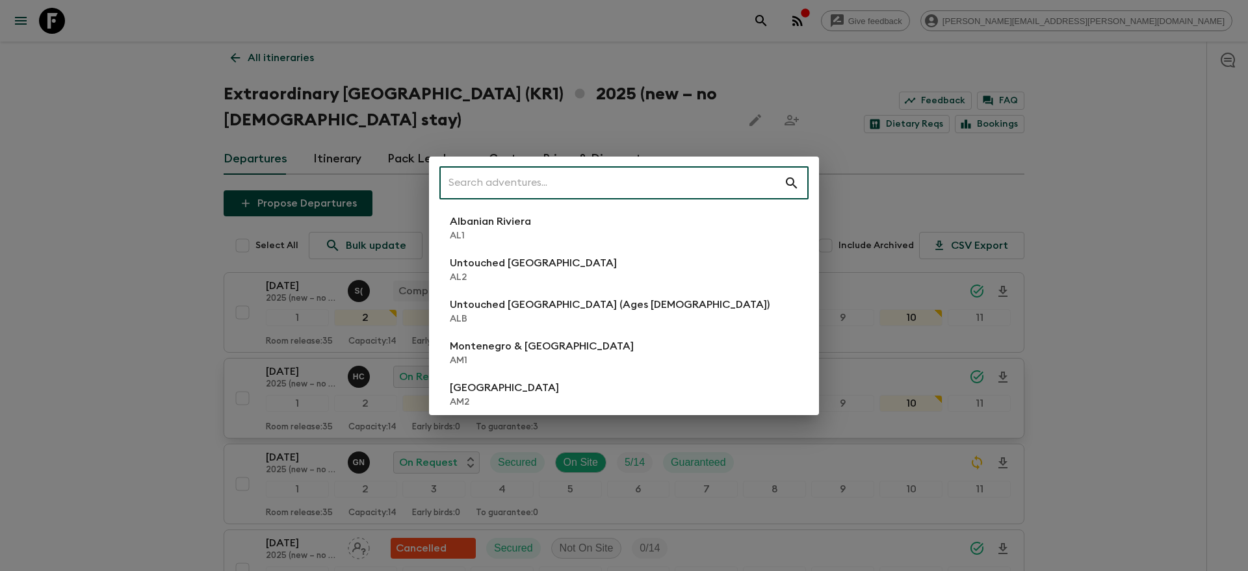
click at [677, 185] on input "text" at bounding box center [611, 183] width 345 height 36
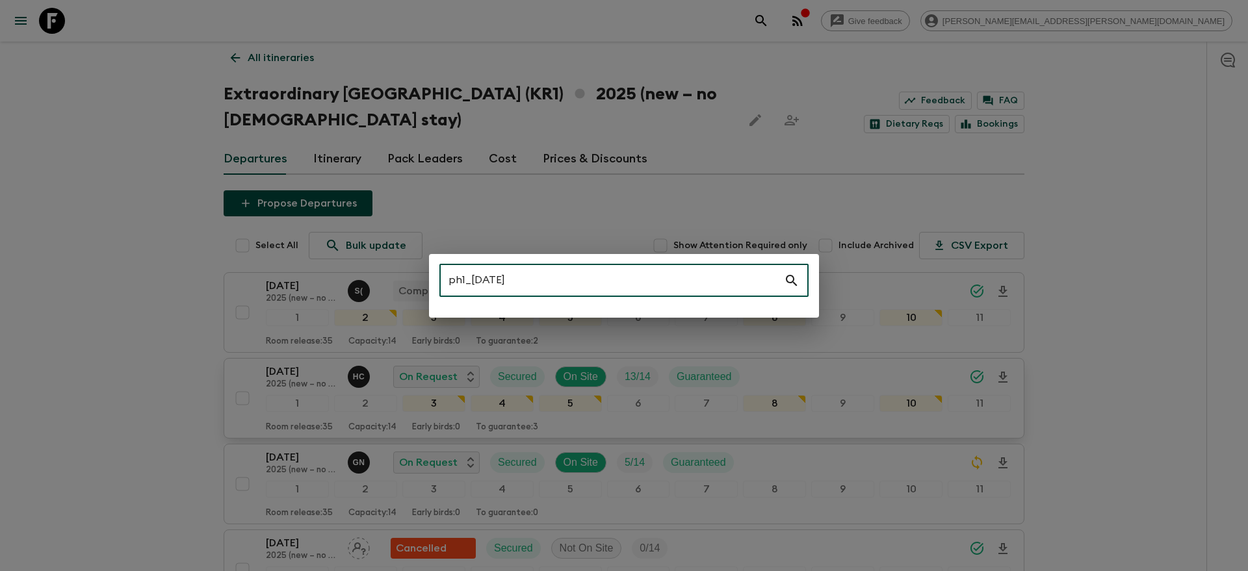
drag, startPoint x: 553, startPoint y: 285, endPoint x: 464, endPoint y: 287, distance: 89.1
click at [464, 287] on input "ph1_[DATE]" at bounding box center [611, 281] width 345 height 36
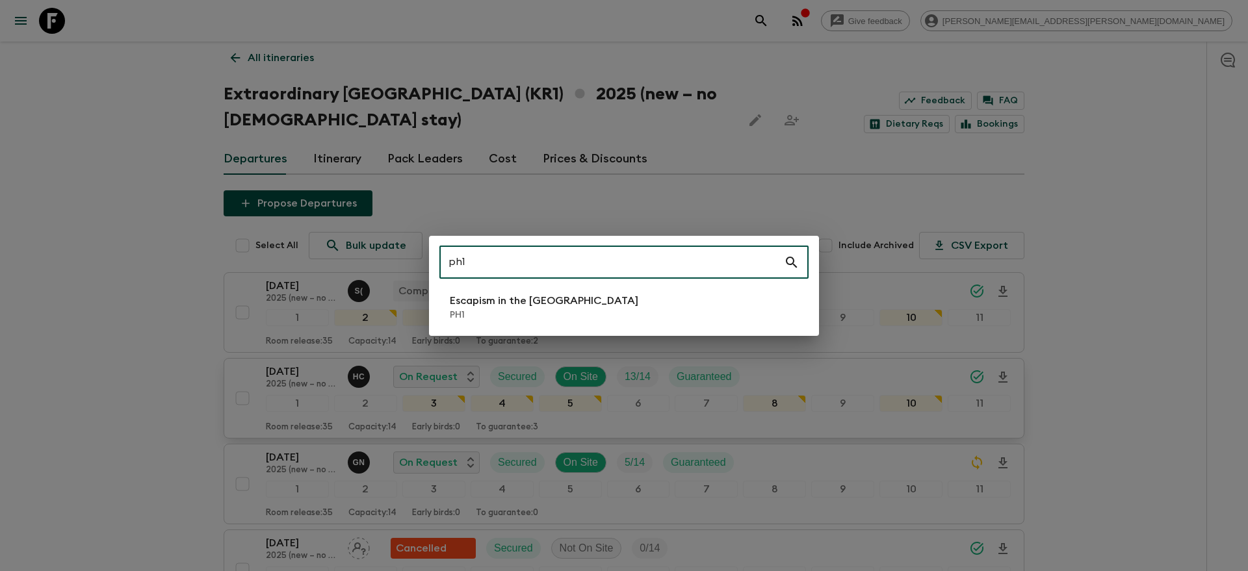
type input "ph1"
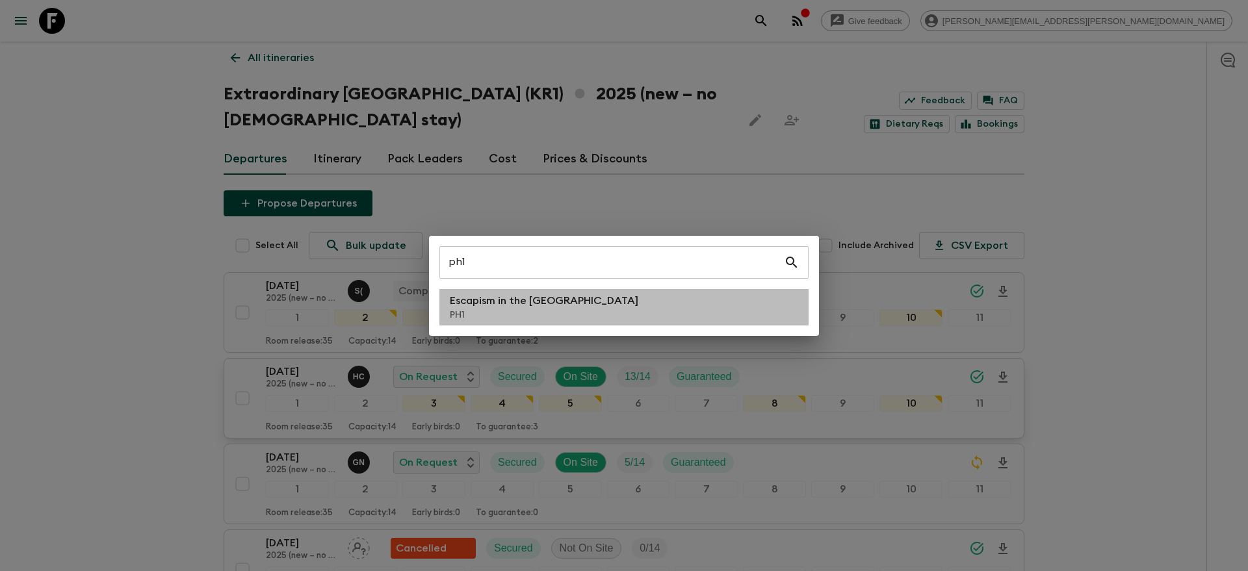
click at [471, 319] on p "PH1" at bounding box center [544, 315] width 189 height 13
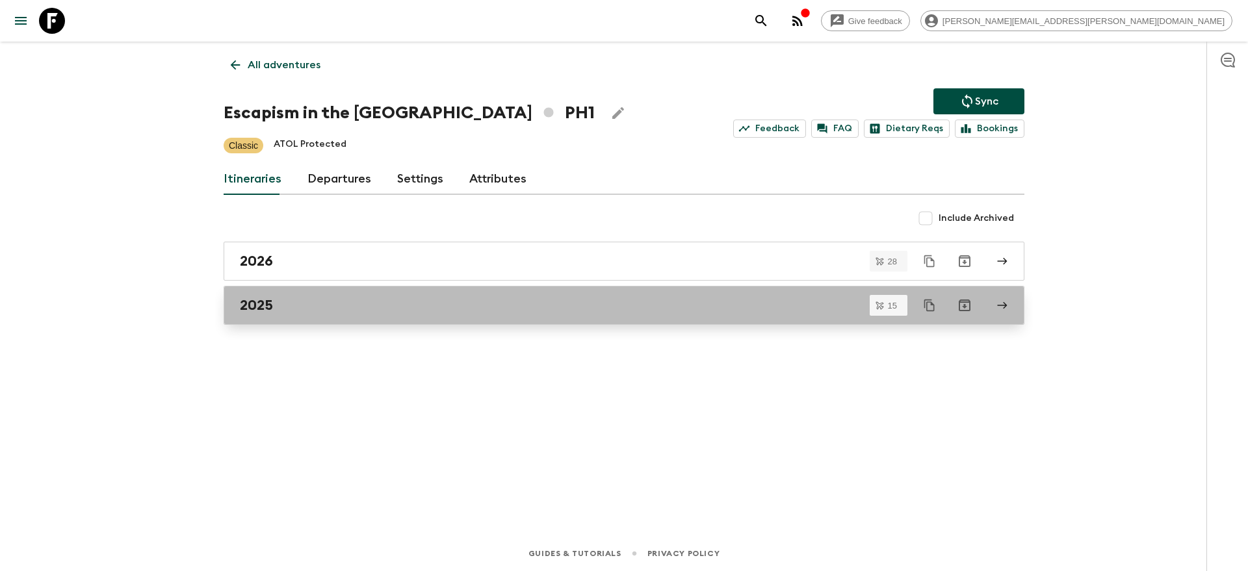
click at [250, 308] on h2 "2025" at bounding box center [256, 305] width 33 height 17
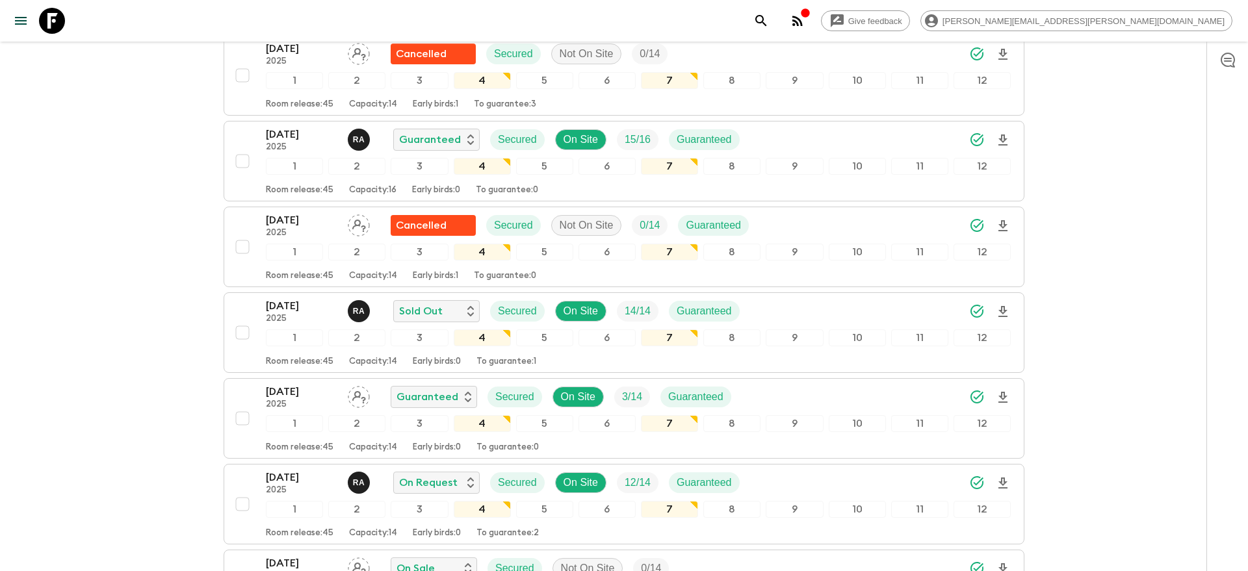
scroll to position [378, 0]
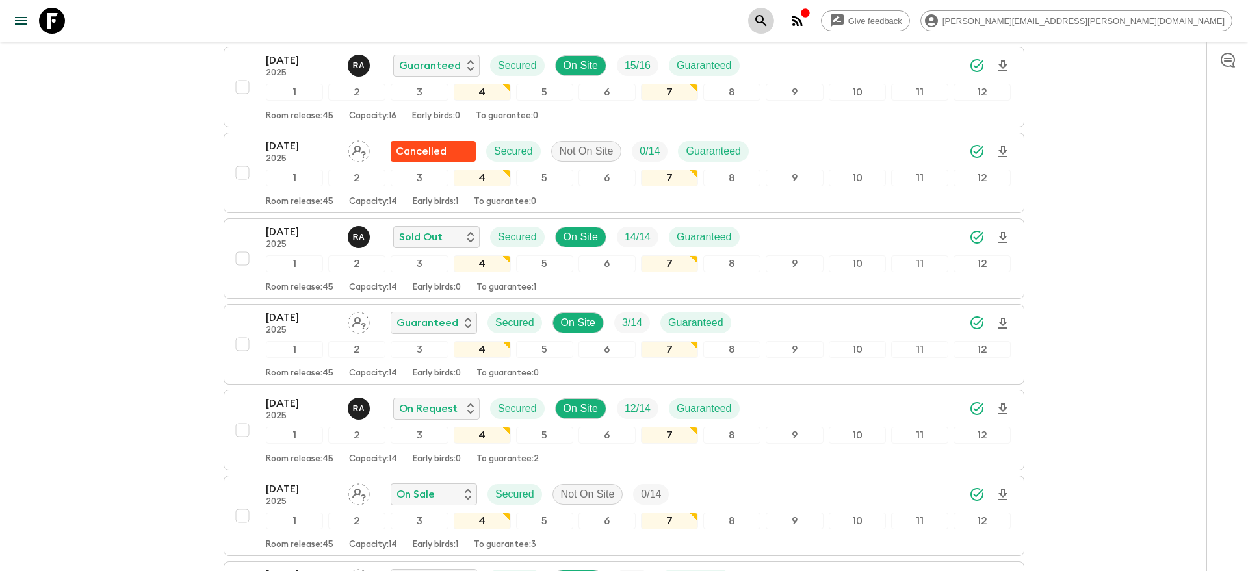
click at [769, 19] on icon "search adventures" at bounding box center [761, 21] width 16 height 16
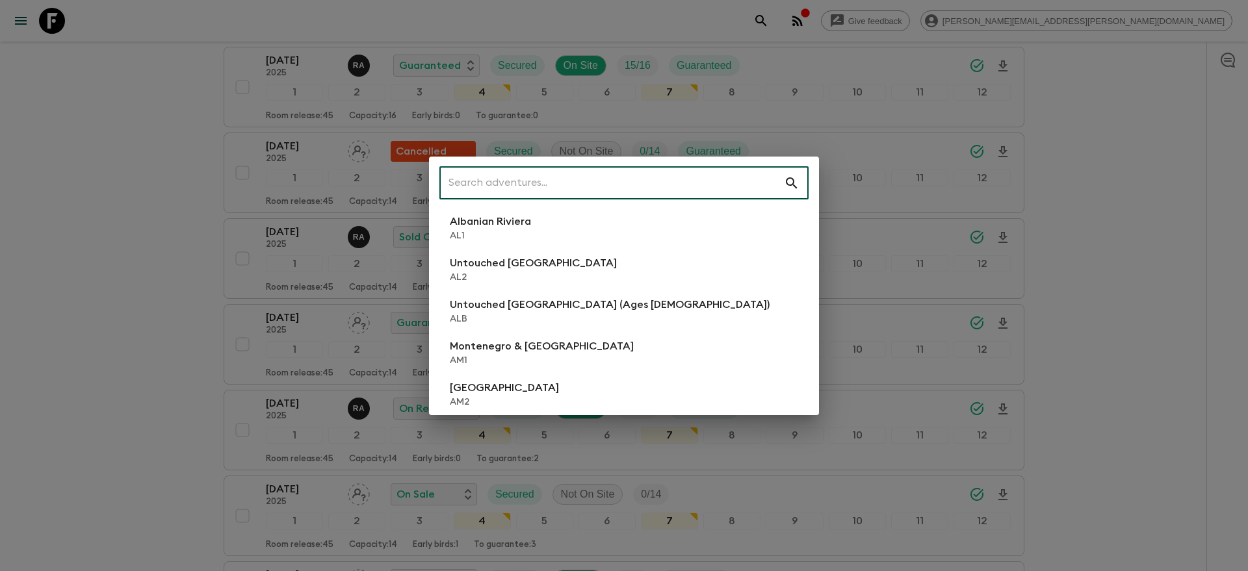
click at [642, 187] on input "text" at bounding box center [611, 183] width 345 height 36
type input "g"
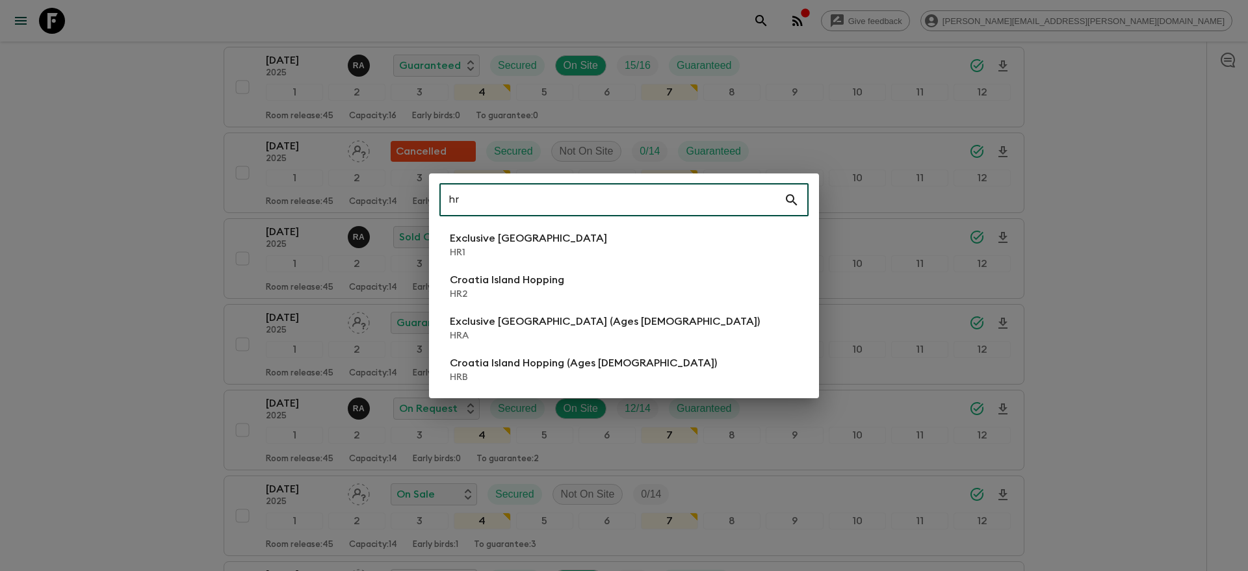
type input "hr"
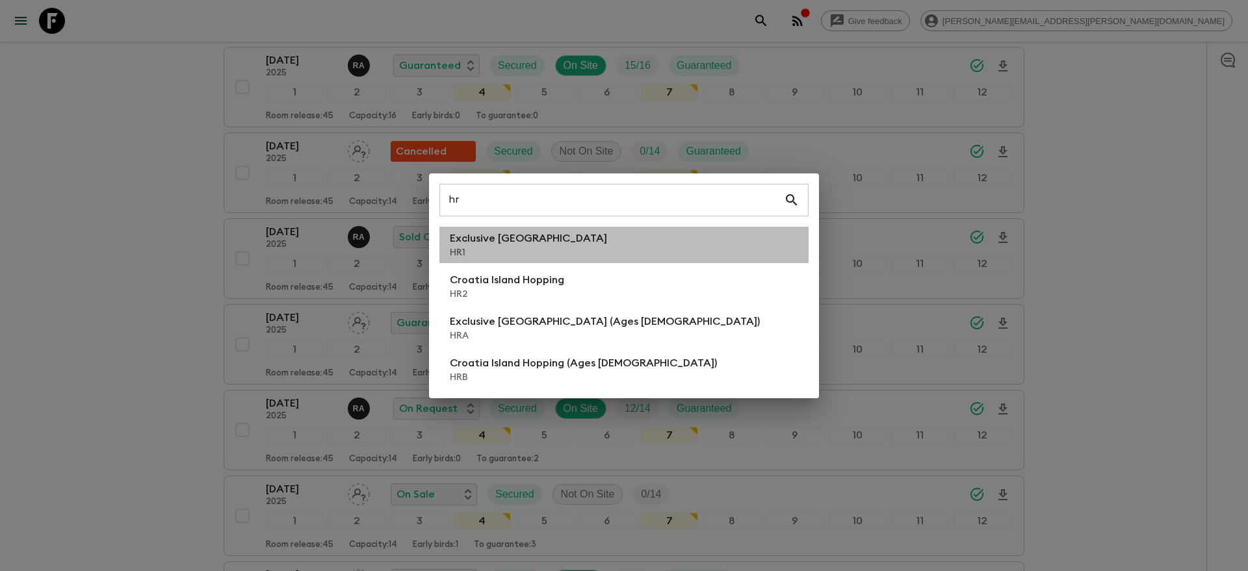
click at [479, 244] on p "Exclusive [GEOGRAPHIC_DATA]" at bounding box center [528, 239] width 157 height 16
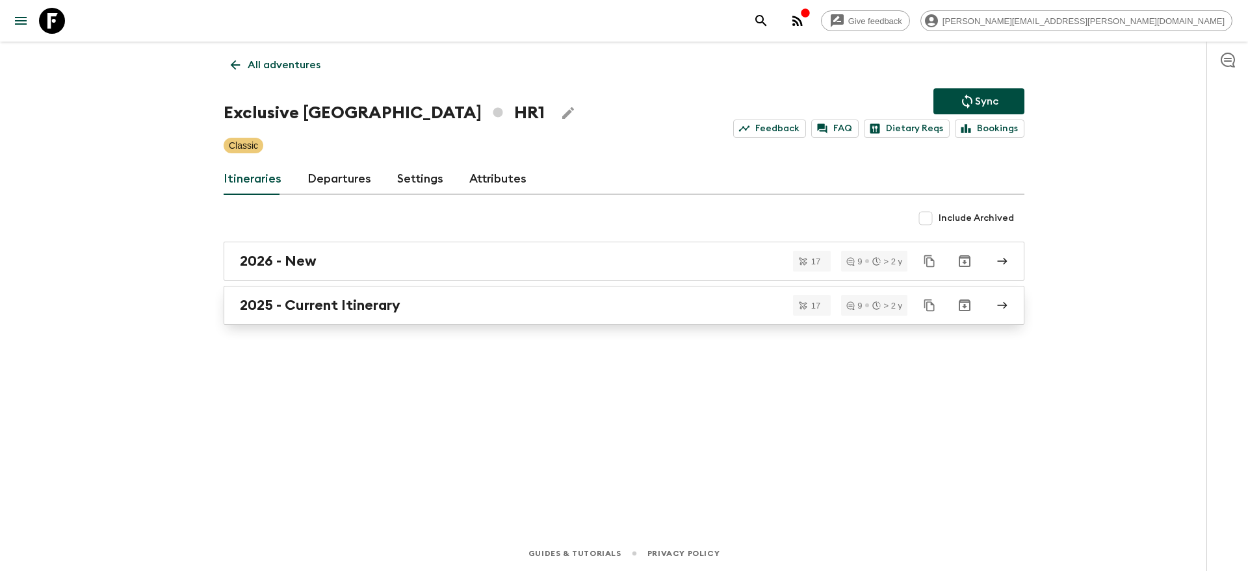
click at [263, 297] on h2 "2025 - Current Itinerary" at bounding box center [320, 305] width 161 height 17
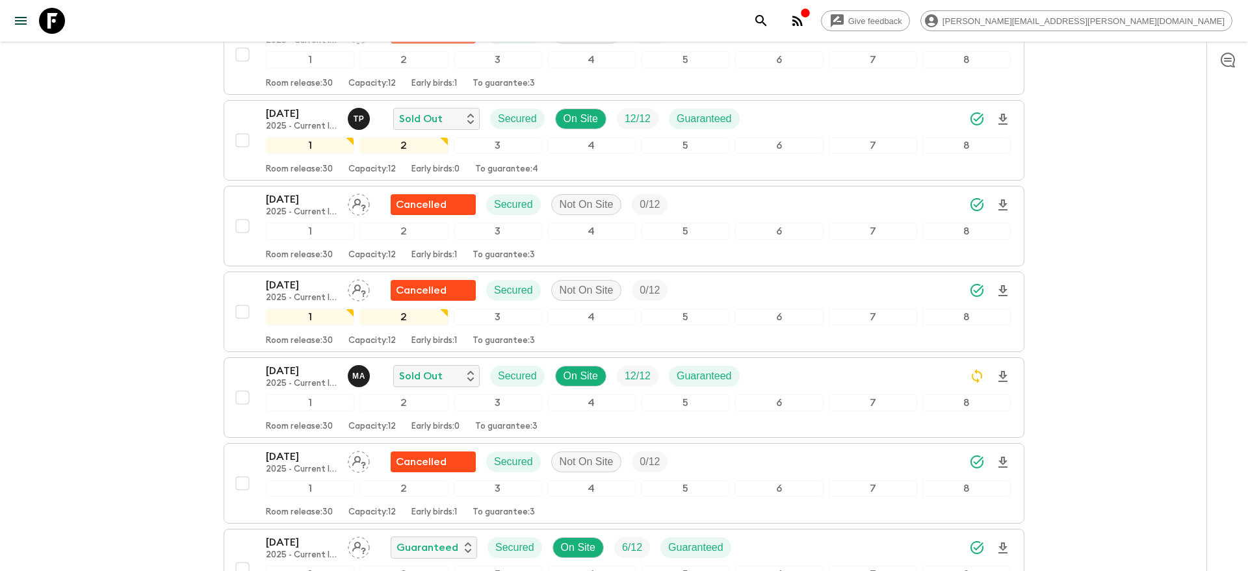
scroll to position [889, 0]
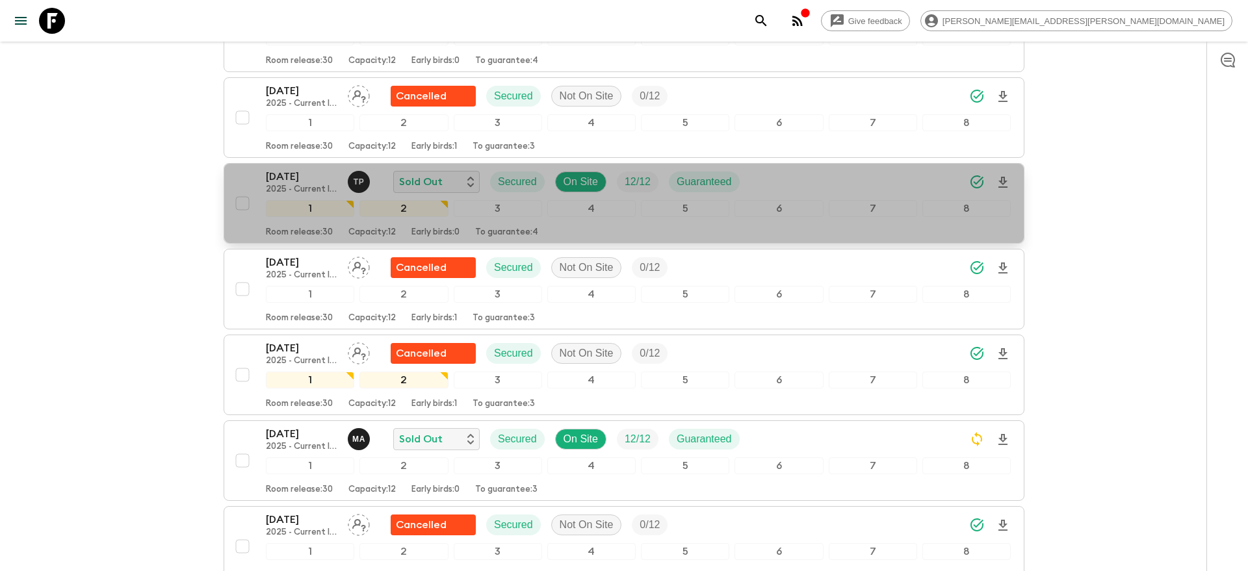
click at [1006, 177] on icon "Download Onboarding" at bounding box center [1003, 182] width 9 height 11
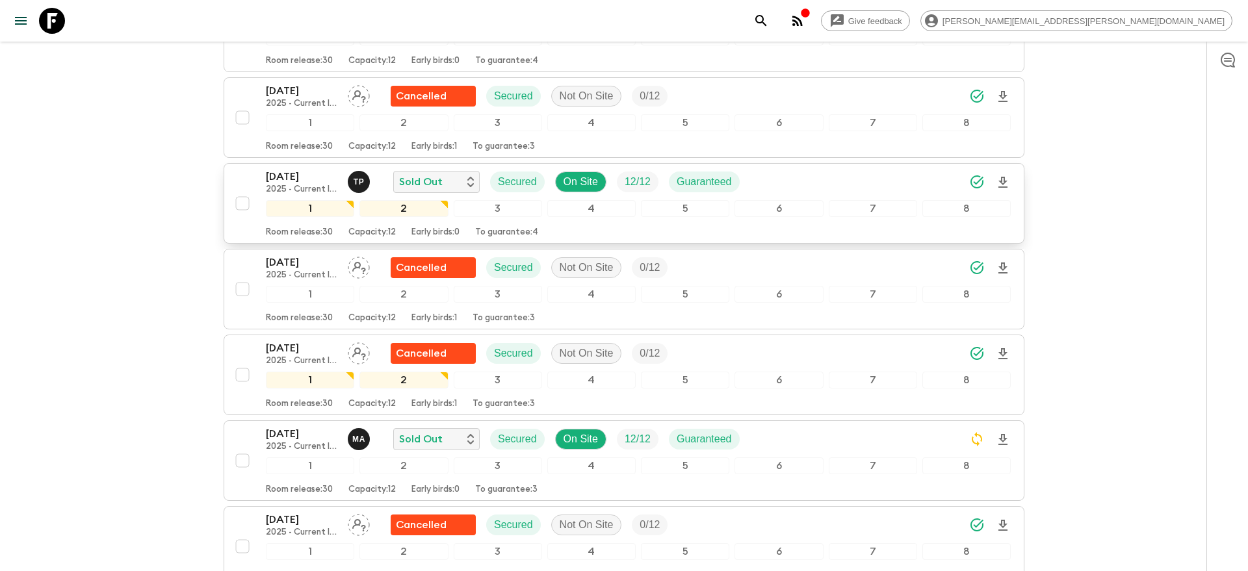
click at [769, 25] on icon "search adventures" at bounding box center [761, 21] width 16 height 16
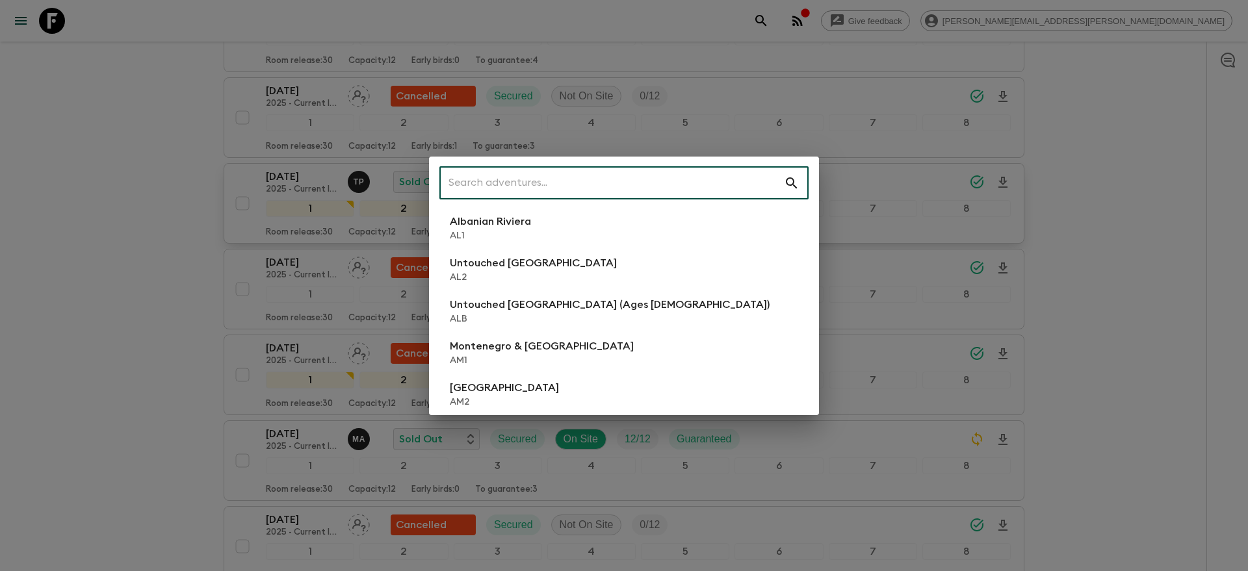
click at [748, 186] on input "text" at bounding box center [611, 183] width 345 height 36
type input "`"
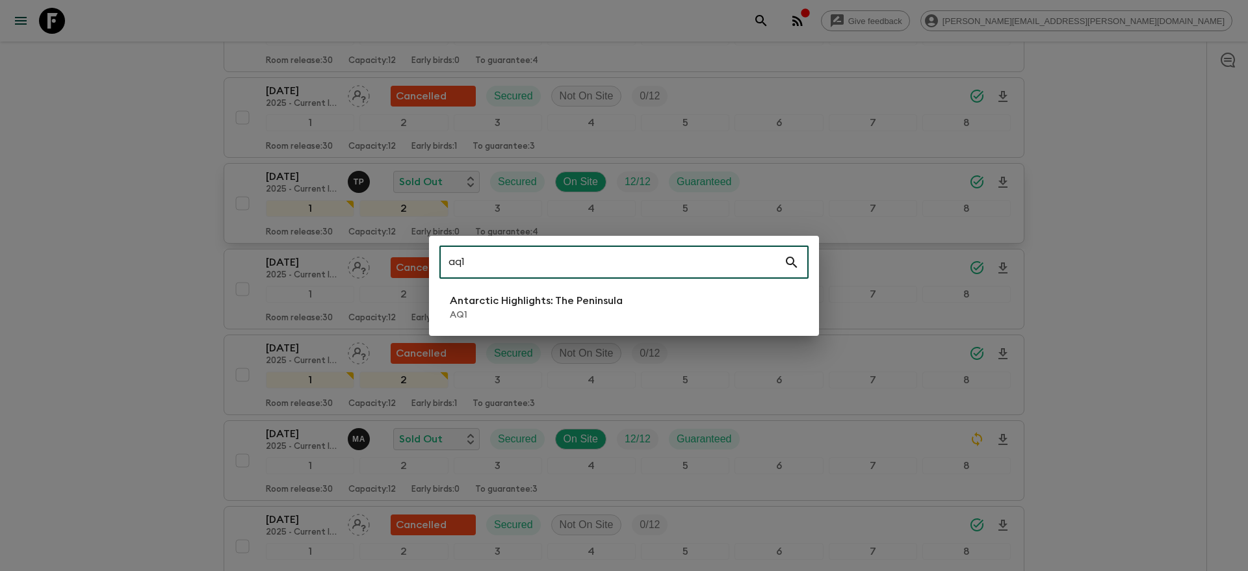
type input "aq1"
click at [589, 300] on p "Antarctic Highlights: The Peninsula" at bounding box center [536, 301] width 173 height 16
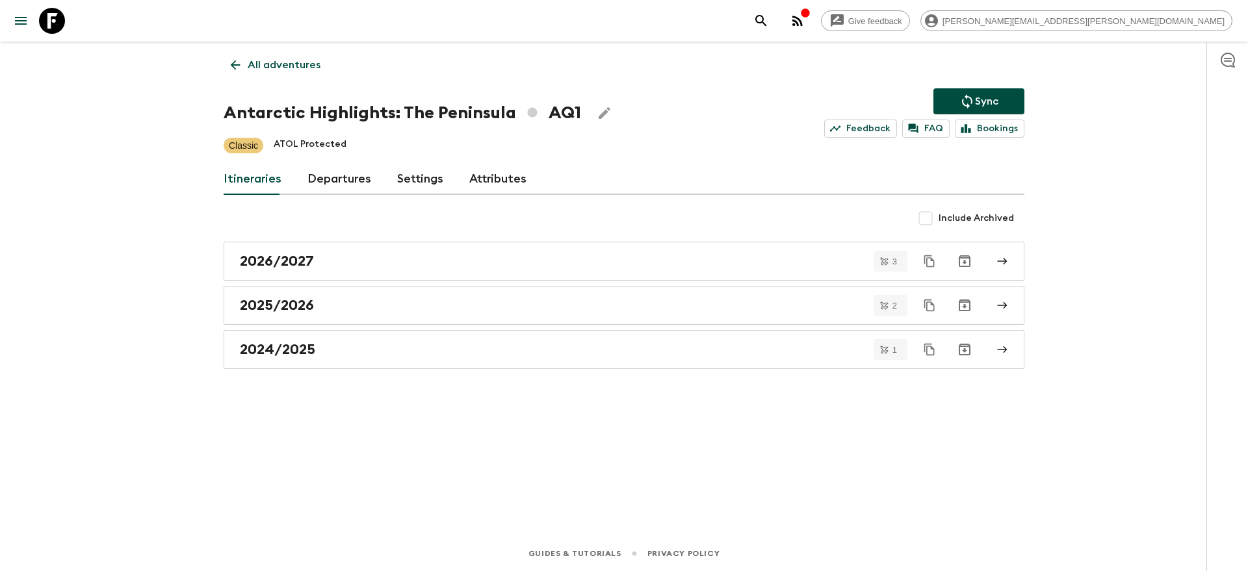
click at [390, 109] on h1 "Antarctic Highlights: The Peninsula AQ1" at bounding box center [403, 113] width 358 height 26
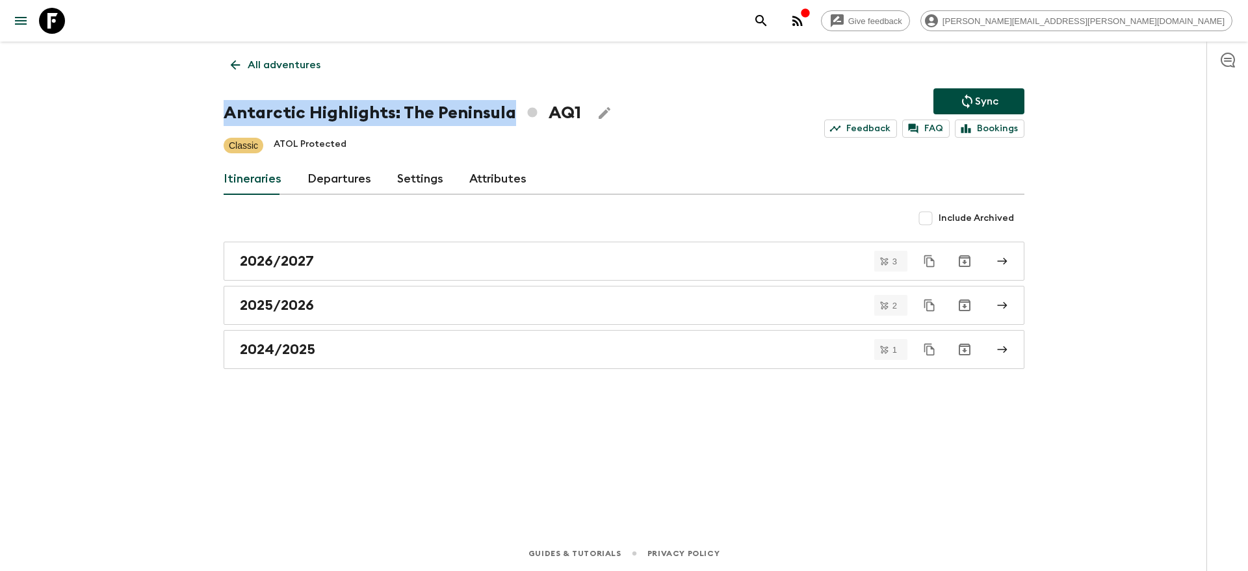
click at [390, 109] on h1 "Antarctic Highlights: The Peninsula AQ1" at bounding box center [403, 113] width 358 height 26
copy h1 "Antarctic Highlights: The Peninsula"
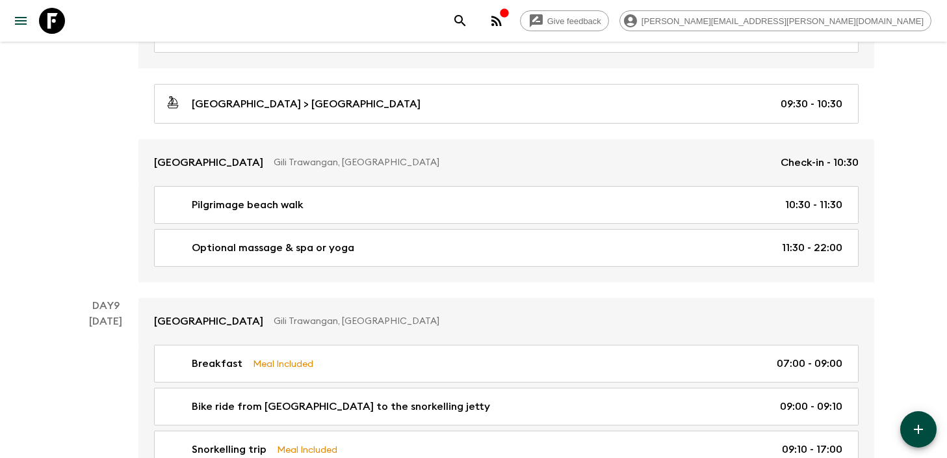
scroll to position [2601, 0]
